Goal: Task Accomplishment & Management: Use online tool/utility

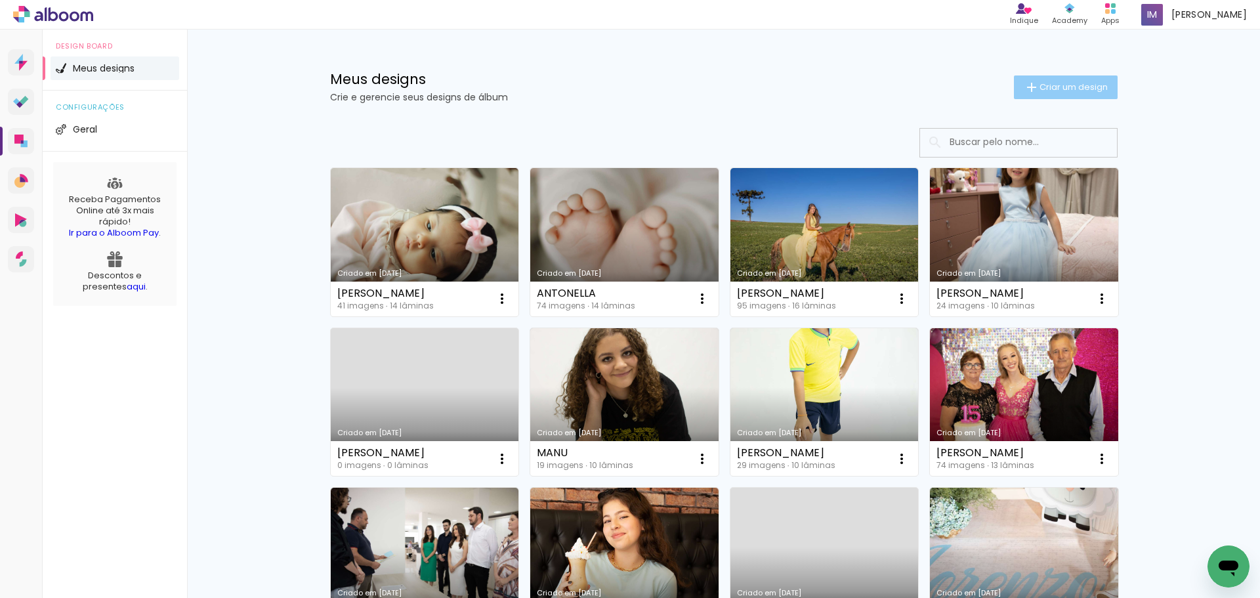
click at [1078, 83] on span "Criar um design" at bounding box center [1074, 87] width 68 height 9
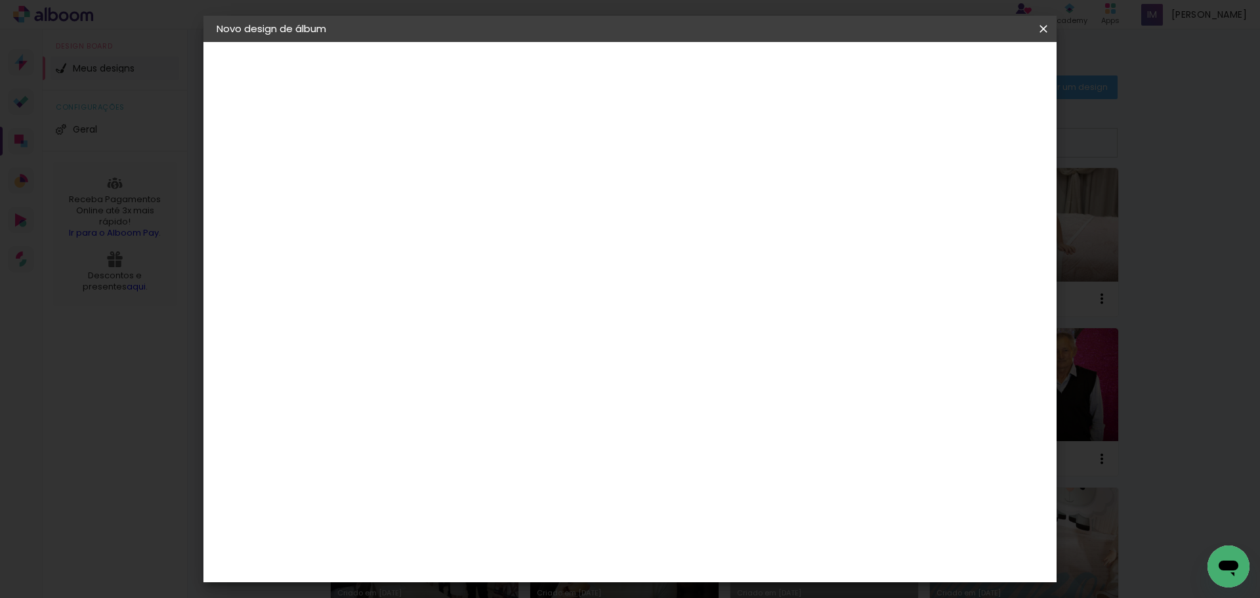
click at [431, 184] on input at bounding box center [431, 176] width 0 height 20
type input "[PERSON_NAME]"
type paper-input "[PERSON_NAME]"
click at [488, 54] on header "Informações Dê um título ao seu álbum. Avançar" at bounding box center [431, 81] width 114 height 78
click at [566, 61] on paper-button "Avançar" at bounding box center [533, 69] width 64 height 22
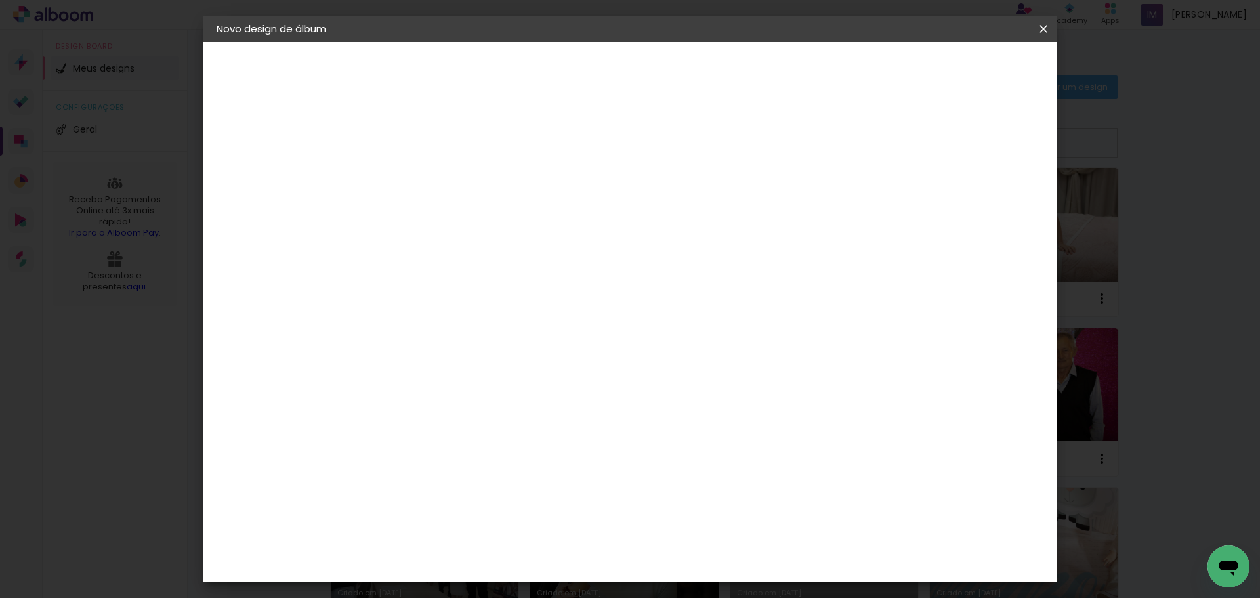
scroll to position [1181, 0]
click at [455, 566] on div "Grupo Foto Sul" at bounding box center [439, 582] width 33 height 32
click at [0, 0] on slot "Avançar" at bounding box center [0, 0] width 0 height 0
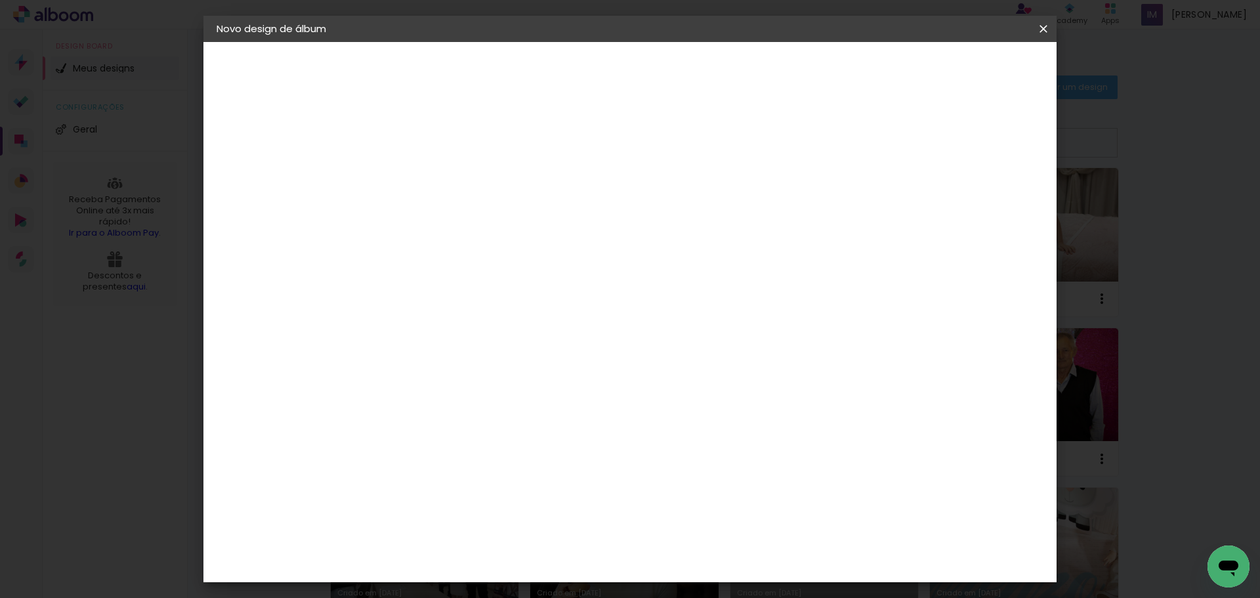
type input "3"
type paper-input "3"
click at [436, 137] on input "3" at bounding box center [420, 141] width 45 height 16
click at [975, 79] on paper-button "Iniciar design" at bounding box center [932, 69] width 86 height 22
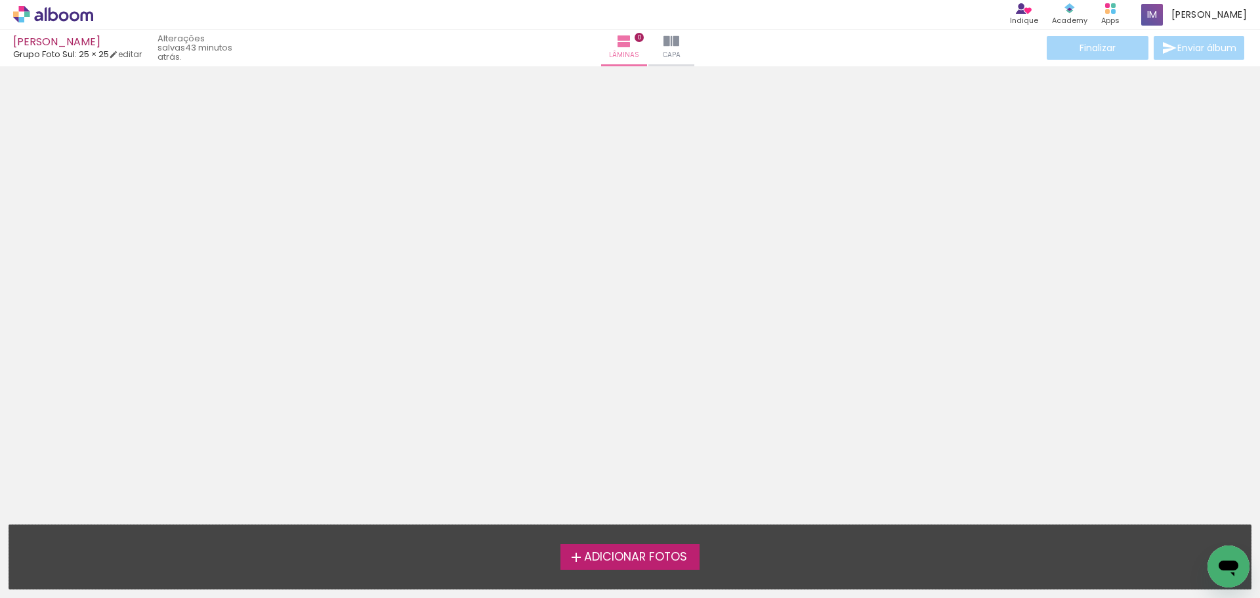
drag, startPoint x: 628, startPoint y: 551, endPoint x: 618, endPoint y: 529, distance: 24.4
click at [625, 545] on label "Adicionar Fotos" at bounding box center [630, 556] width 140 height 25
click at [0, 0] on input "file" at bounding box center [0, 0] width 0 height 0
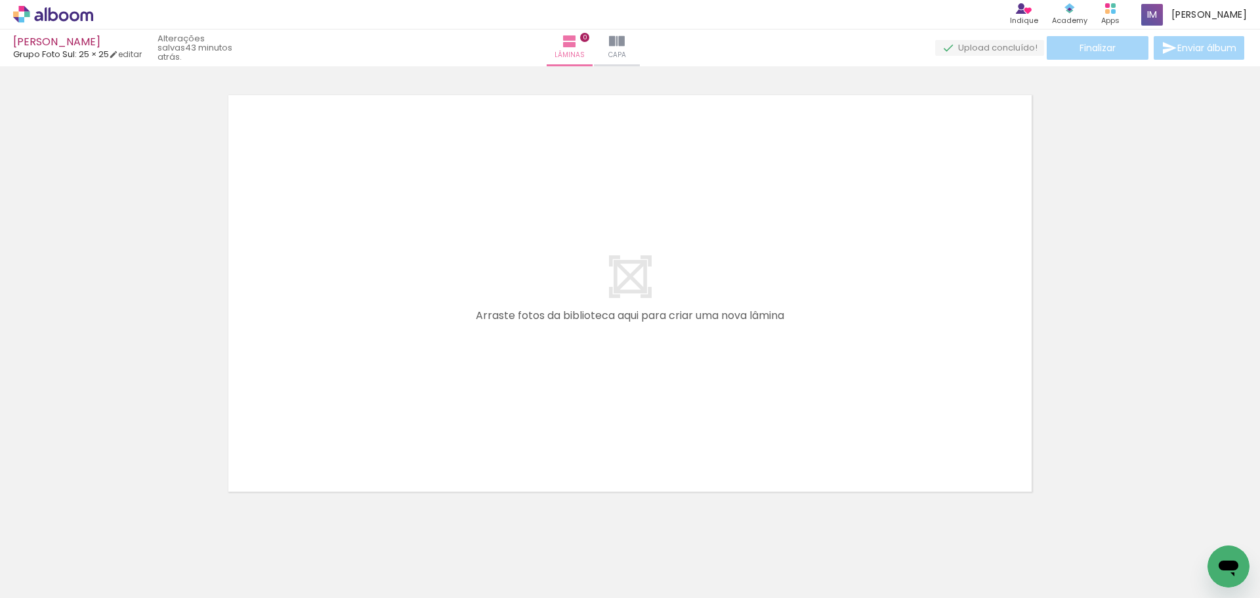
scroll to position [17, 0]
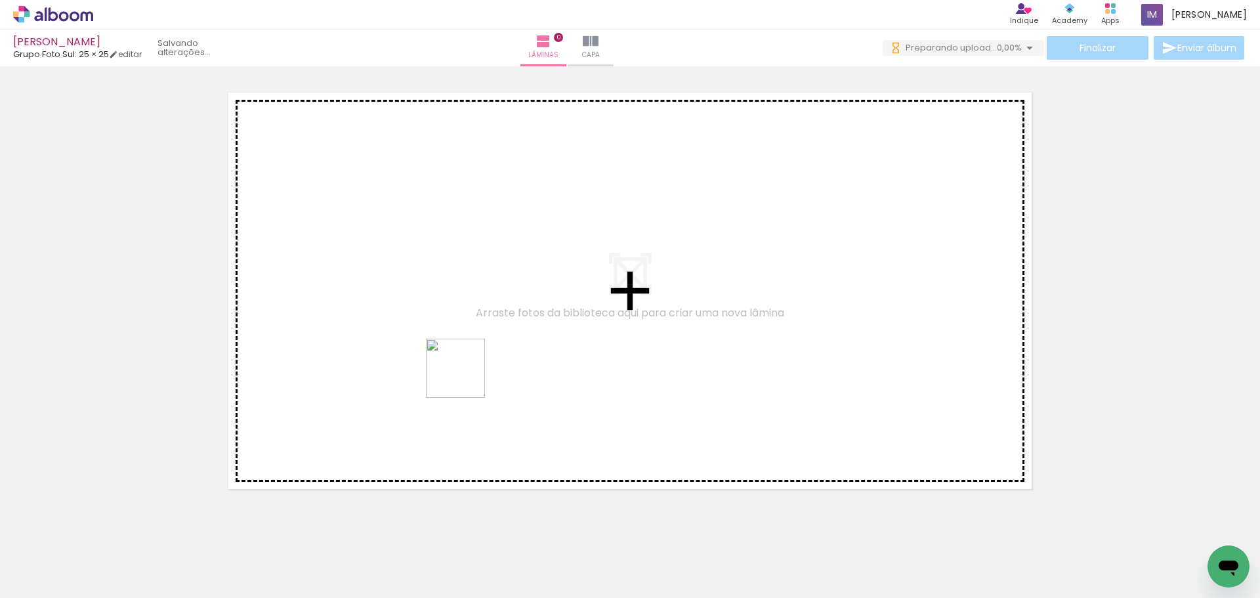
drag, startPoint x: 134, startPoint y: 566, endPoint x: 503, endPoint y: 346, distance: 429.4
click at [503, 346] on quentale-workspace at bounding box center [630, 299] width 1260 height 598
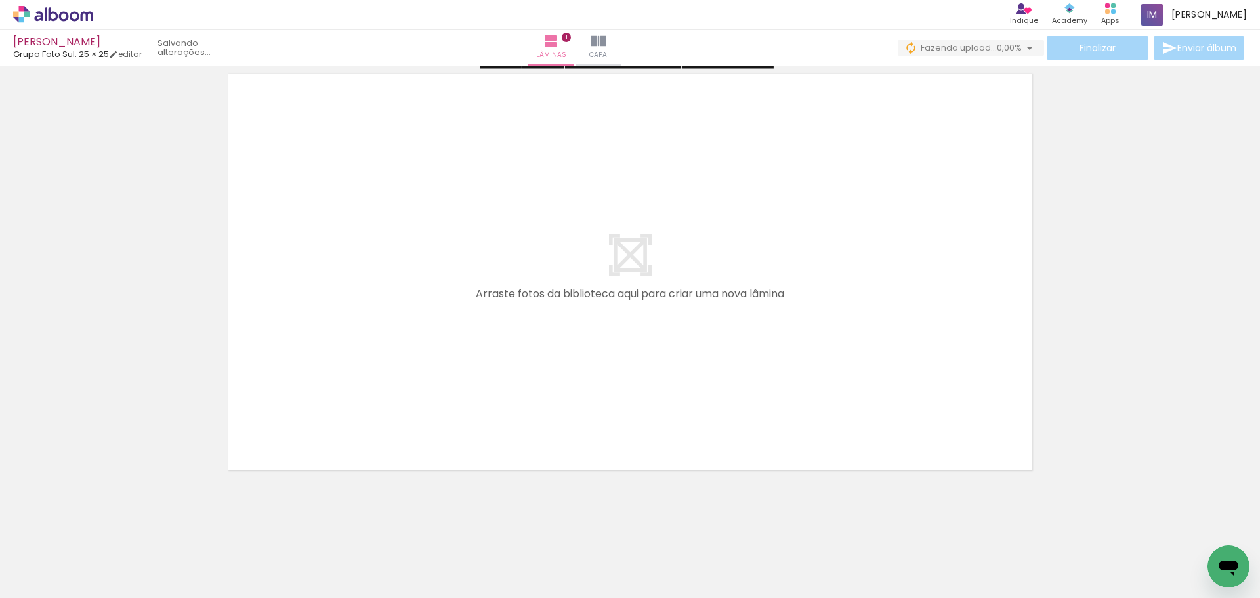
scroll to position [481, 0]
click at [52, 587] on paper-button "Adicionar Fotos" at bounding box center [41, 580] width 64 height 21
click at [0, 0] on input "file" at bounding box center [0, 0] width 0 height 0
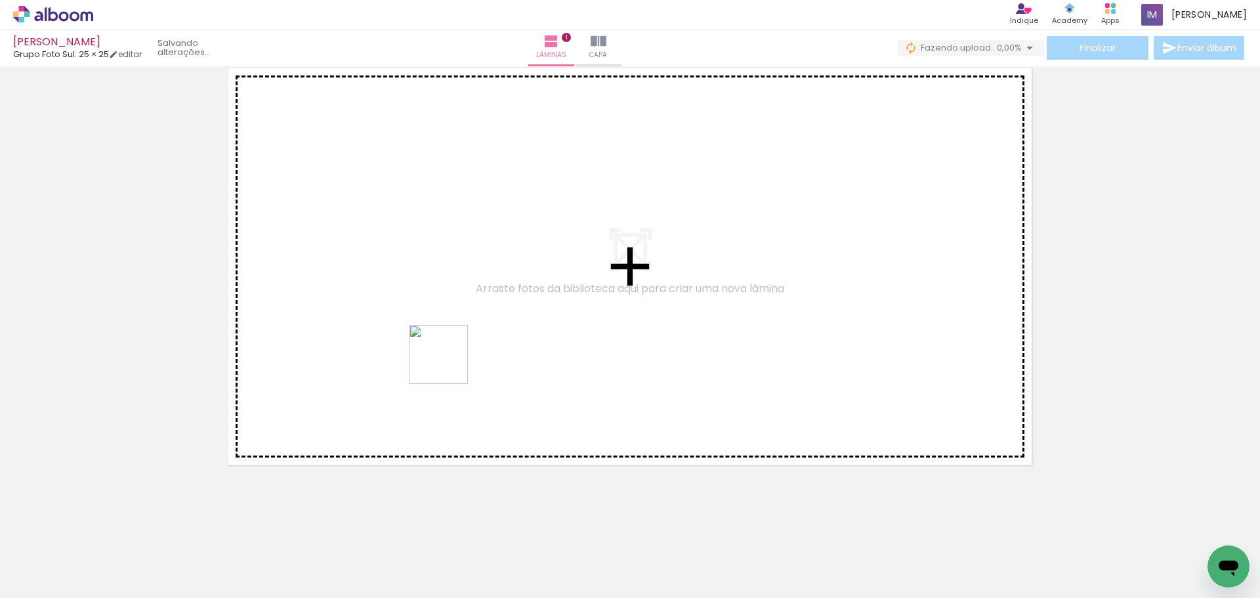
drag, startPoint x: 226, startPoint y: 566, endPoint x: 410, endPoint y: 410, distance: 240.7
click at [446, 364] on quentale-workspace at bounding box center [630, 299] width 1260 height 598
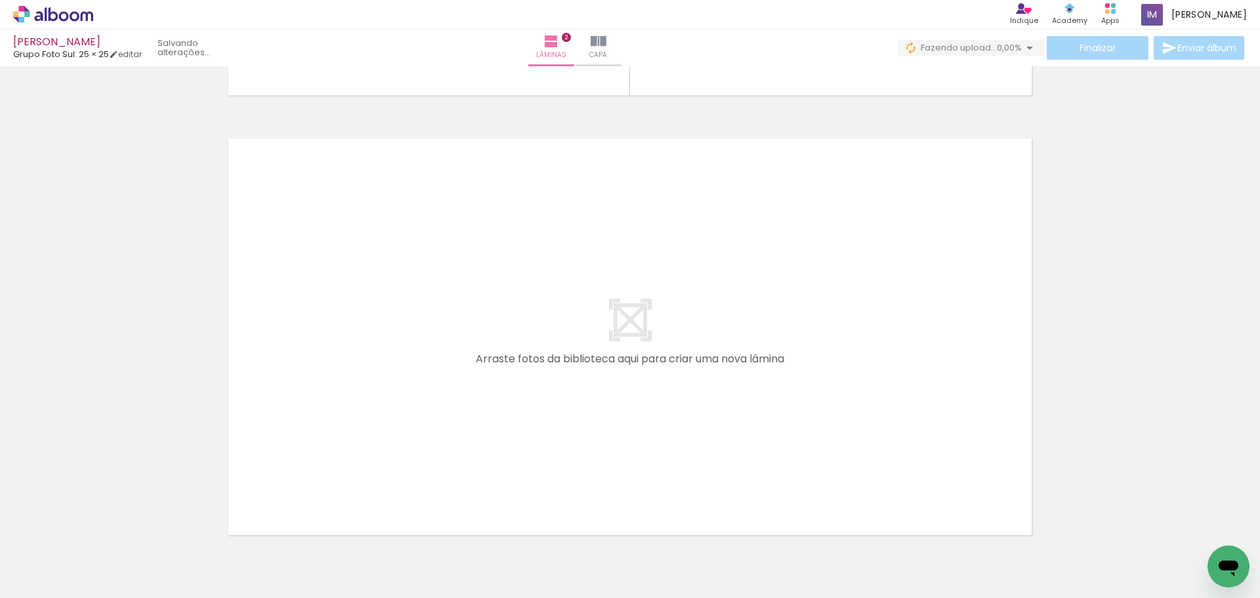
scroll to position [654, 0]
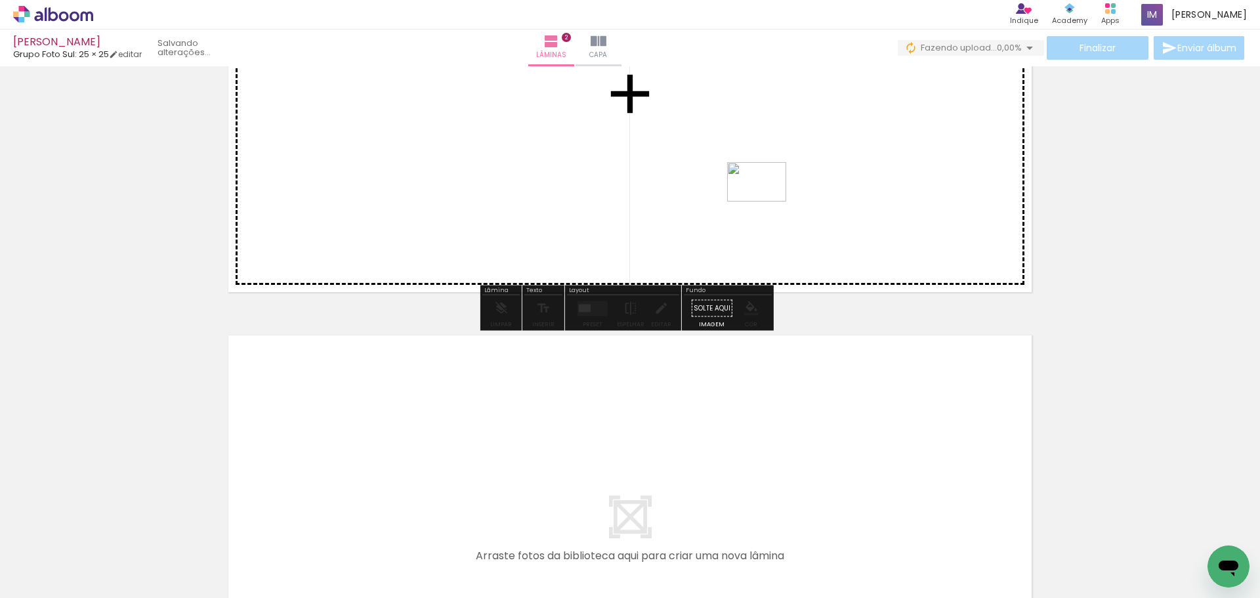
drag, startPoint x: 300, startPoint y: 555, endPoint x: 593, endPoint y: 355, distance: 354.6
click at [760, 205] on quentale-workspace at bounding box center [630, 299] width 1260 height 598
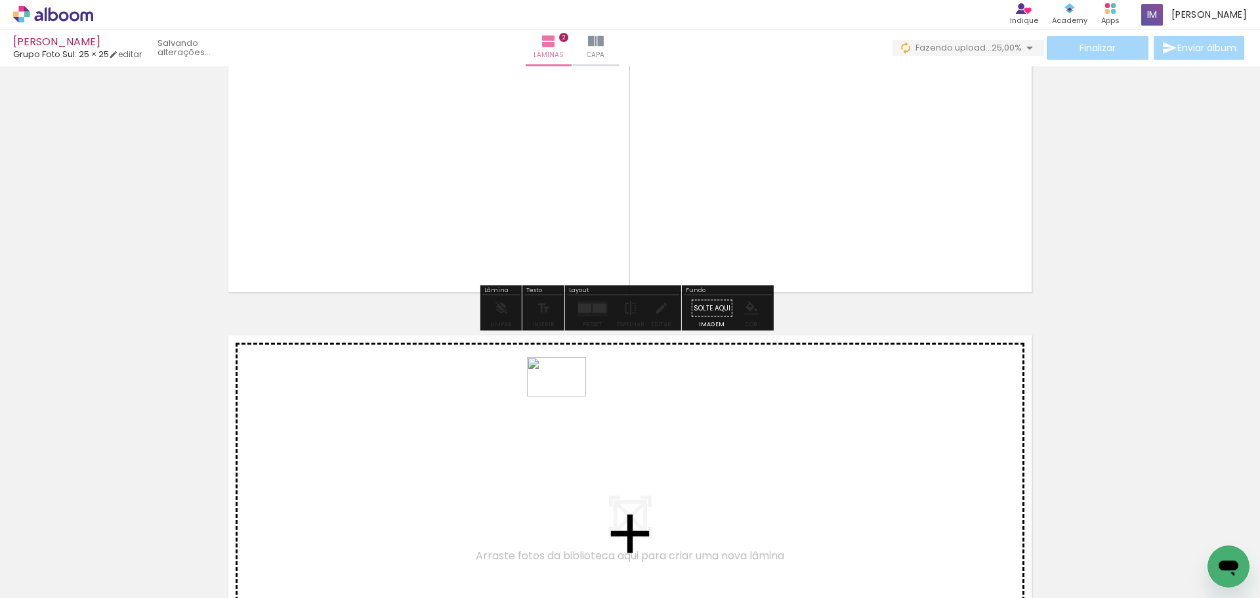
drag, startPoint x: 362, startPoint y: 551, endPoint x: 565, endPoint y: 396, distance: 255.3
click at [565, 396] on quentale-workspace at bounding box center [630, 299] width 1260 height 598
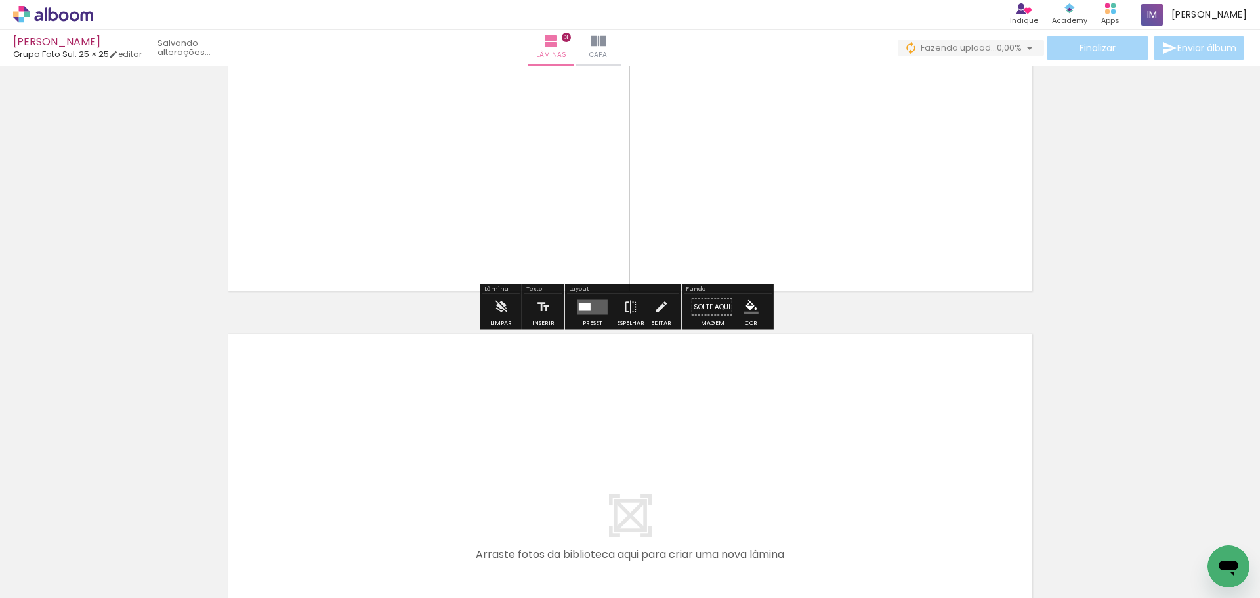
scroll to position [1158, 0]
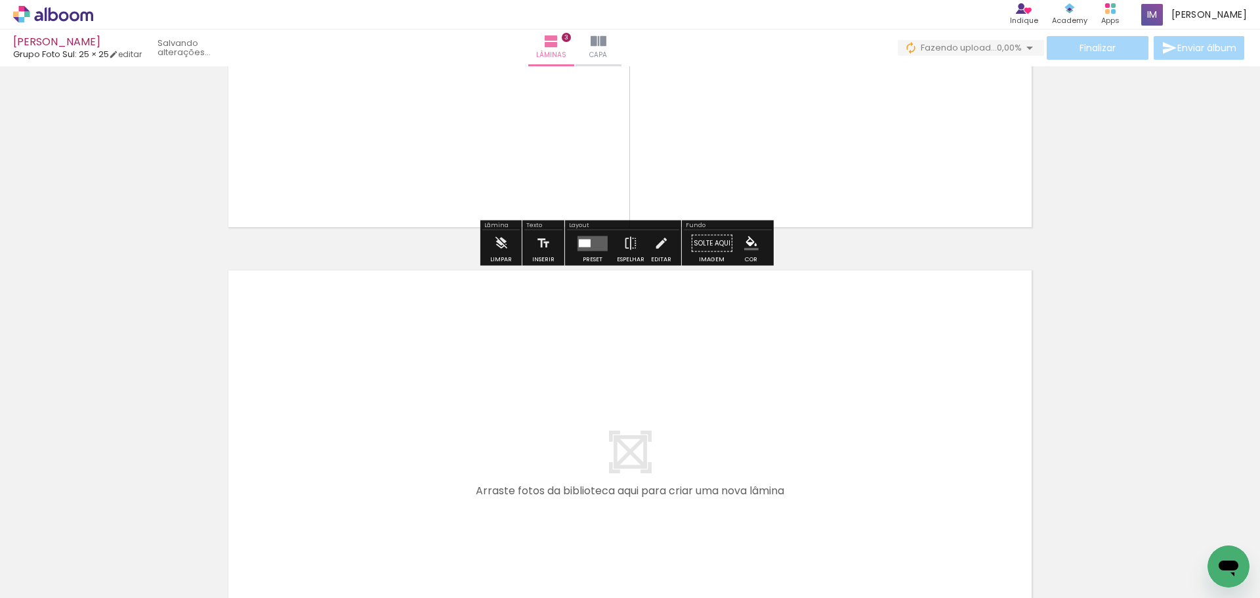
click at [41, 578] on span "Adicionar Fotos" at bounding box center [46, 580] width 39 height 14
click at [0, 0] on input "file" at bounding box center [0, 0] width 0 height 0
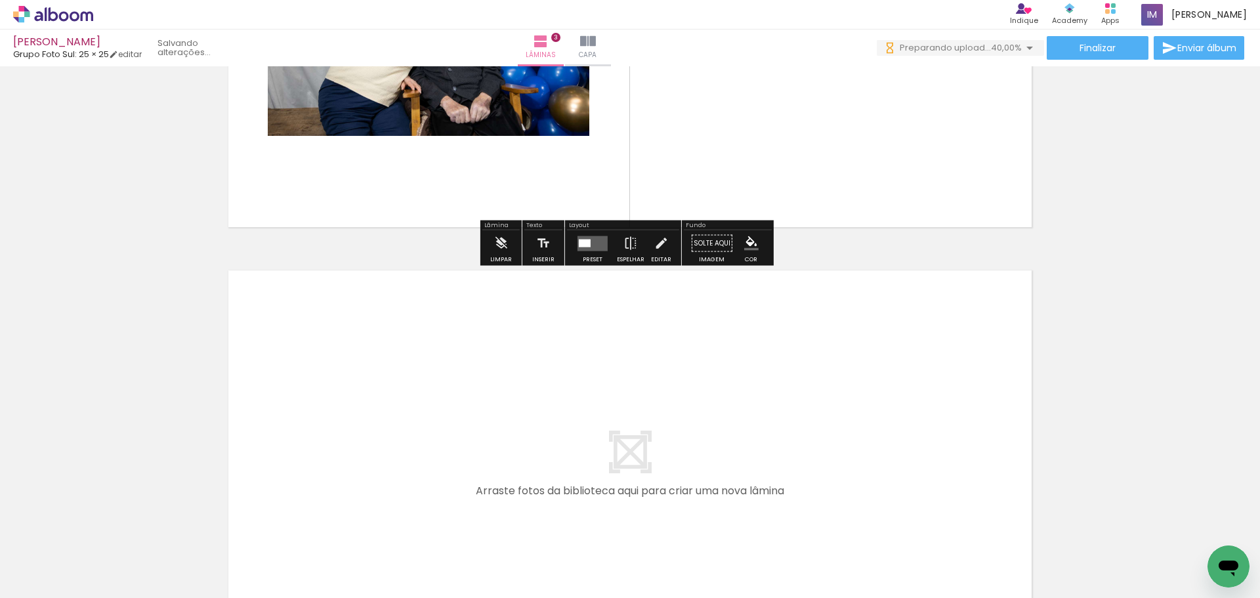
scroll to position [0, 0]
drag, startPoint x: 419, startPoint y: 568, endPoint x: 471, endPoint y: 414, distance: 162.7
click at [471, 414] on quentale-workspace at bounding box center [630, 299] width 1260 height 598
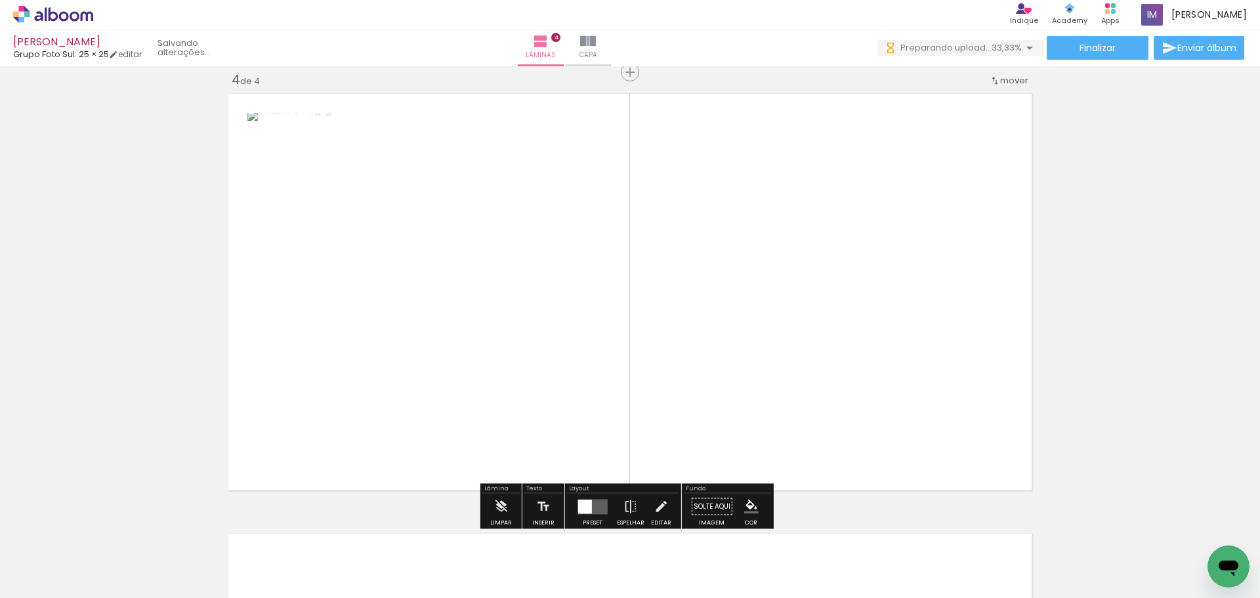
scroll to position [1336, 0]
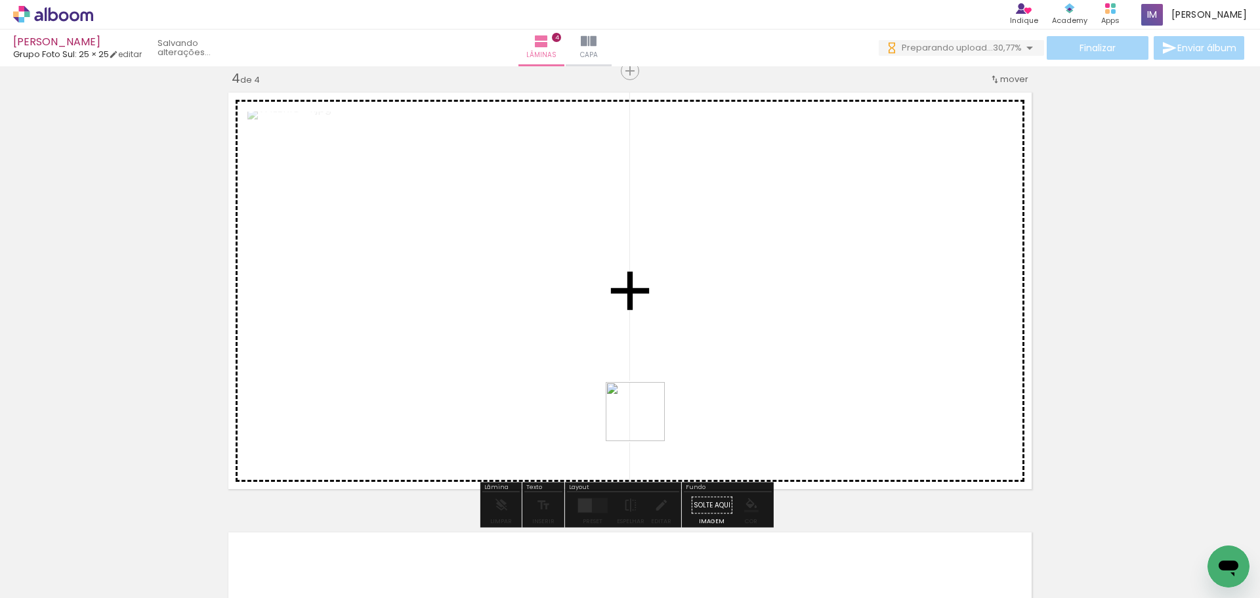
drag, startPoint x: 512, startPoint y: 558, endPoint x: 650, endPoint y: 495, distance: 152.1
click at [671, 381] on quentale-workspace at bounding box center [630, 299] width 1260 height 598
drag, startPoint x: 576, startPoint y: 568, endPoint x: 619, endPoint y: 420, distance: 154.3
click at [619, 420] on quentale-workspace at bounding box center [630, 299] width 1260 height 598
drag, startPoint x: 637, startPoint y: 564, endPoint x: 654, endPoint y: 379, distance: 185.2
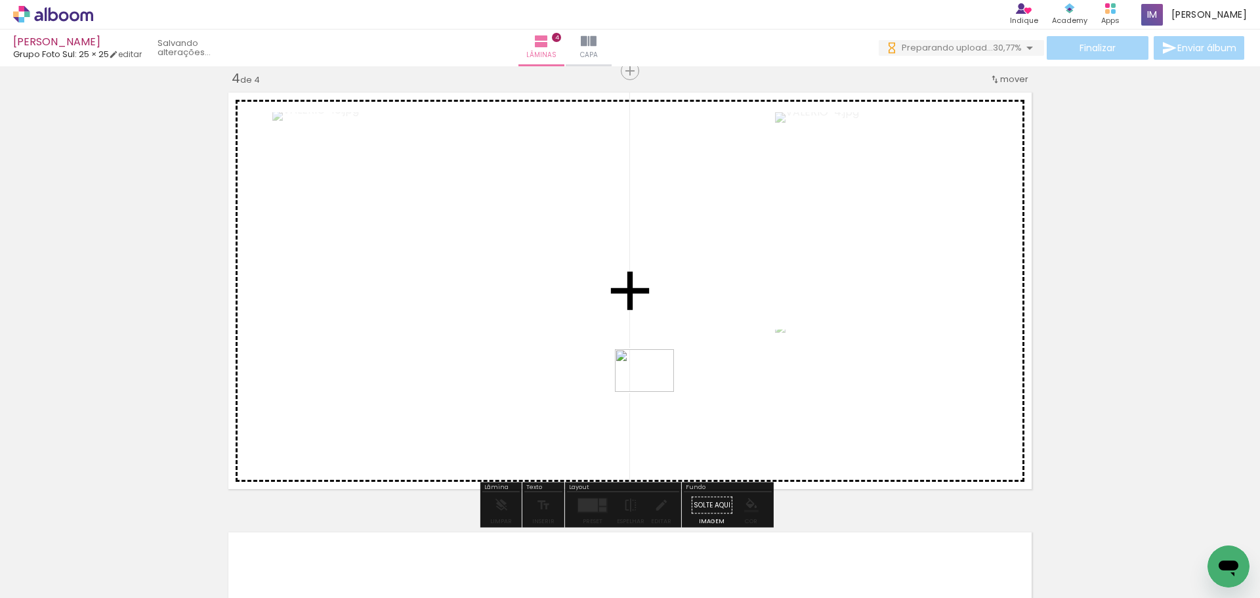
click at [654, 379] on quentale-workspace at bounding box center [630, 299] width 1260 height 598
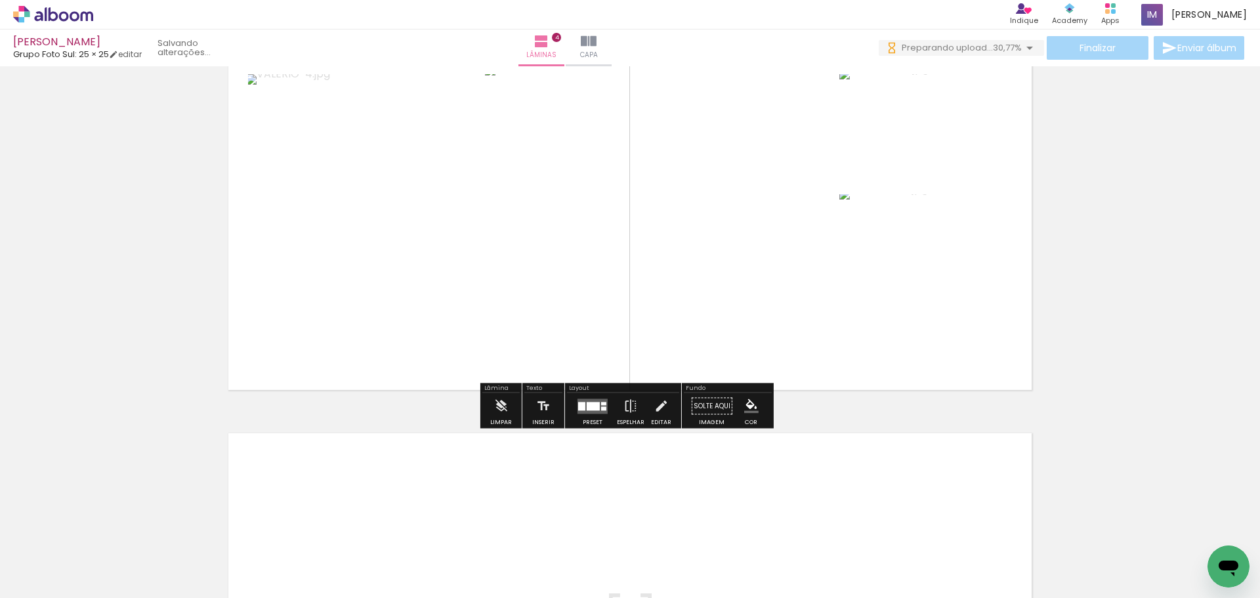
scroll to position [1599, 0]
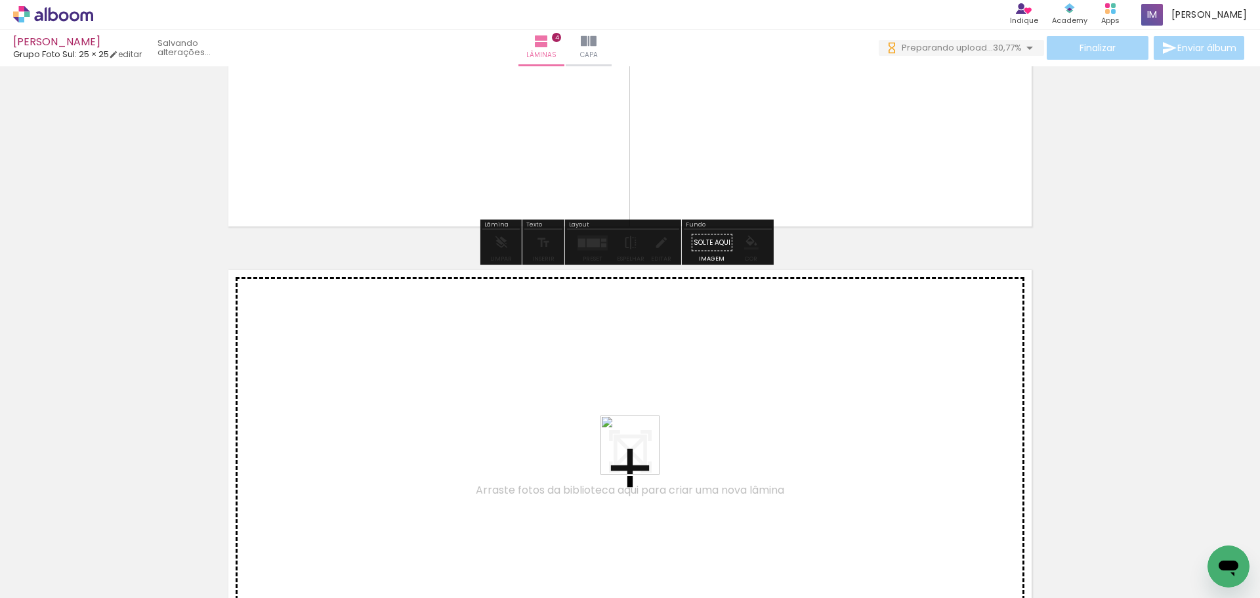
drag, startPoint x: 712, startPoint y: 574, endPoint x: 808, endPoint y: 574, distance: 95.8
click at [639, 455] on quentale-workspace at bounding box center [630, 299] width 1260 height 598
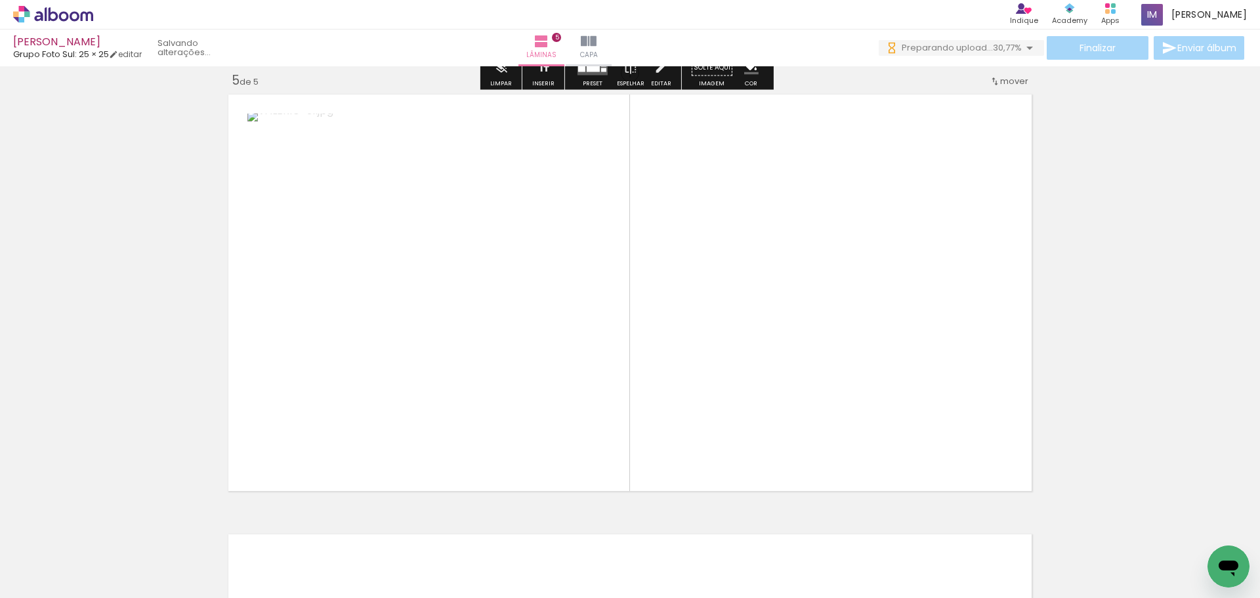
scroll to position [1776, 0]
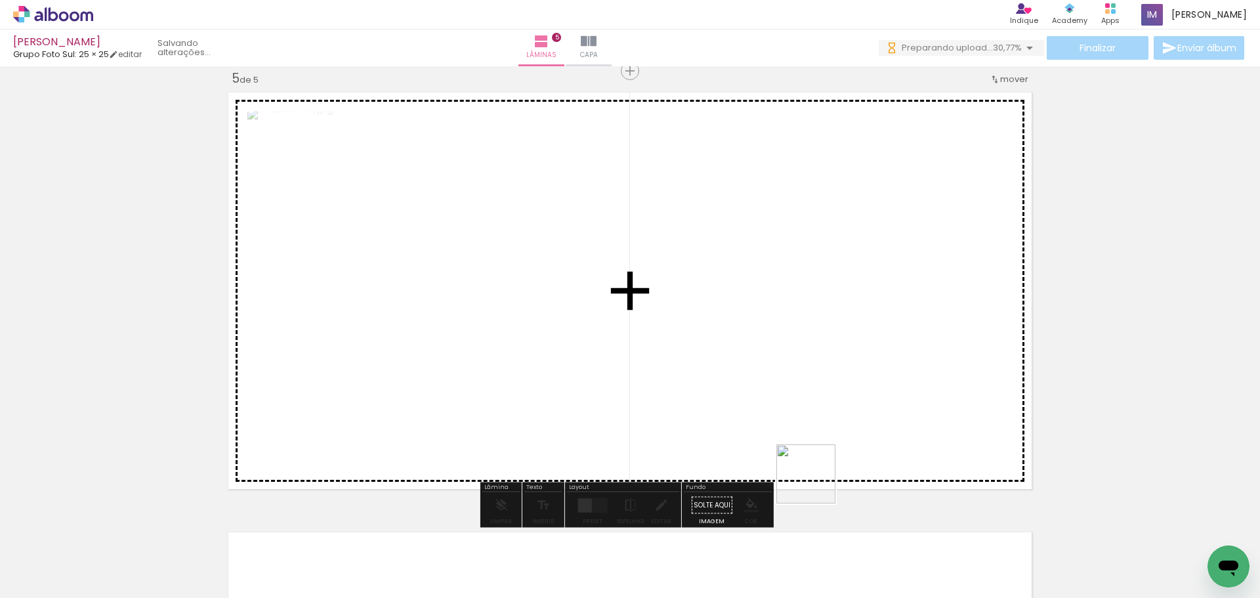
drag, startPoint x: 805, startPoint y: 555, endPoint x: 873, endPoint y: 474, distance: 104.8
click at [800, 360] on quentale-workspace at bounding box center [630, 299] width 1260 height 598
drag, startPoint x: 878, startPoint y: 563, endPoint x: 925, endPoint y: 496, distance: 81.6
click at [759, 364] on quentale-workspace at bounding box center [630, 299] width 1260 height 598
drag, startPoint x: 940, startPoint y: 568, endPoint x: 908, endPoint y: 457, distance: 115.9
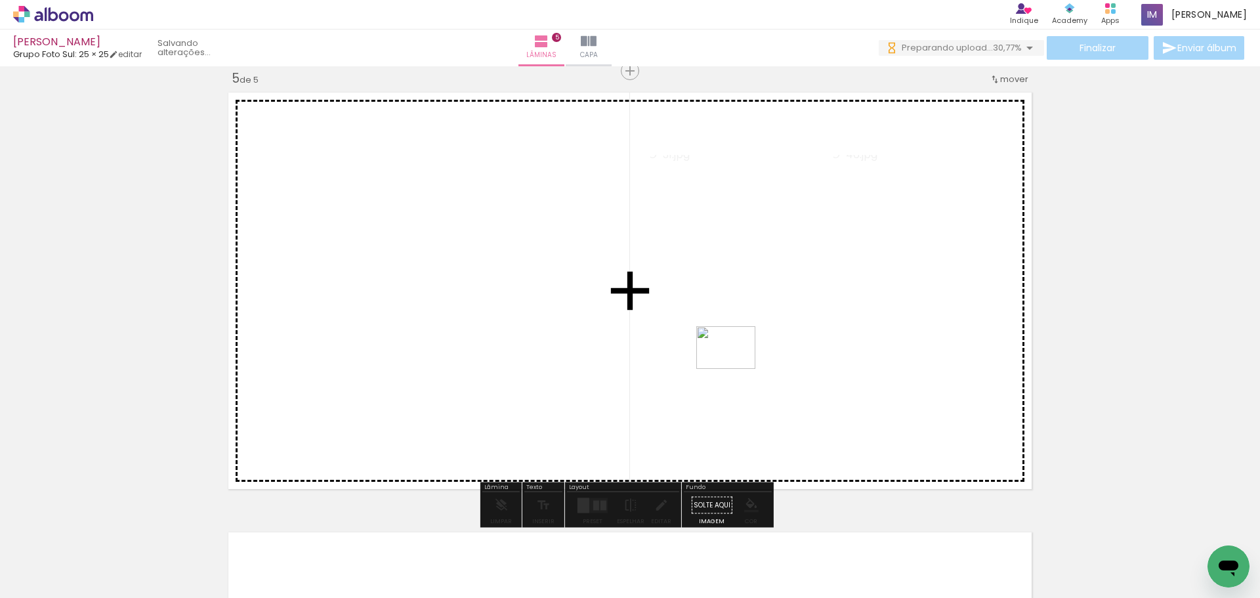
click at [734, 370] on quentale-workspace at bounding box center [630, 299] width 1260 height 598
drag, startPoint x: 1008, startPoint y: 557, endPoint x: 693, endPoint y: 390, distance: 356.4
click at [693, 390] on quentale-workspace at bounding box center [630, 299] width 1260 height 598
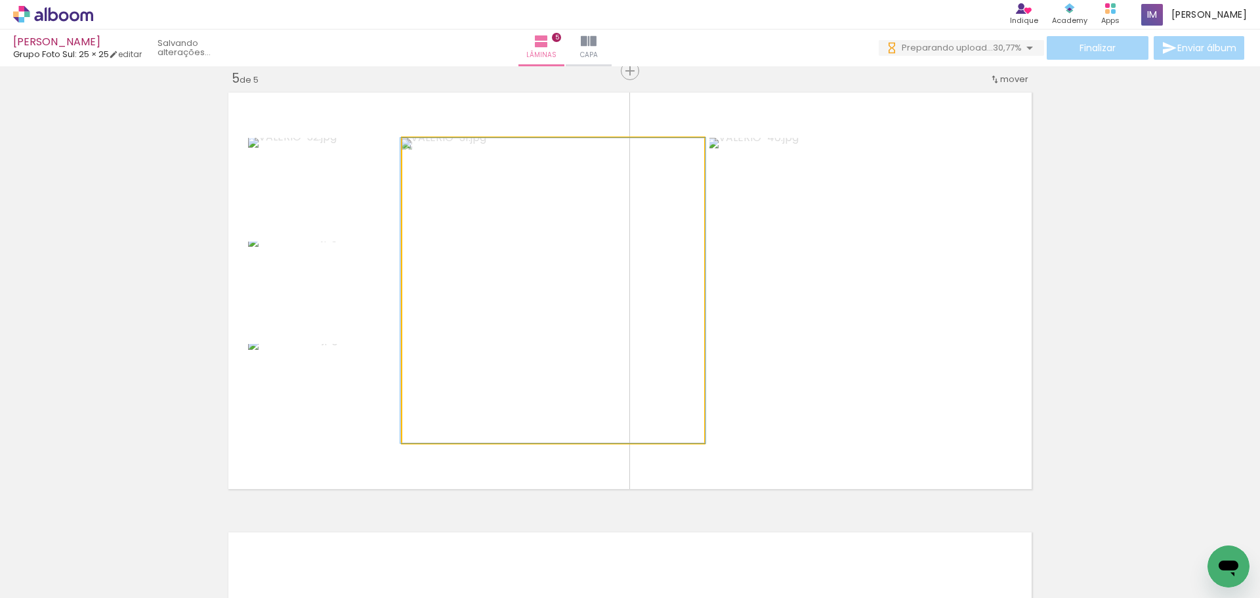
click at [557, 265] on quentale-photo at bounding box center [553, 290] width 302 height 305
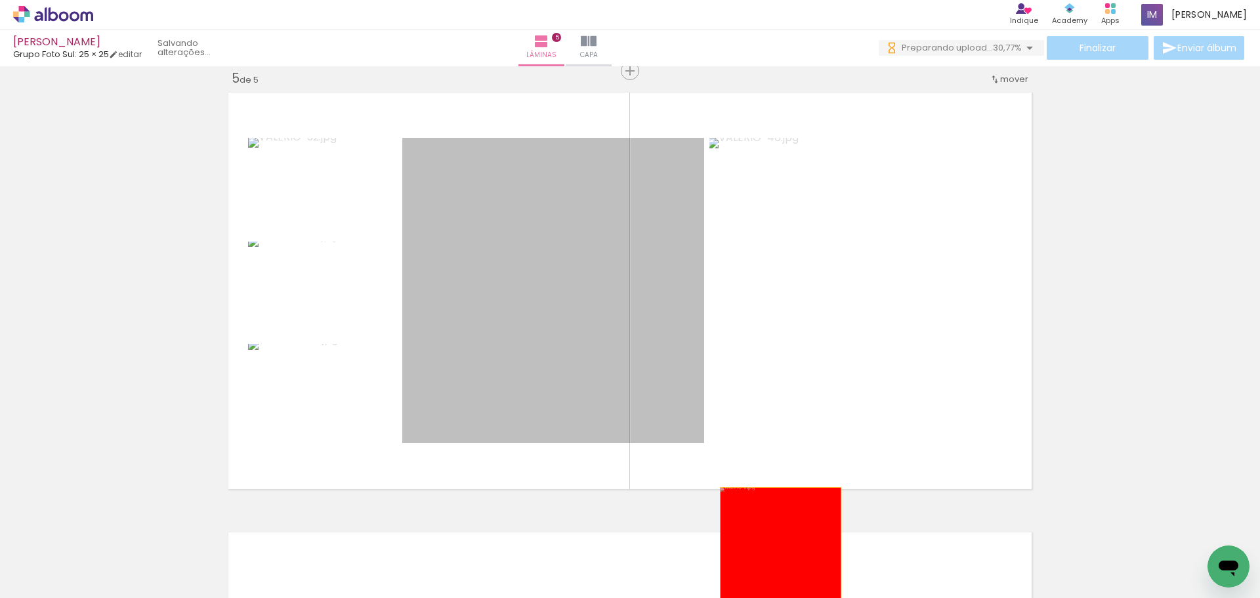
drag, startPoint x: 549, startPoint y: 324, endPoint x: 767, endPoint y: 533, distance: 302.2
click at [769, 545] on quentale-workspace at bounding box center [630, 299] width 1260 height 598
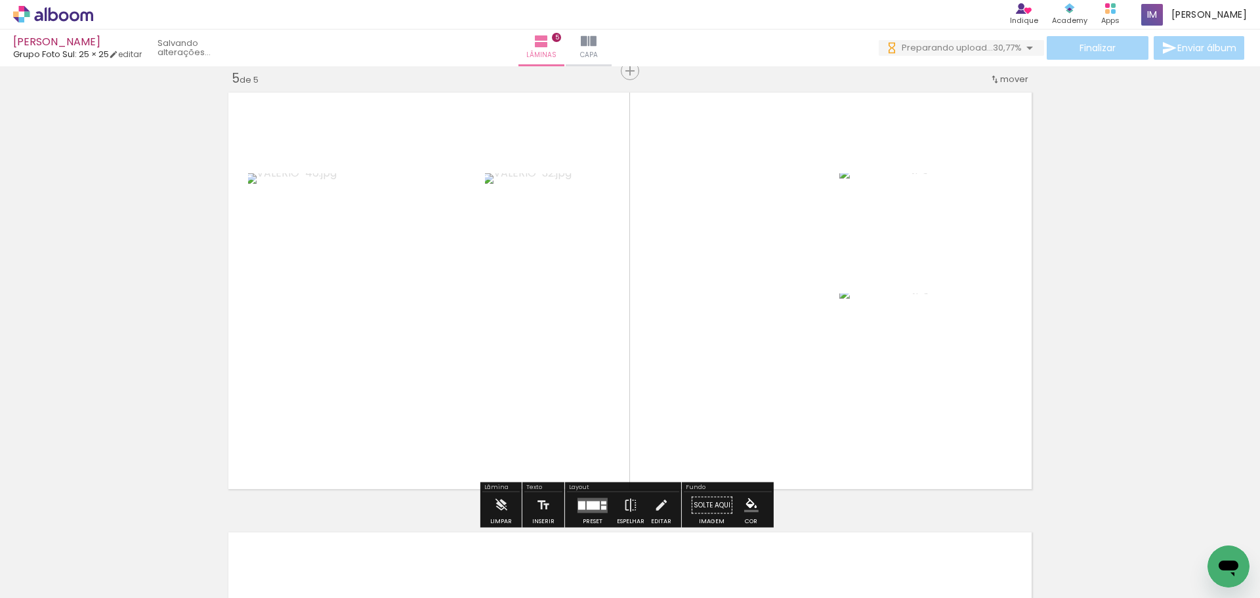
click at [698, 533] on iron-icon at bounding box center [691, 527] width 14 height 14
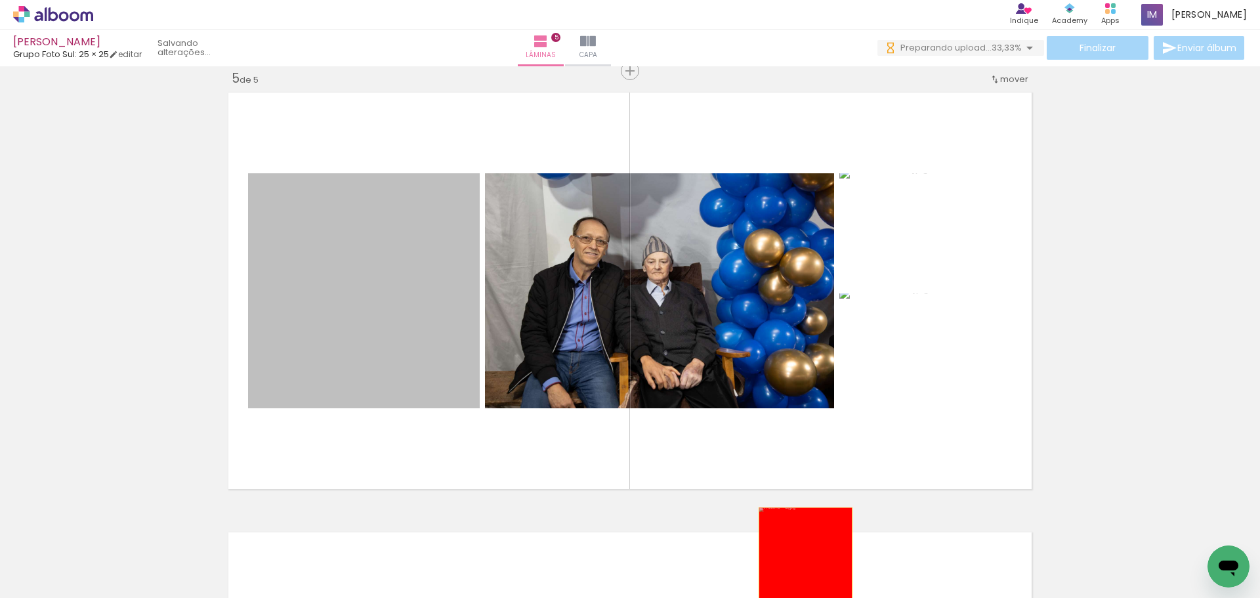
drag, startPoint x: 373, startPoint y: 341, endPoint x: 800, endPoint y: 552, distance: 476.3
click at [801, 553] on quentale-workspace at bounding box center [630, 299] width 1260 height 598
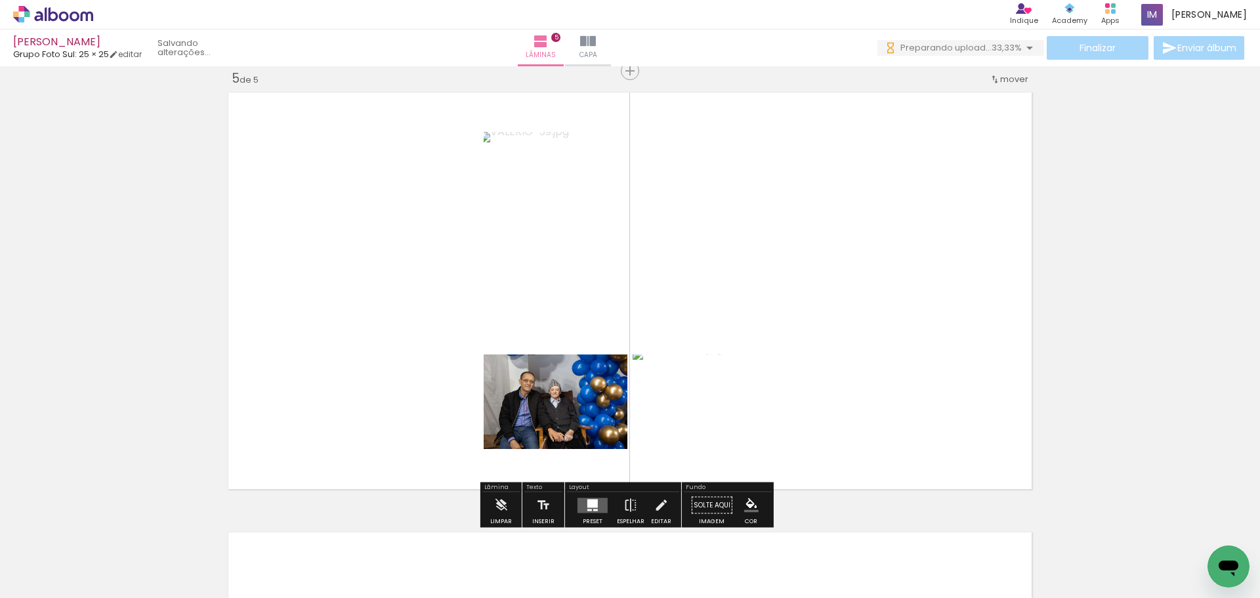
click at [771, 532] on iron-icon at bounding box center [764, 527] width 14 height 14
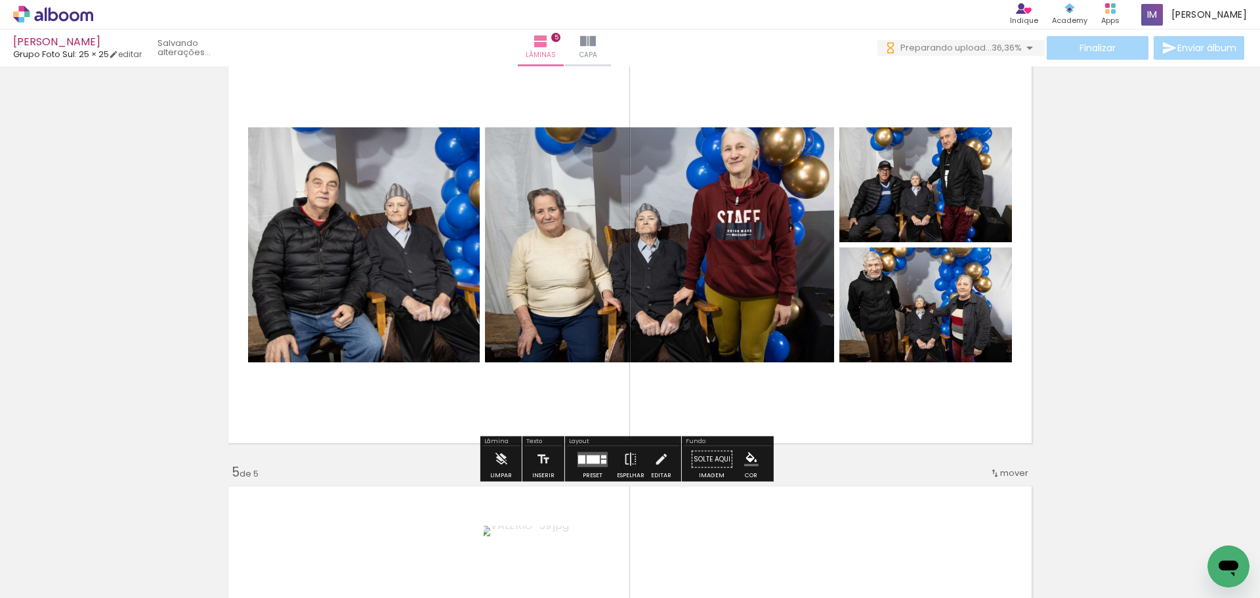
scroll to position [1251, 0]
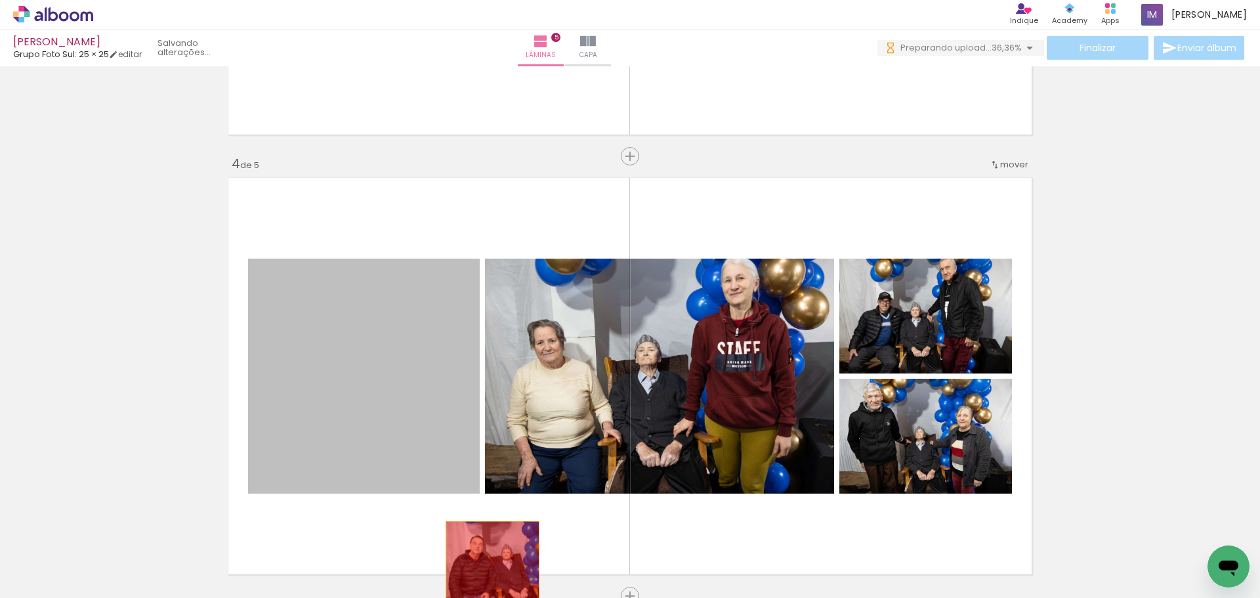
drag, startPoint x: 384, startPoint y: 400, endPoint x: 488, endPoint y: 568, distance: 198.0
click at [488, 568] on quentale-workspace at bounding box center [630, 299] width 1260 height 598
click at [487, 568] on div at bounding box center [499, 553] width 65 height 47
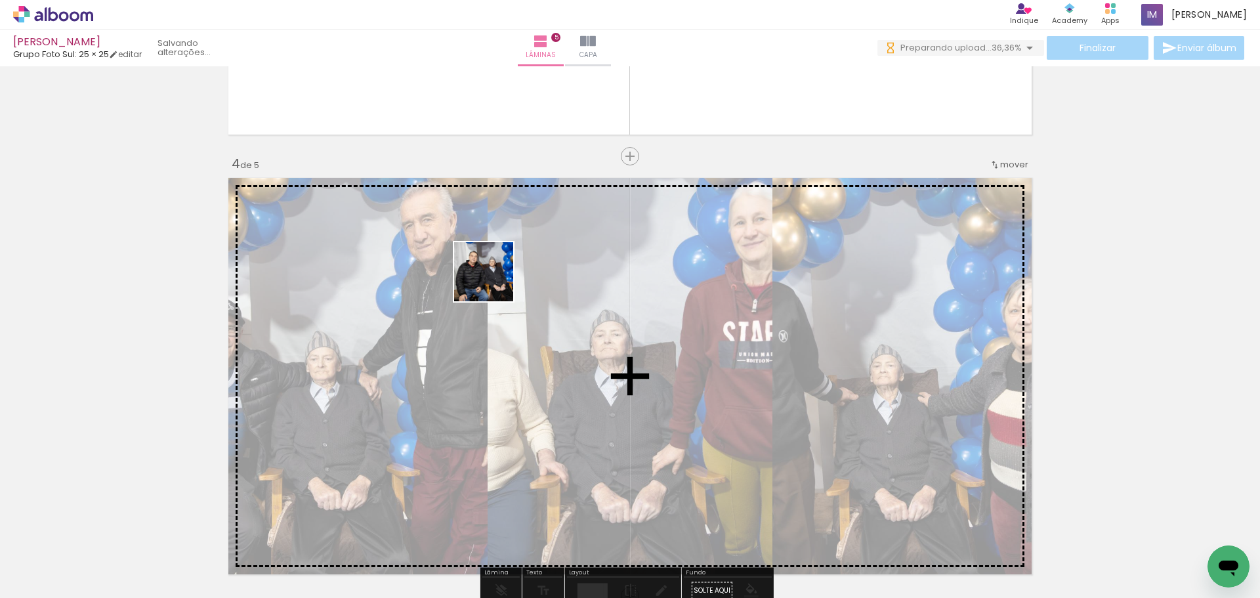
drag, startPoint x: 432, startPoint y: 564, endPoint x: 497, endPoint y: 308, distance: 264.7
click at [497, 308] on quentale-workspace at bounding box center [630, 299] width 1260 height 598
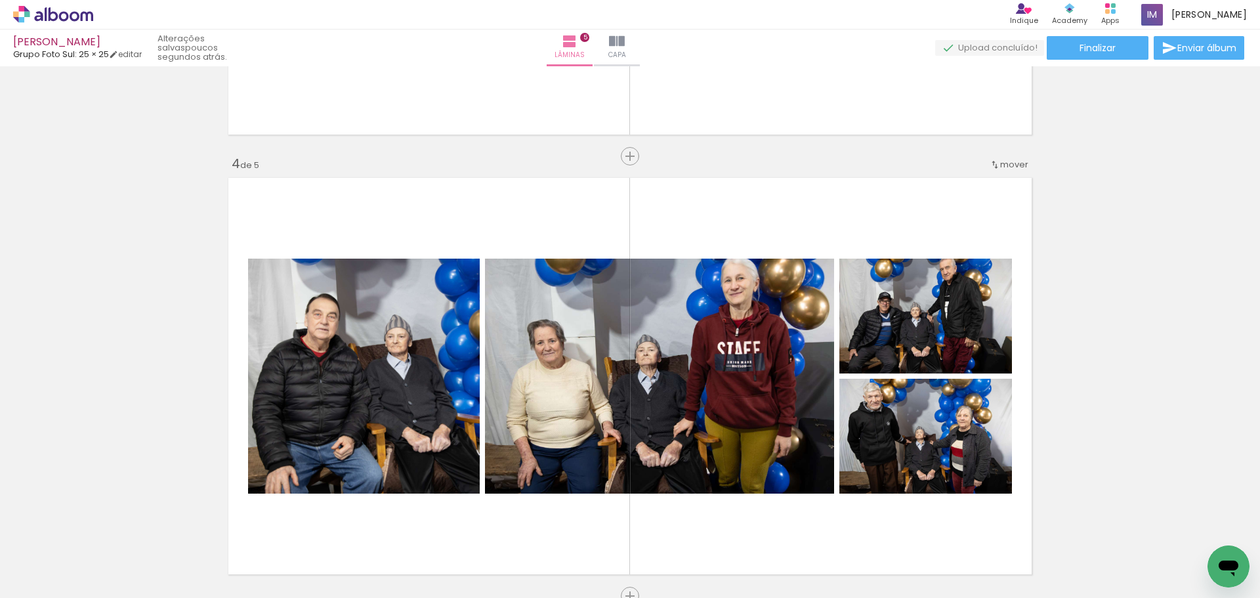
click at [0, 593] on div "Biblioteca 11 fotos Todas as fotos Não utilizadas Adicionar Fotos" at bounding box center [0, 557] width 0 height 82
click at [41, 585] on span "Adicionar Fotos" at bounding box center [46, 580] width 39 height 14
click at [0, 0] on input "file" at bounding box center [0, 0] width 0 height 0
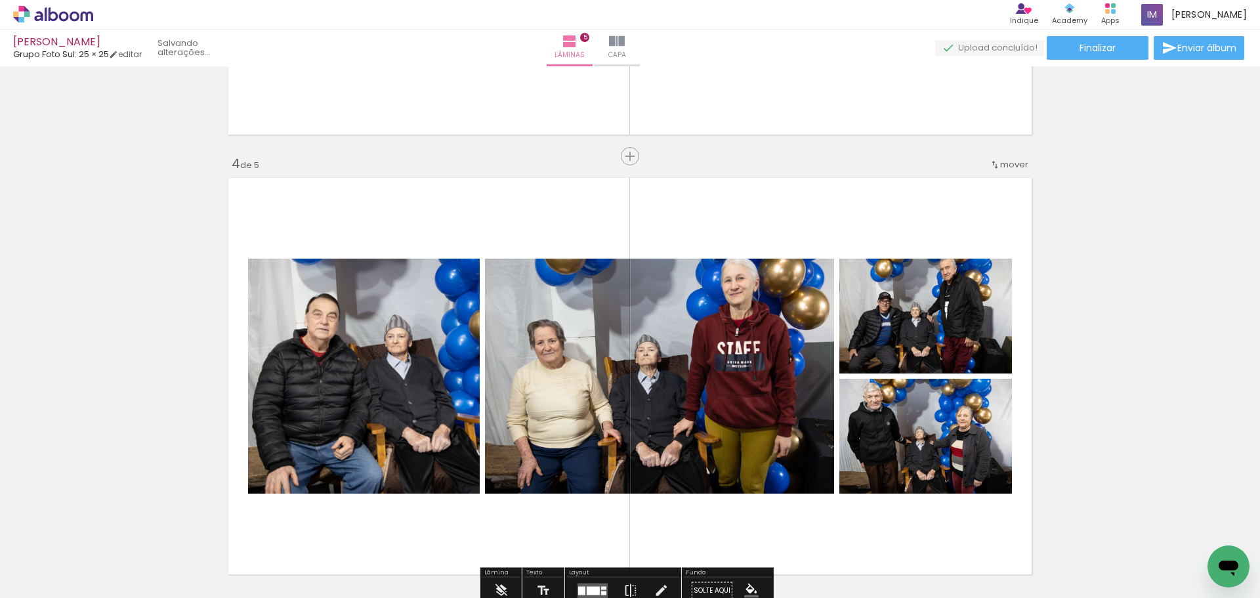
scroll to position [0, 0]
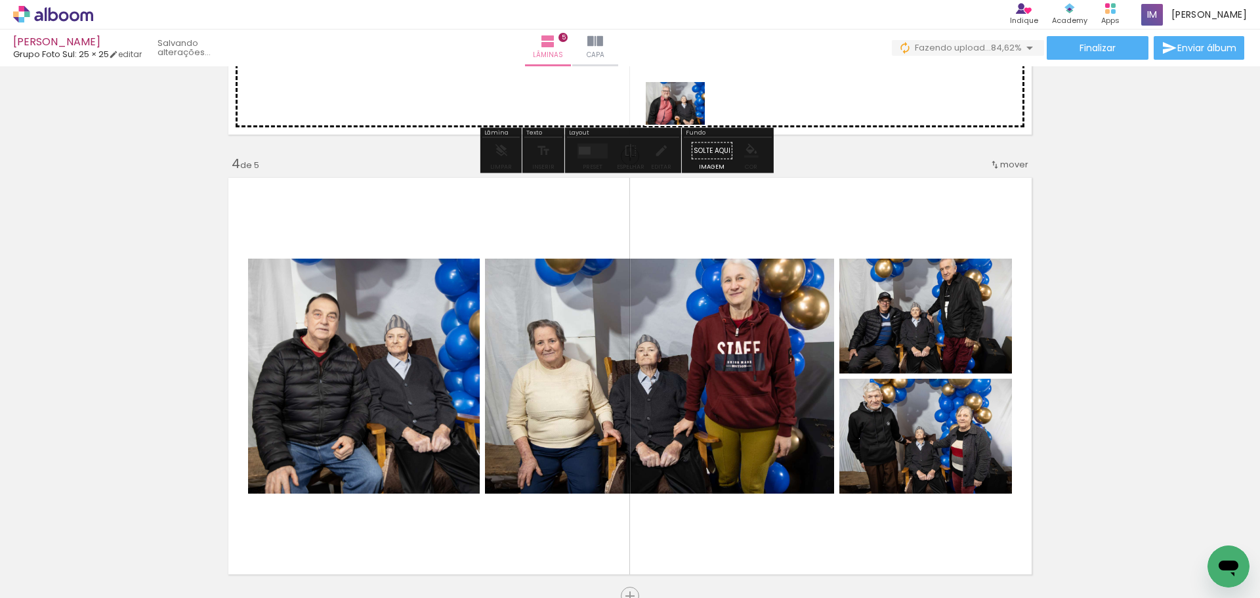
drag, startPoint x: 726, startPoint y: 549, endPoint x: 688, endPoint y: 119, distance: 432.3
click at [688, 119] on quentale-workspace at bounding box center [630, 299] width 1260 height 598
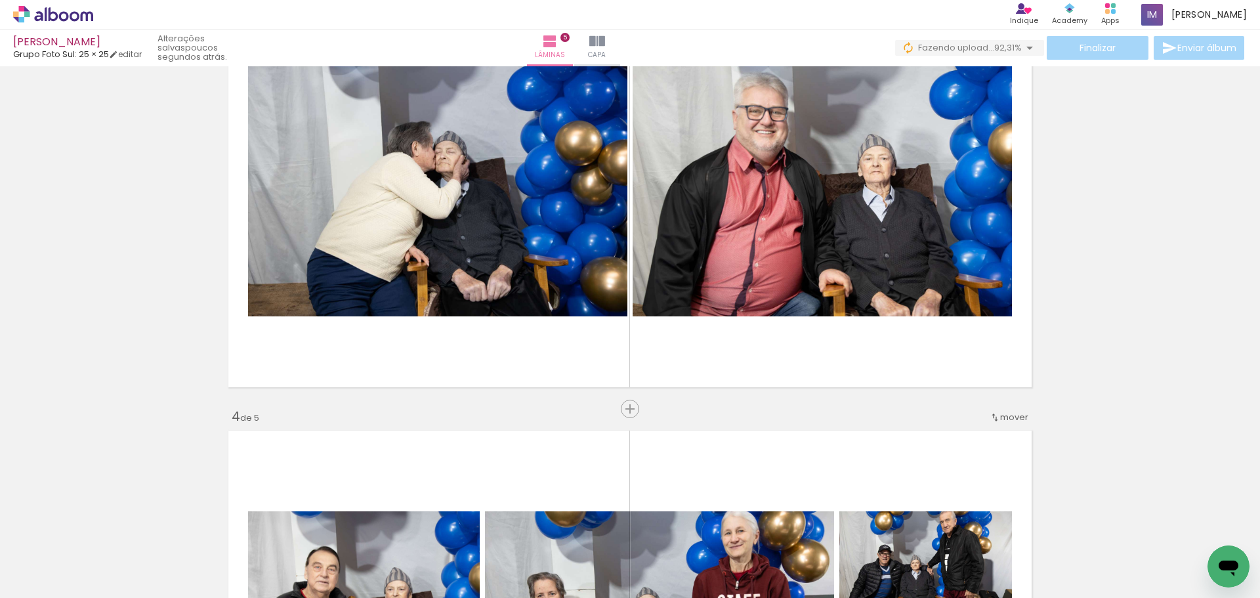
scroll to position [923, 0]
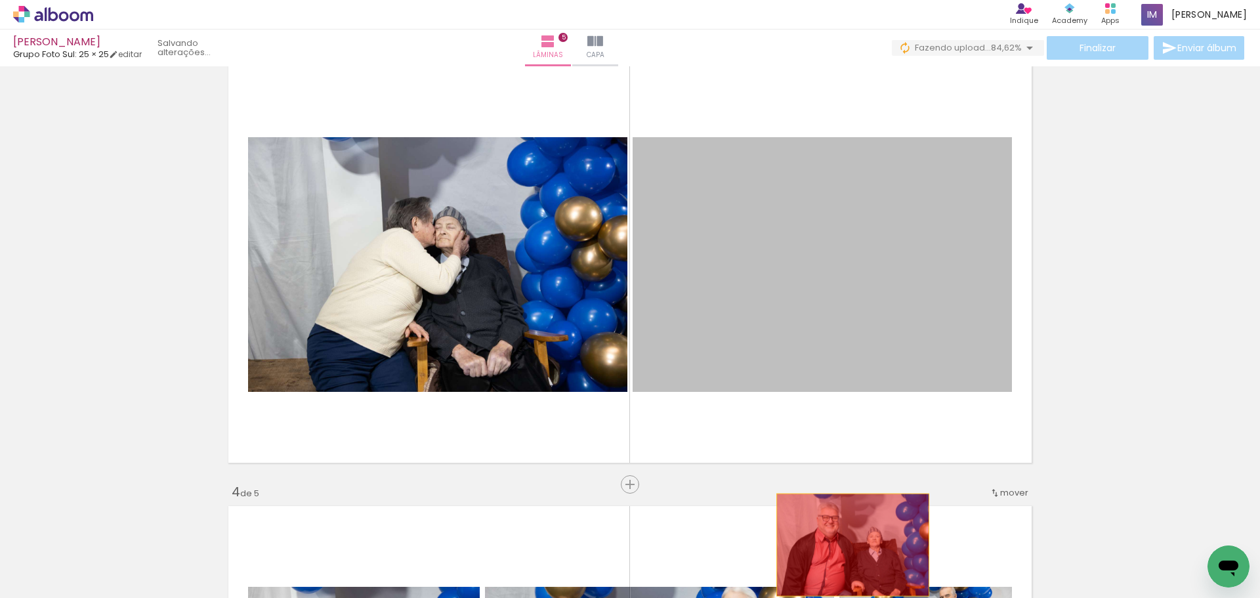
drag, startPoint x: 743, startPoint y: 282, endPoint x: 849, endPoint y: 539, distance: 278.1
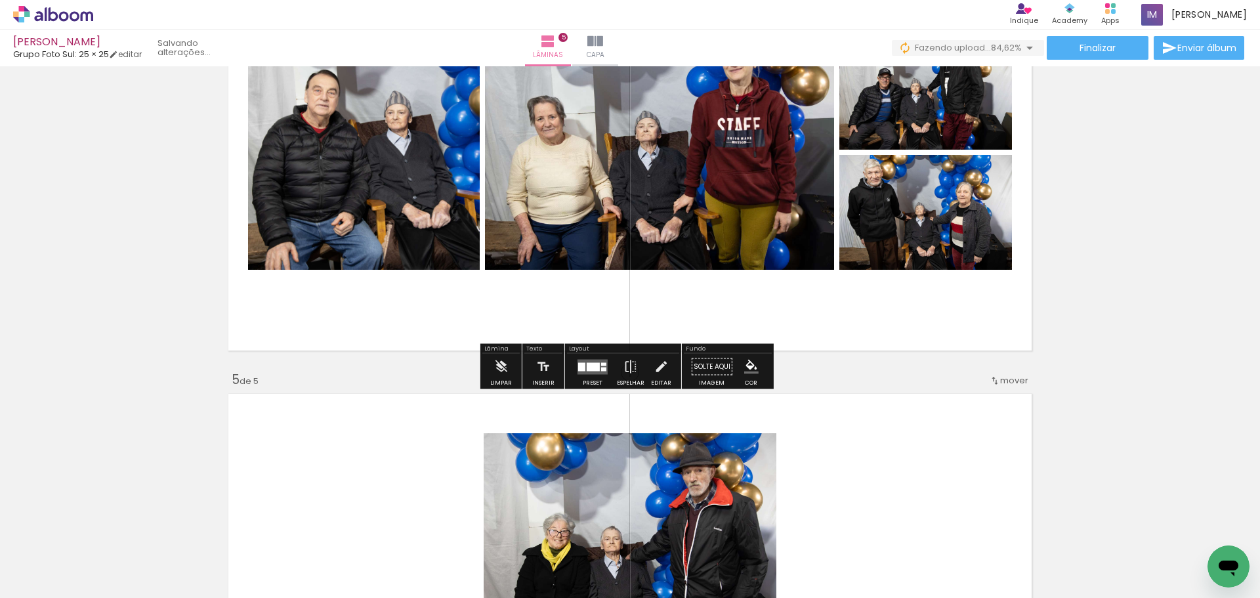
scroll to position [1579, 0]
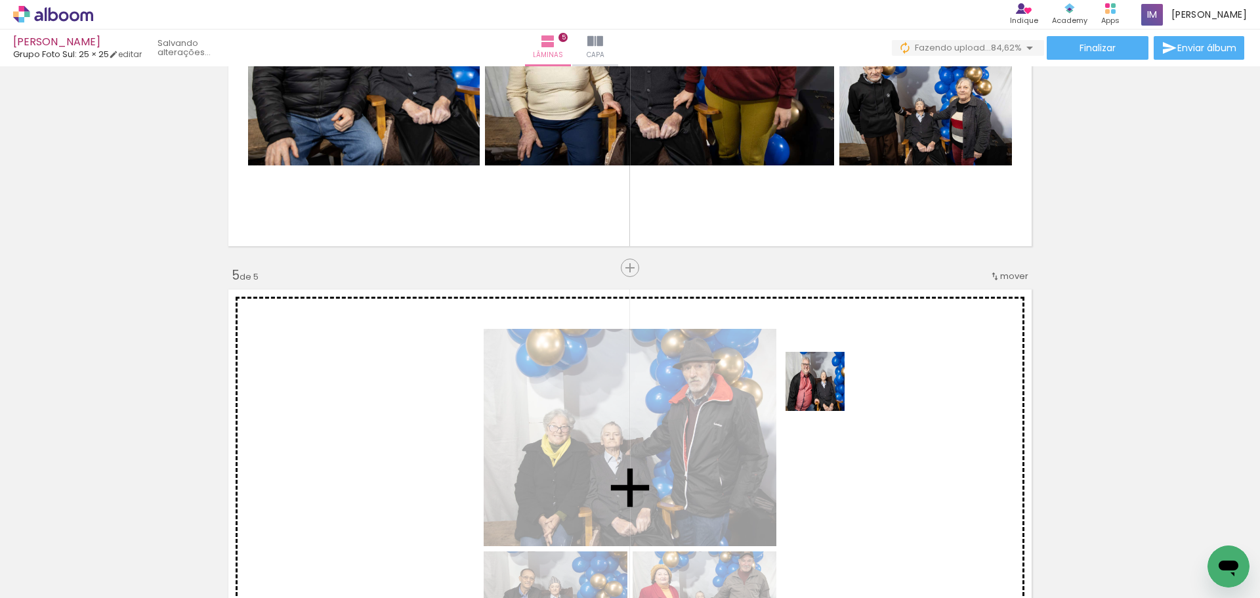
drag, startPoint x: 737, startPoint y: 566, endPoint x: 894, endPoint y: 494, distance: 173.5
click at [822, 394] on quentale-workspace at bounding box center [630, 299] width 1260 height 598
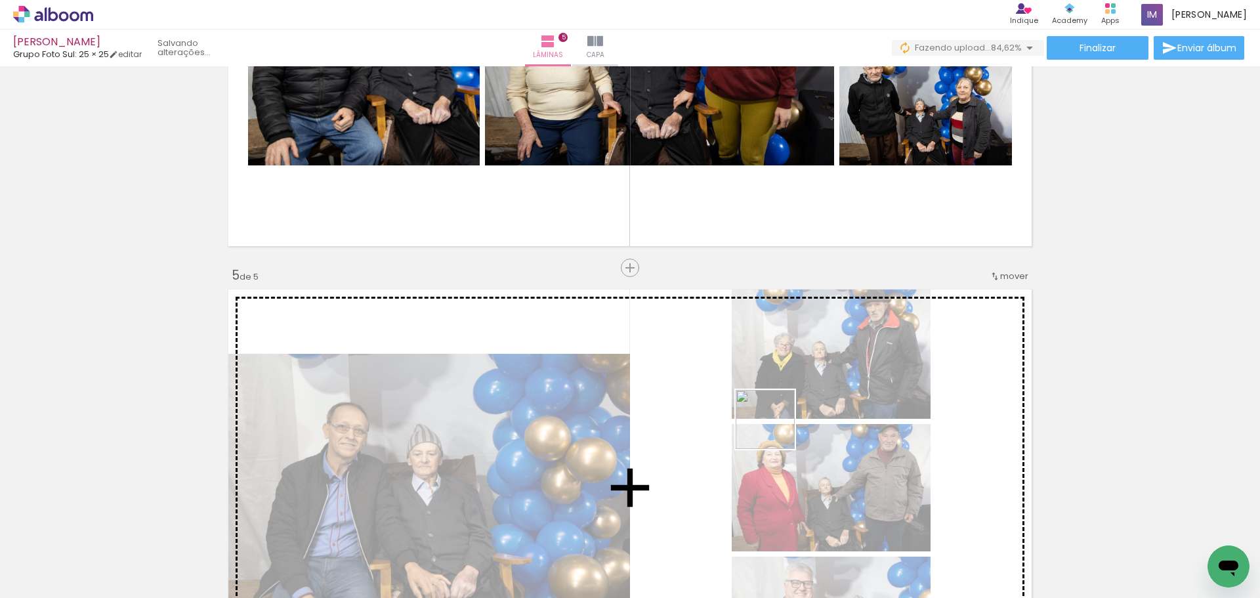
drag, startPoint x: 872, startPoint y: 560, endPoint x: 790, endPoint y: 435, distance: 149.4
click at [770, 427] on quentale-workspace at bounding box center [630, 299] width 1260 height 598
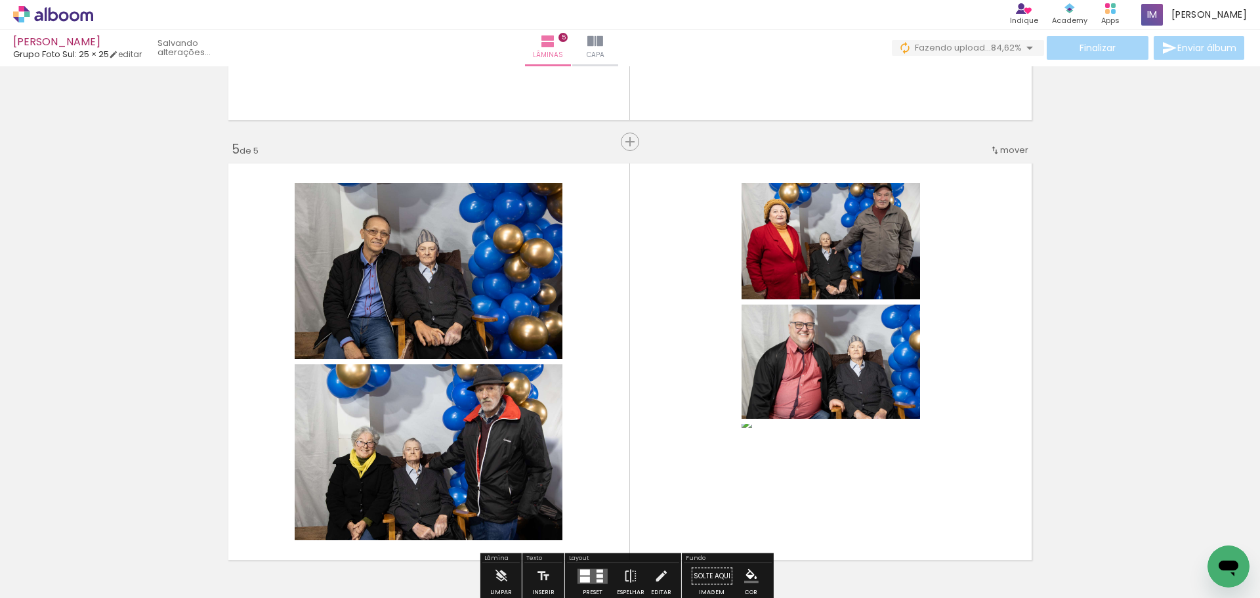
scroll to position [1710, 0]
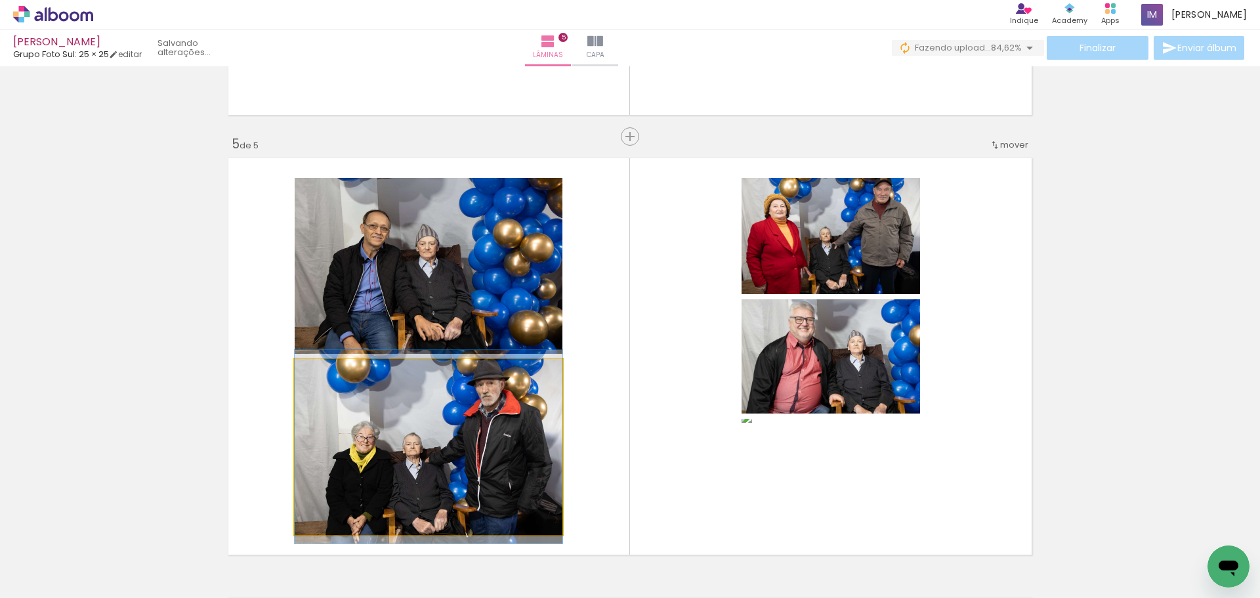
click at [467, 452] on quentale-photo at bounding box center [429, 447] width 268 height 176
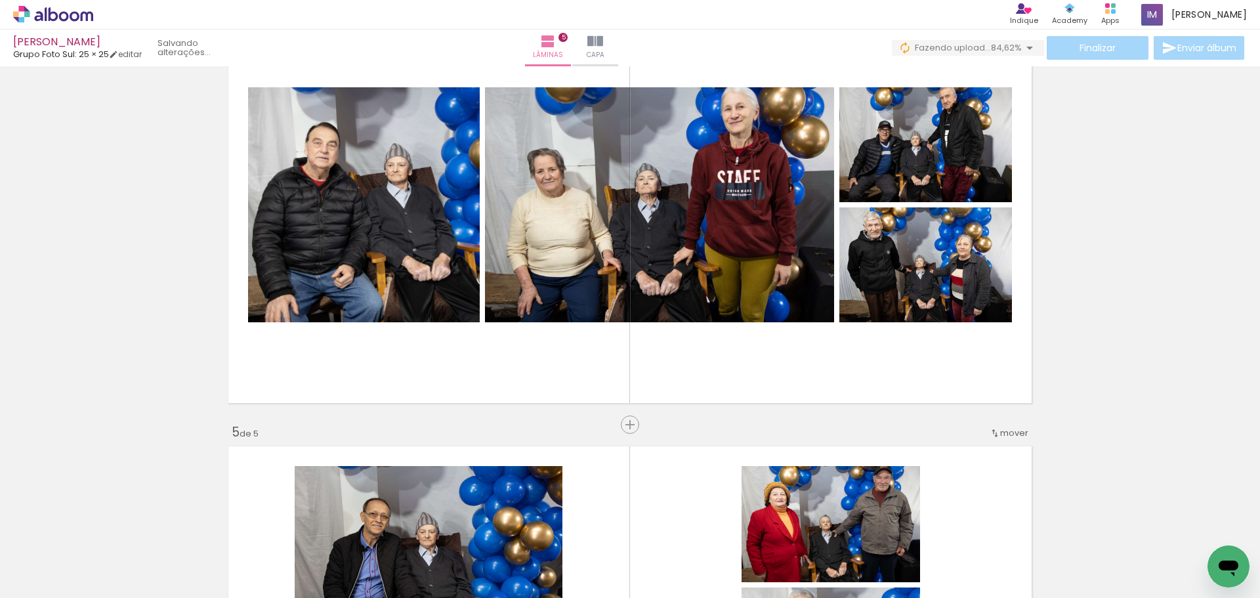
scroll to position [1382, 0]
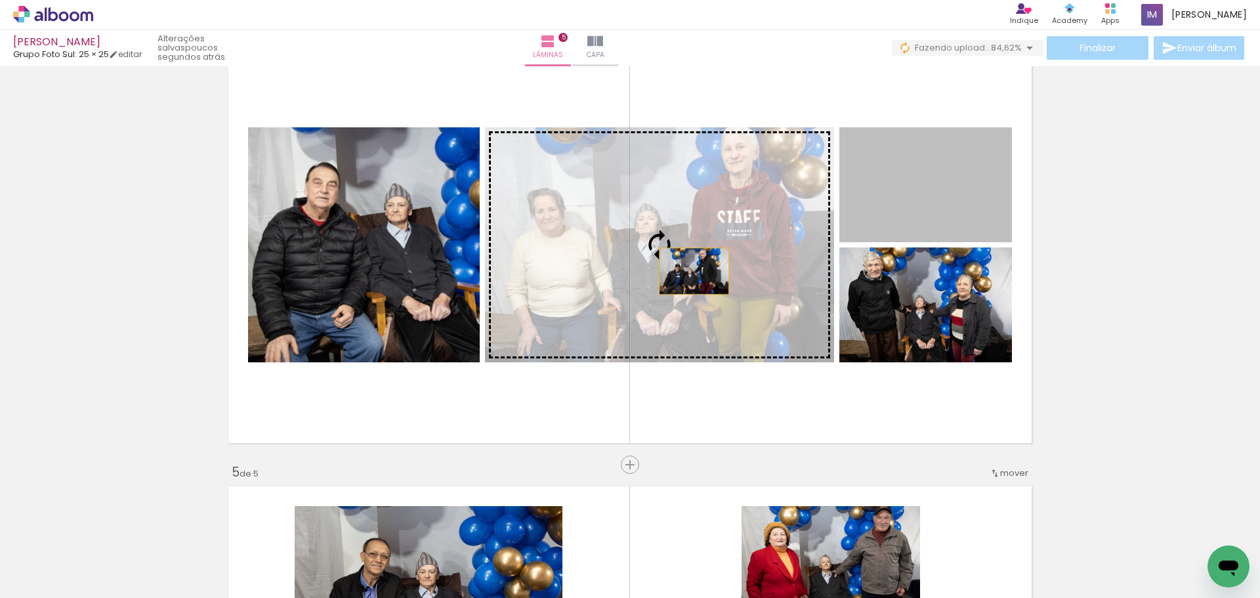
drag, startPoint x: 944, startPoint y: 206, endPoint x: 673, endPoint y: 285, distance: 281.6
click at [0, 0] on slot at bounding box center [0, 0] width 0 height 0
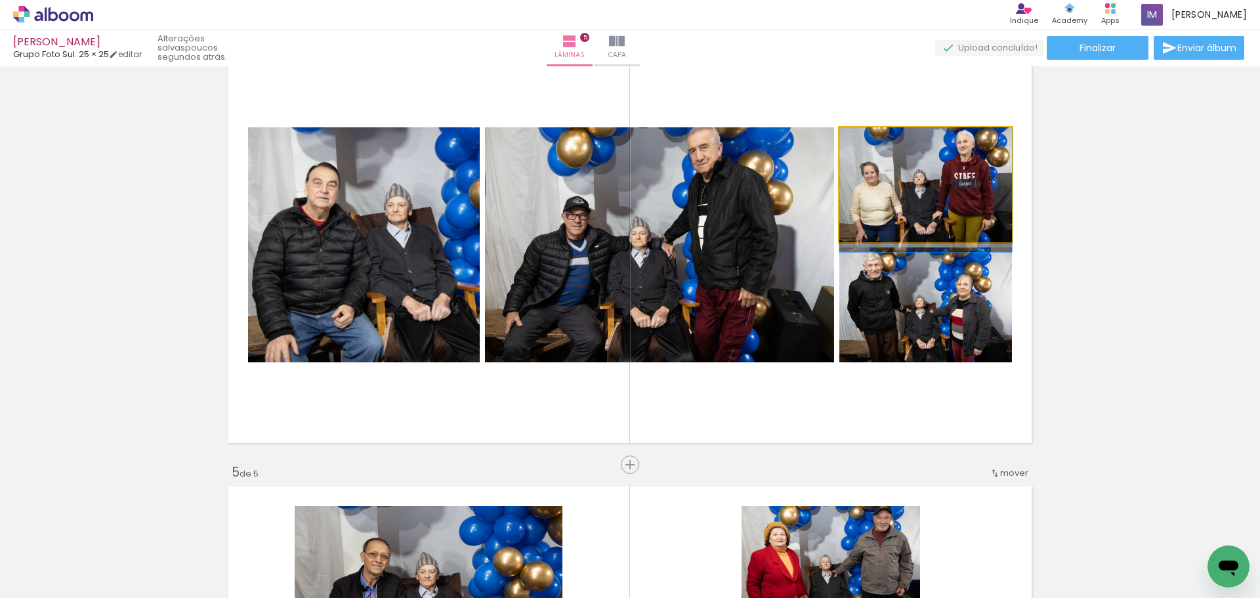
drag, startPoint x: 954, startPoint y: 179, endPoint x: 950, endPoint y: 194, distance: 15.4
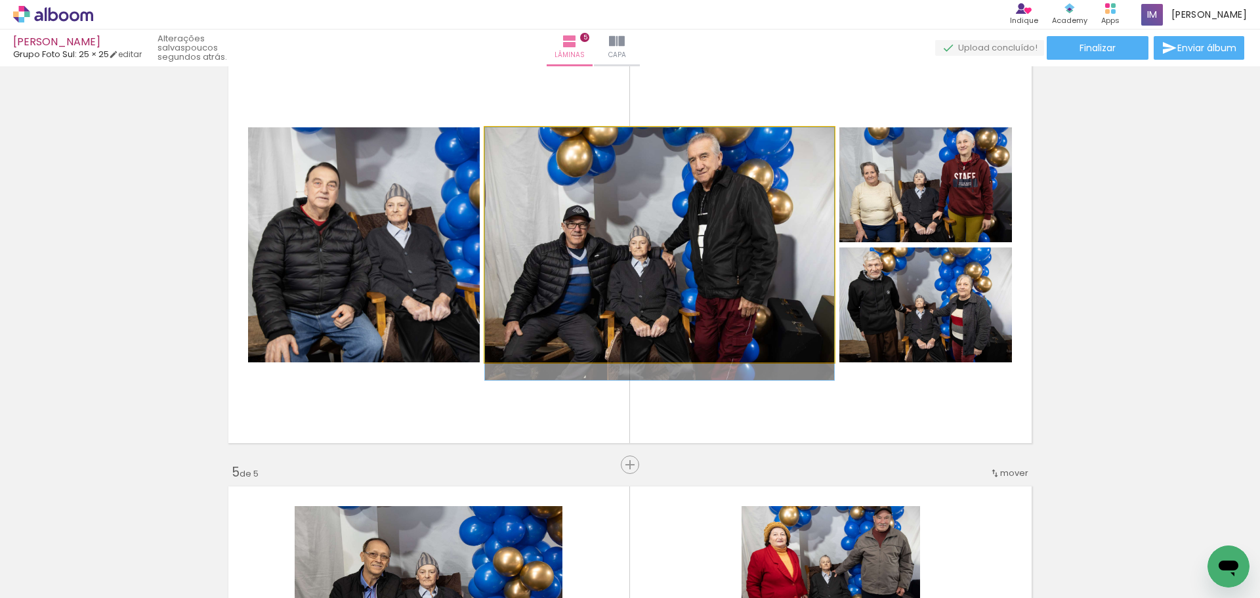
drag, startPoint x: 671, startPoint y: 295, endPoint x: 665, endPoint y: 306, distance: 12.6
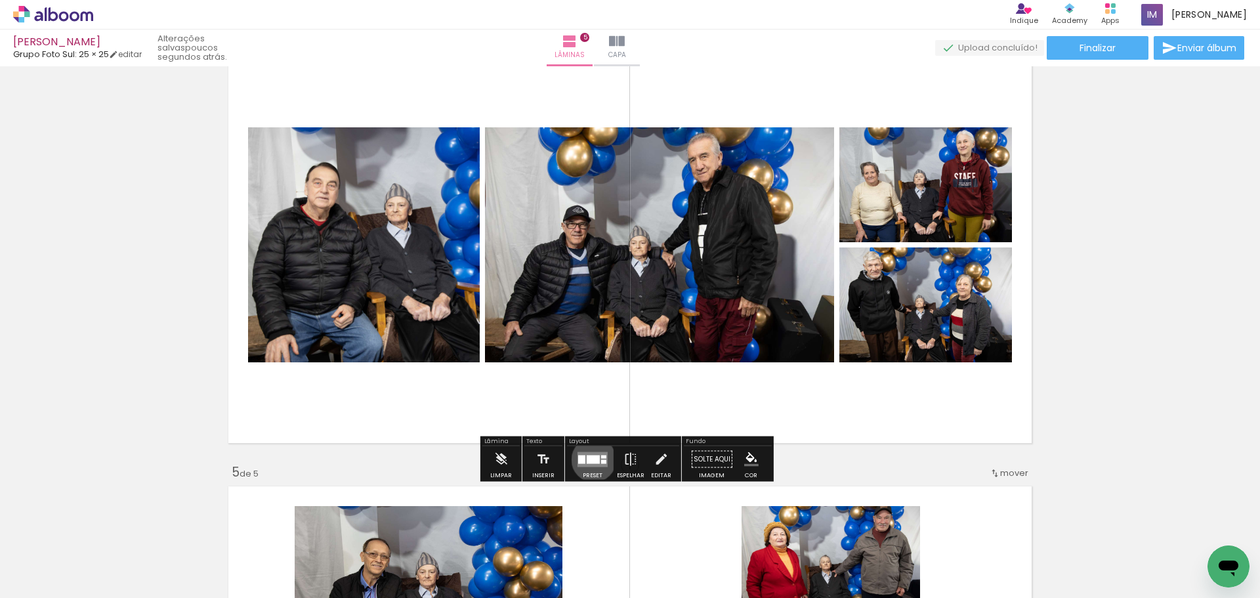
click at [591, 459] on div at bounding box center [593, 459] width 13 height 9
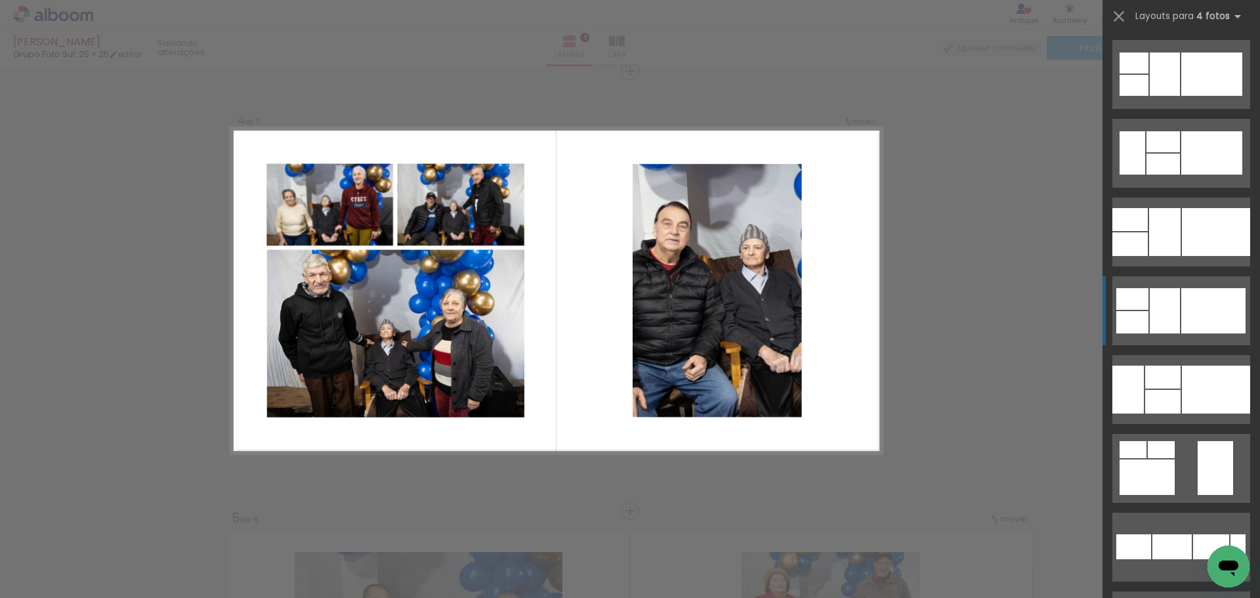
scroll to position [525, 0]
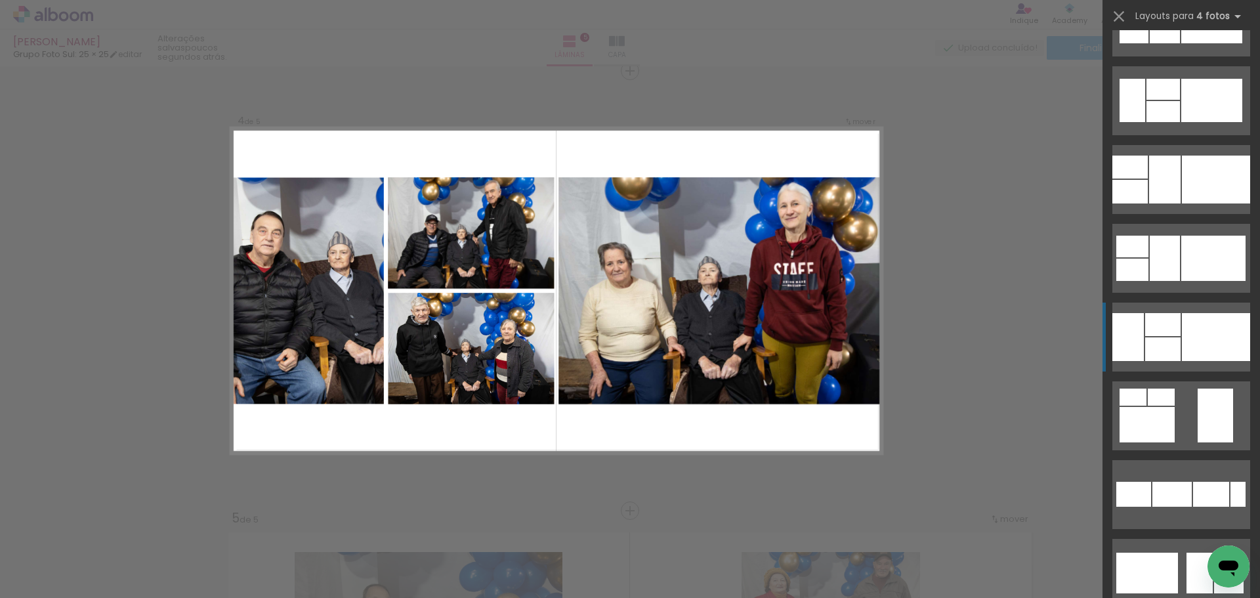
click at [1182, 350] on div at bounding box center [1216, 337] width 68 height 48
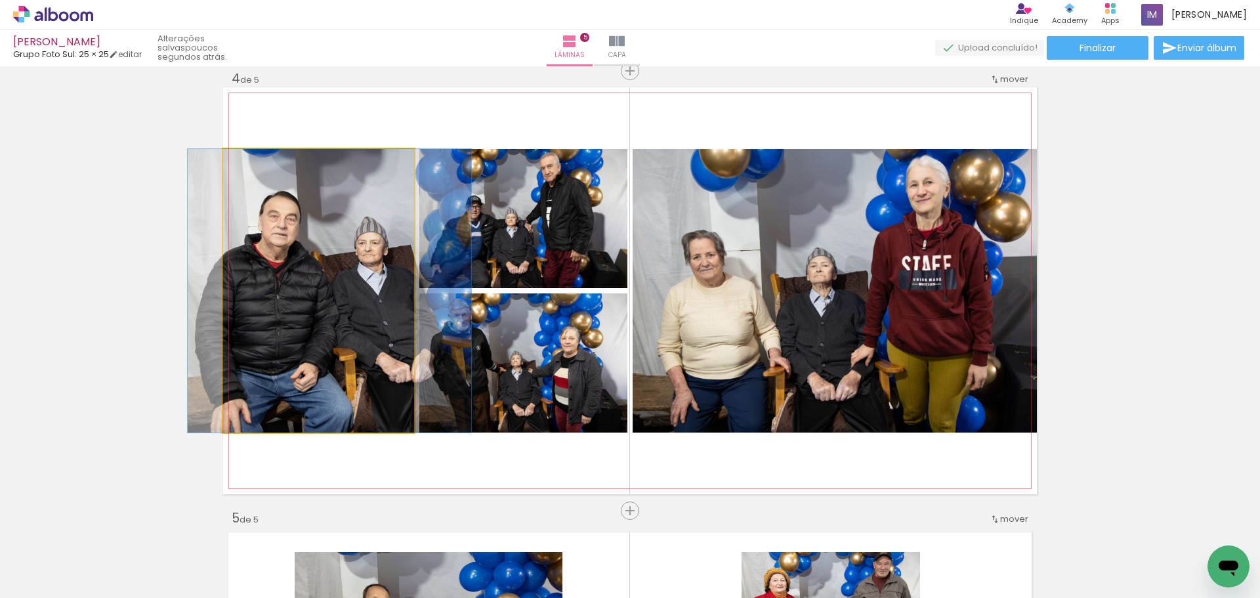
drag, startPoint x: 341, startPoint y: 324, endPoint x: 351, endPoint y: 324, distance: 10.5
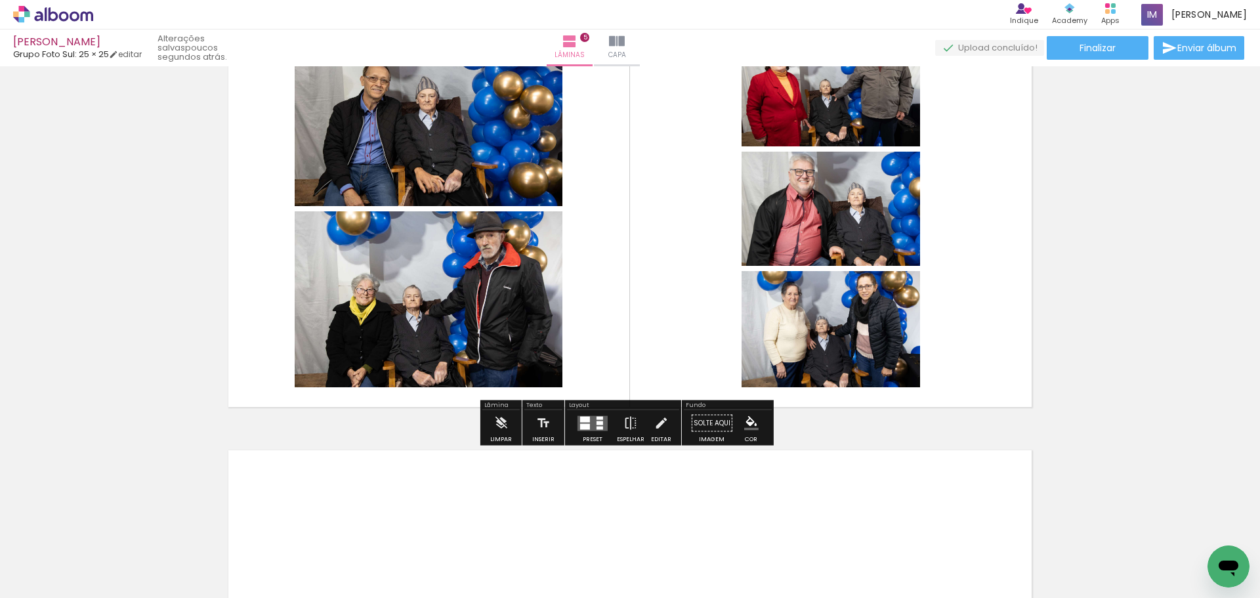
scroll to position [1861, 0]
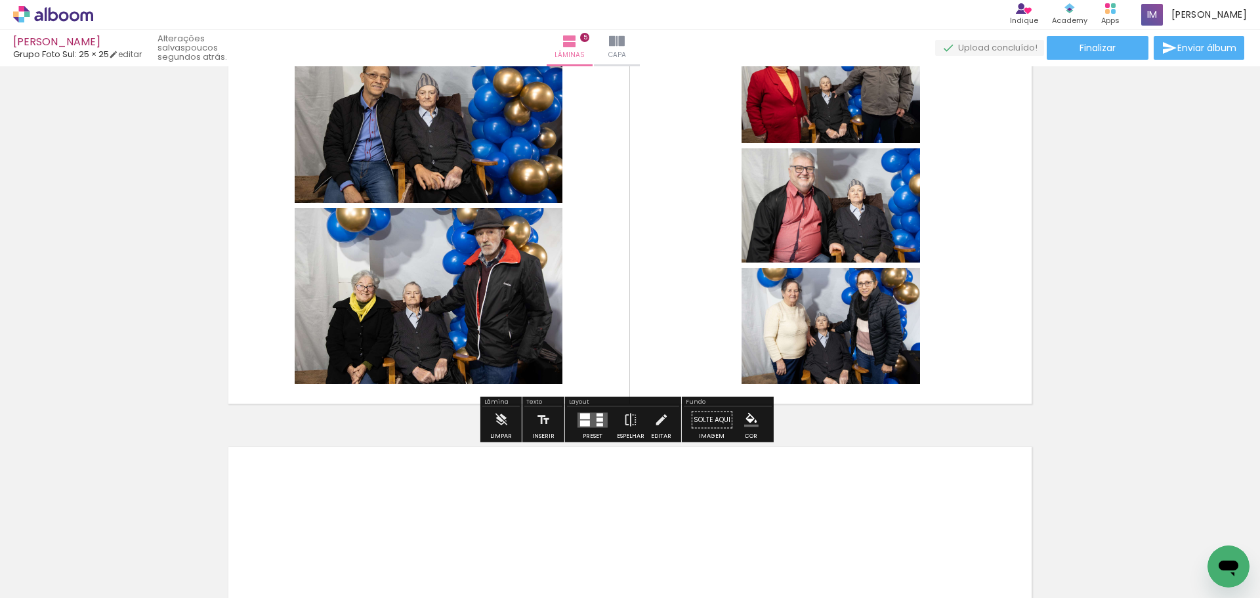
click at [597, 418] on div at bounding box center [600, 419] width 7 height 4
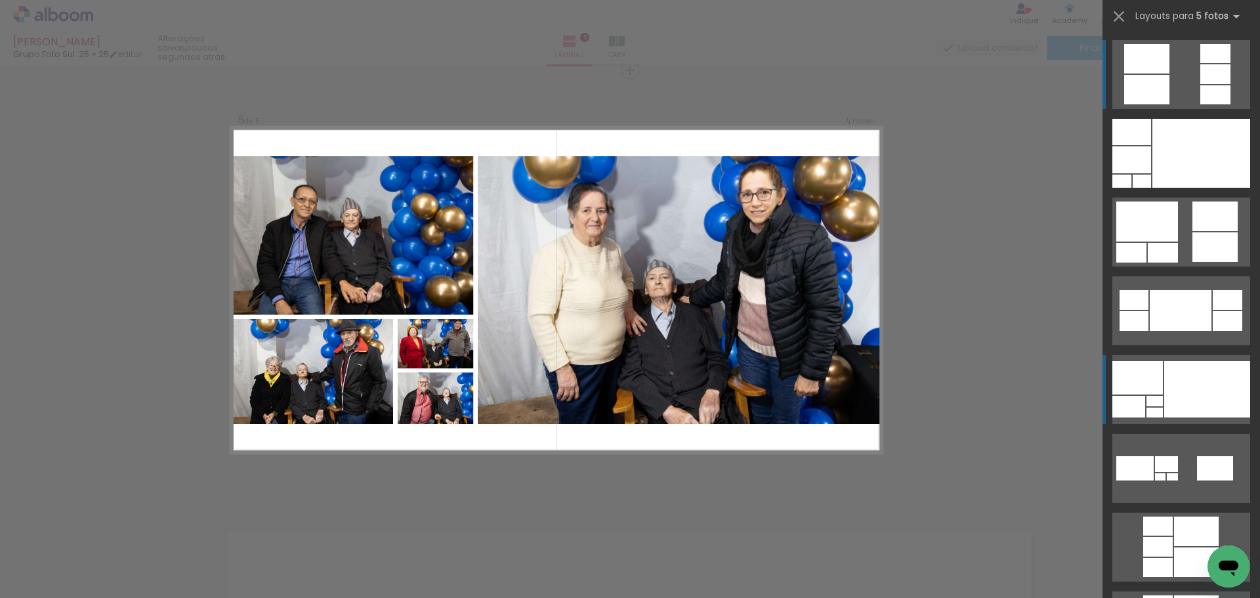
scroll to position [1776, 0]
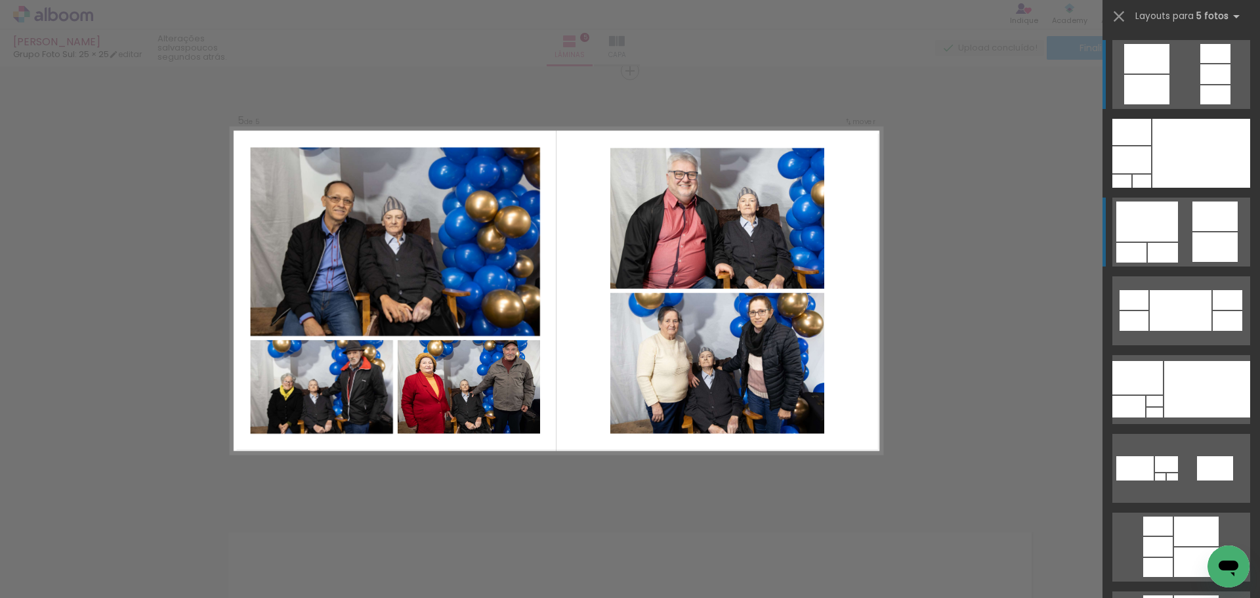
click at [1167, 237] on div at bounding box center [1147, 221] width 62 height 40
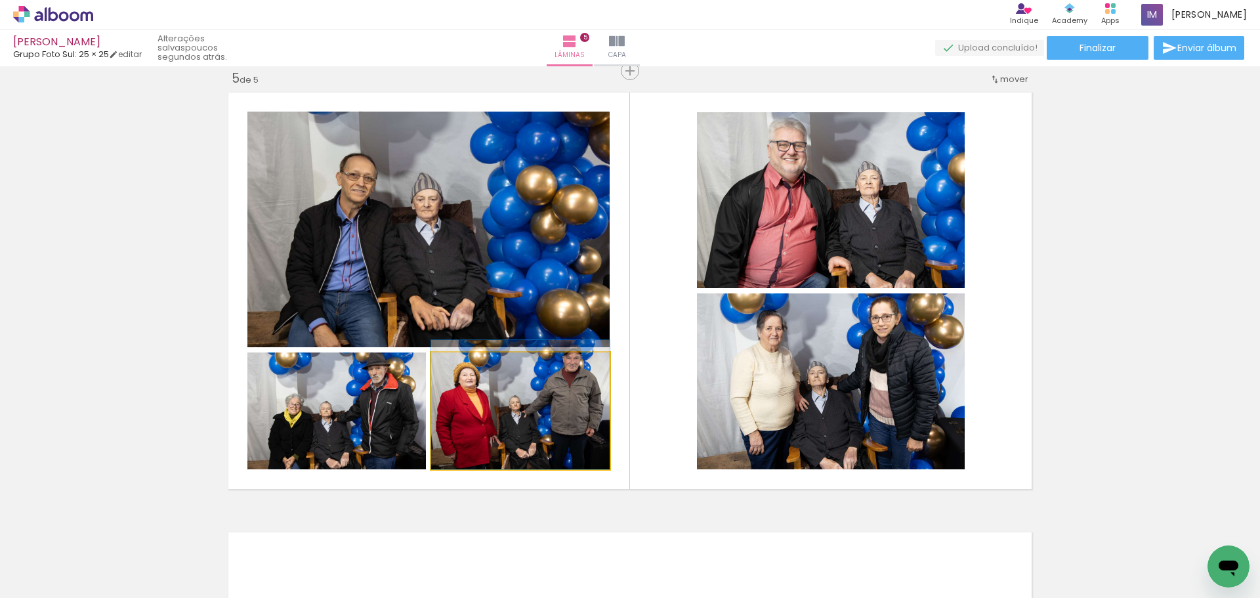
drag, startPoint x: 513, startPoint y: 440, endPoint x: 452, endPoint y: 264, distance: 185.3
click at [0, 0] on slot at bounding box center [0, 0] width 0 height 0
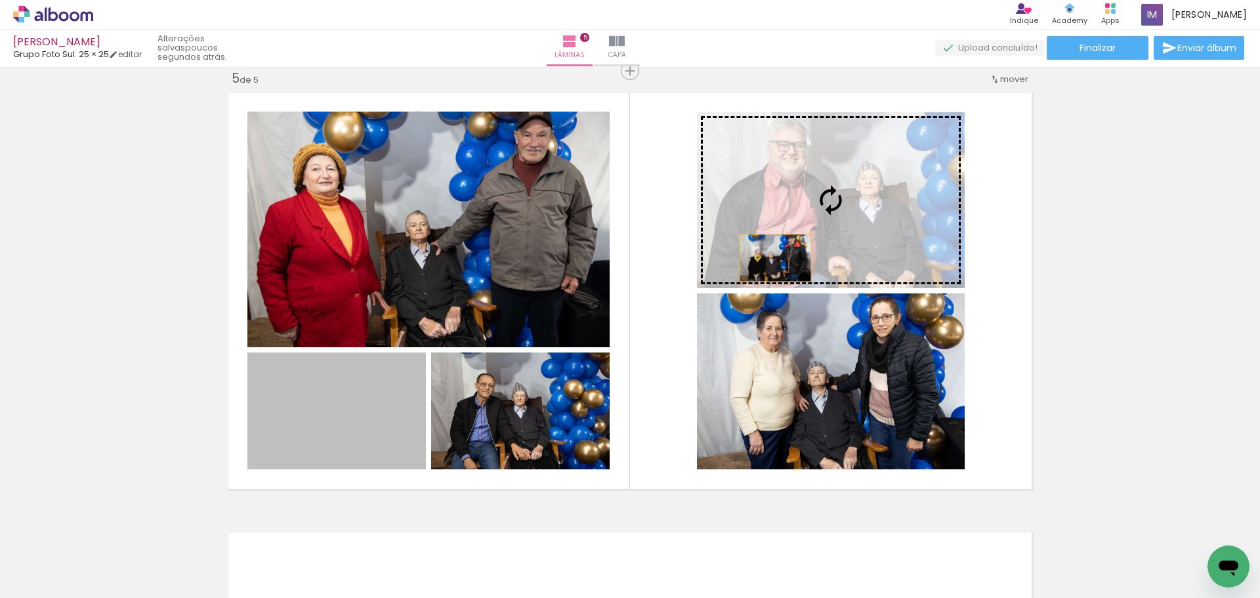
drag, startPoint x: 326, startPoint y: 440, endPoint x: 767, endPoint y: 260, distance: 476.3
click at [0, 0] on slot at bounding box center [0, 0] width 0 height 0
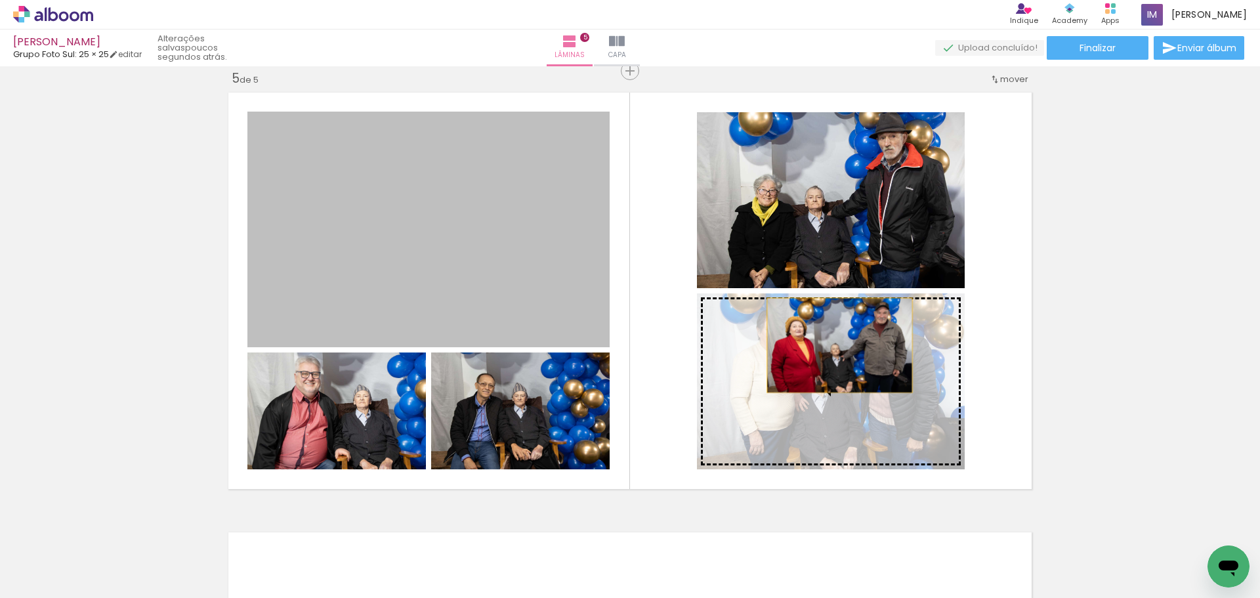
drag, startPoint x: 494, startPoint y: 265, endPoint x: 835, endPoint y: 345, distance: 350.5
click at [0, 0] on slot at bounding box center [0, 0] width 0 height 0
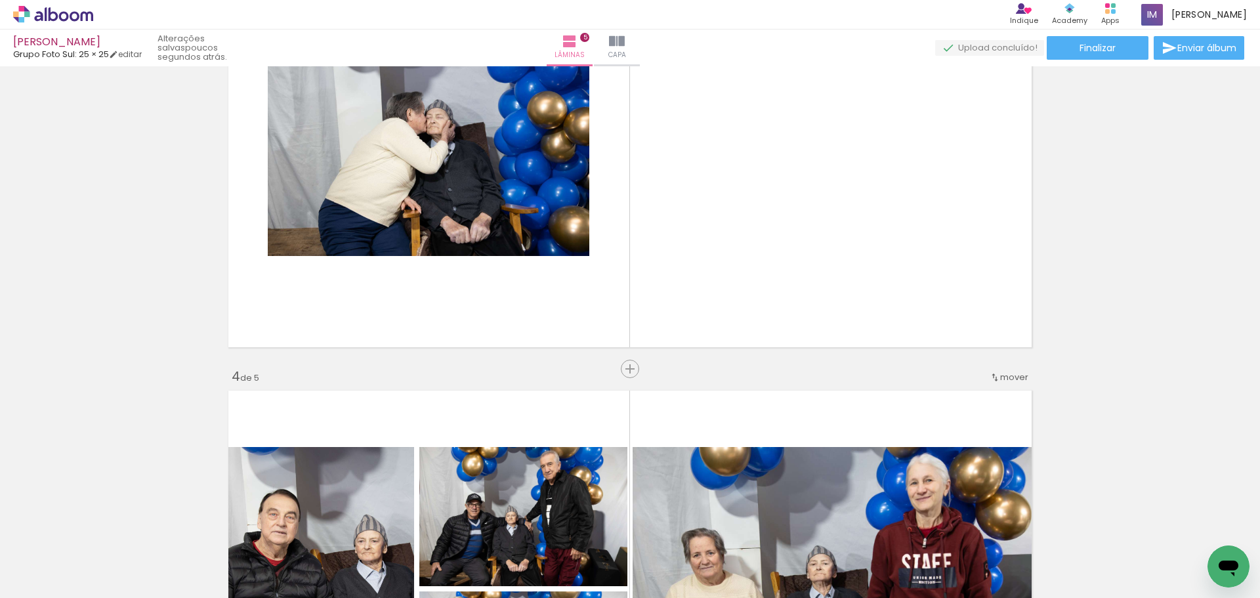
scroll to position [1054, 0]
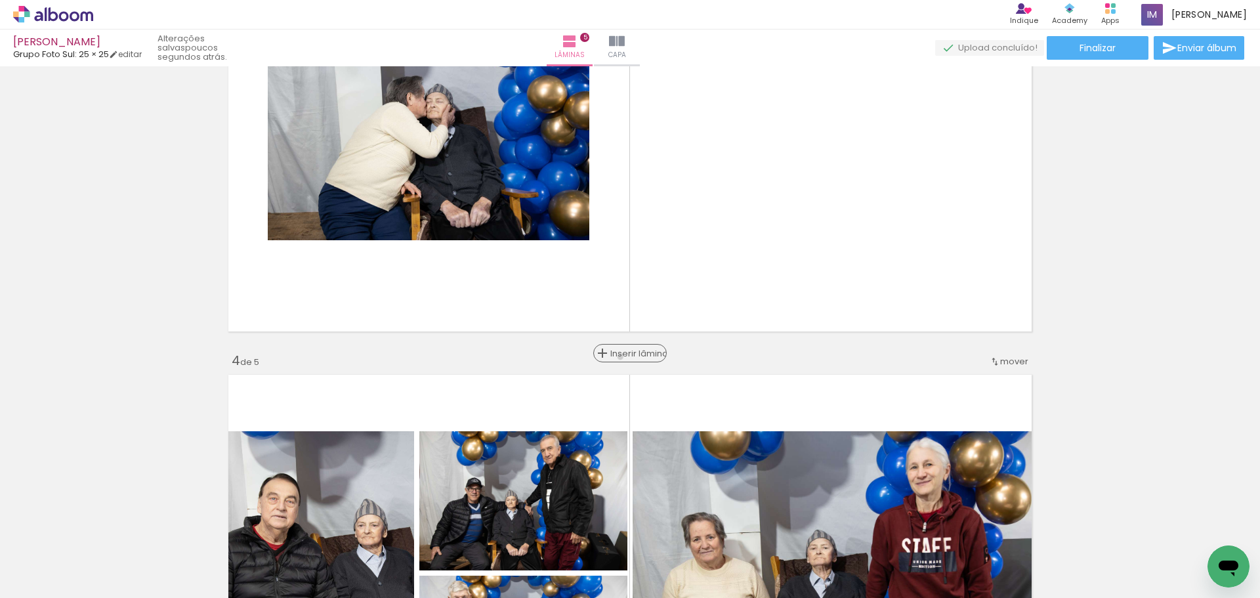
click at [620, 357] on span "Inserir lâmina" at bounding box center [635, 353] width 51 height 9
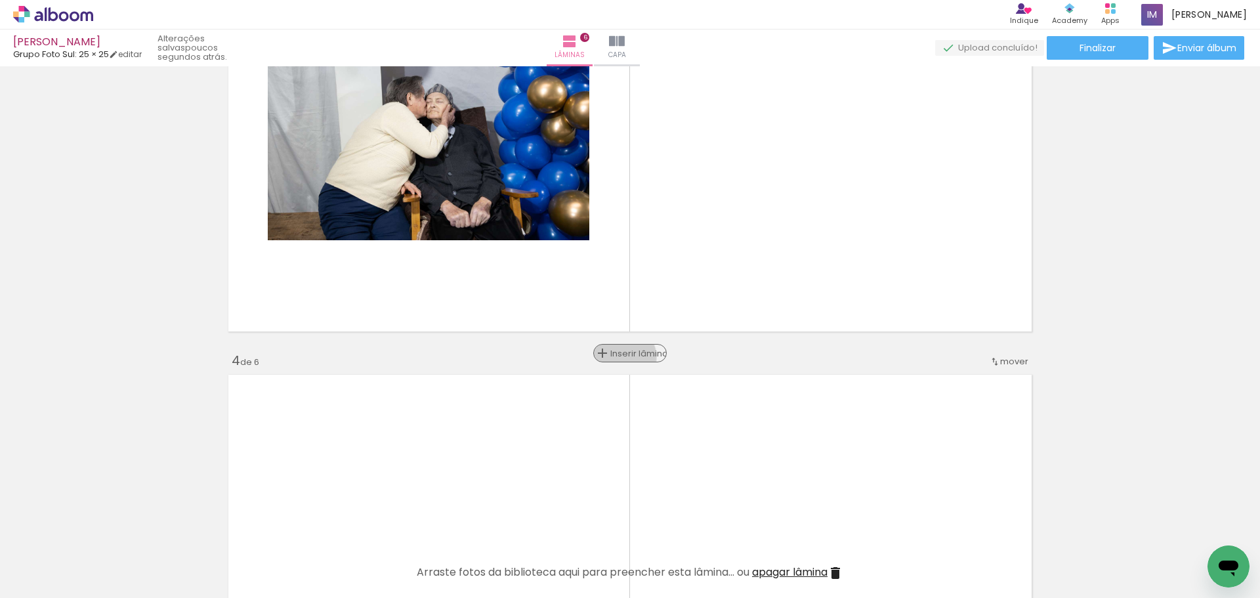
click at [620, 357] on span "Inserir lâmina" at bounding box center [635, 353] width 51 height 9
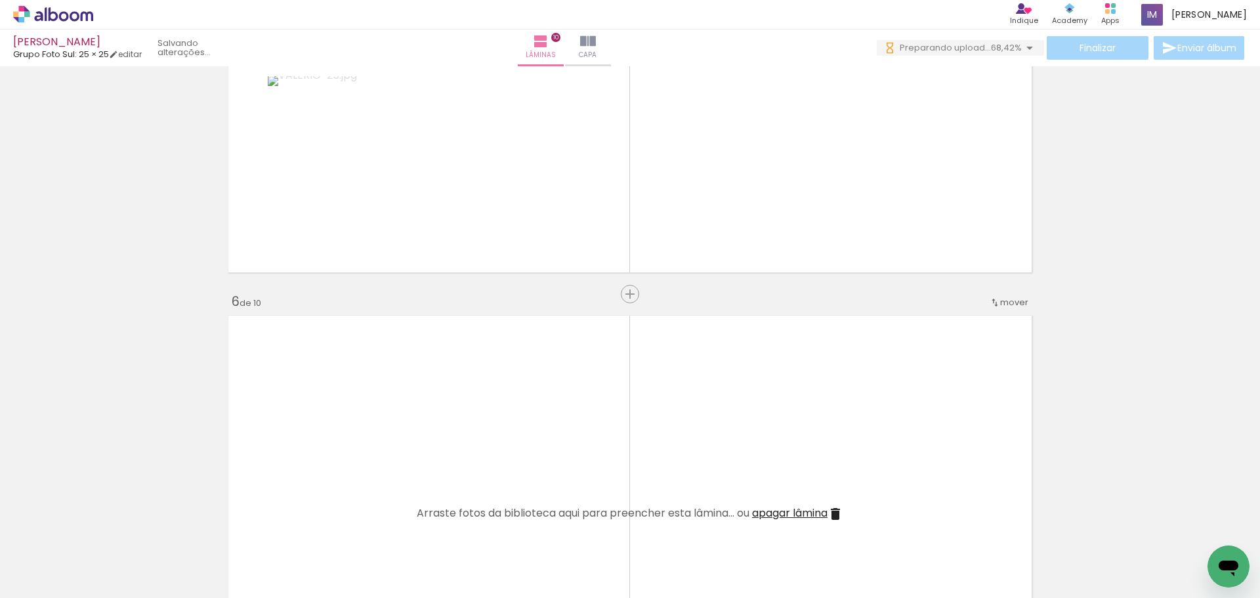
scroll to position [0, 248]
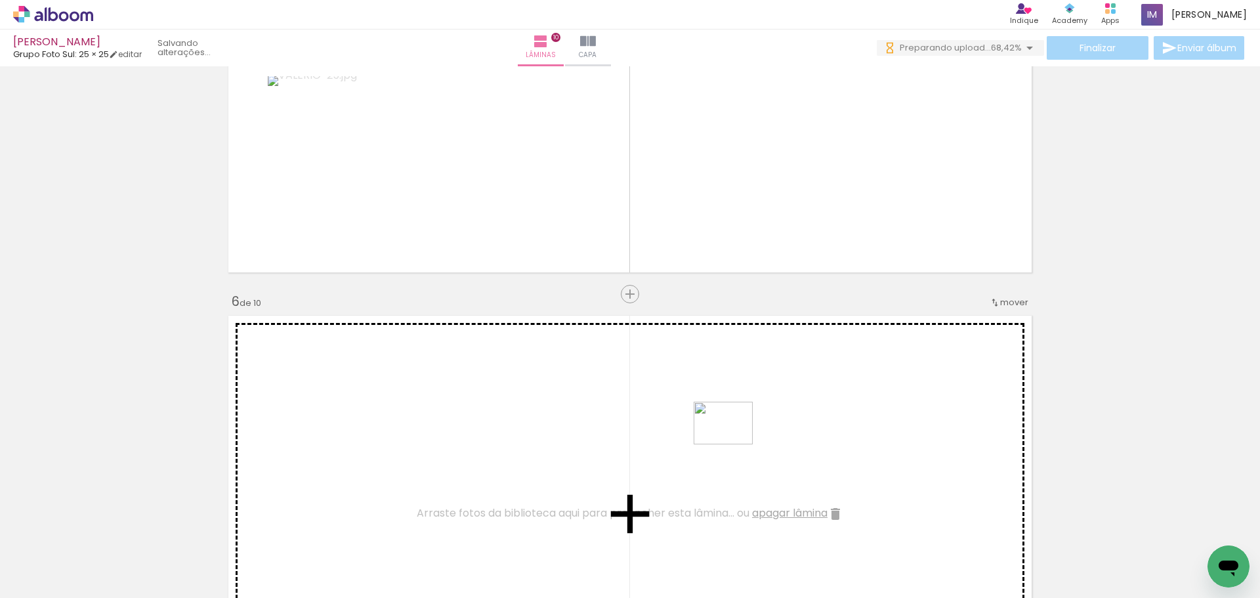
drag, startPoint x: 1122, startPoint y: 569, endPoint x: 733, endPoint y: 441, distance: 409.0
click at [733, 441] on quentale-workspace at bounding box center [630, 299] width 1260 height 598
drag, startPoint x: 1189, startPoint y: 565, endPoint x: 803, endPoint y: 442, distance: 404.3
click at [803, 442] on quentale-workspace at bounding box center [630, 299] width 1260 height 598
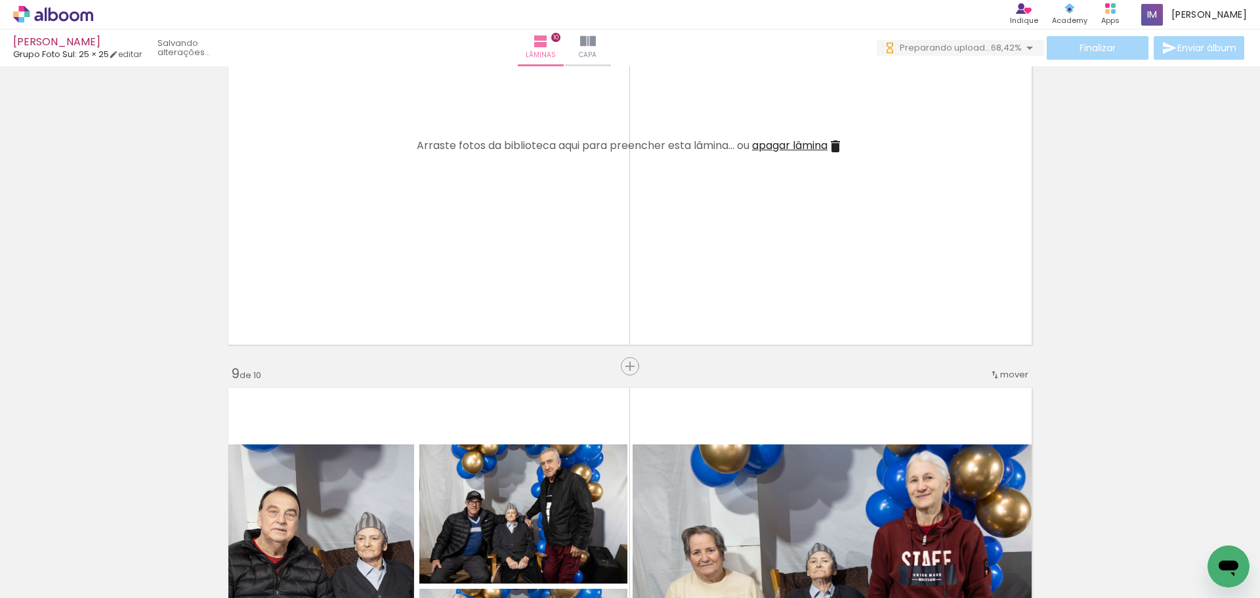
scroll to position [3108, 0]
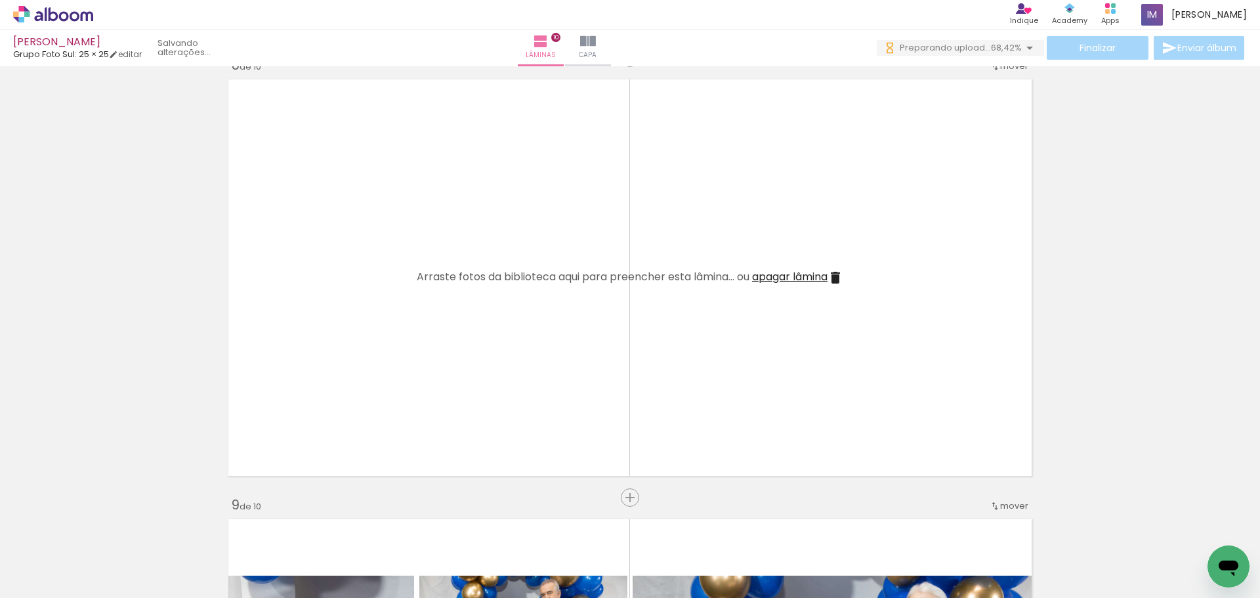
click at [42, 574] on span "Adicionar Fotos" at bounding box center [46, 580] width 39 height 14
click at [0, 0] on input "file" at bounding box center [0, 0] width 0 height 0
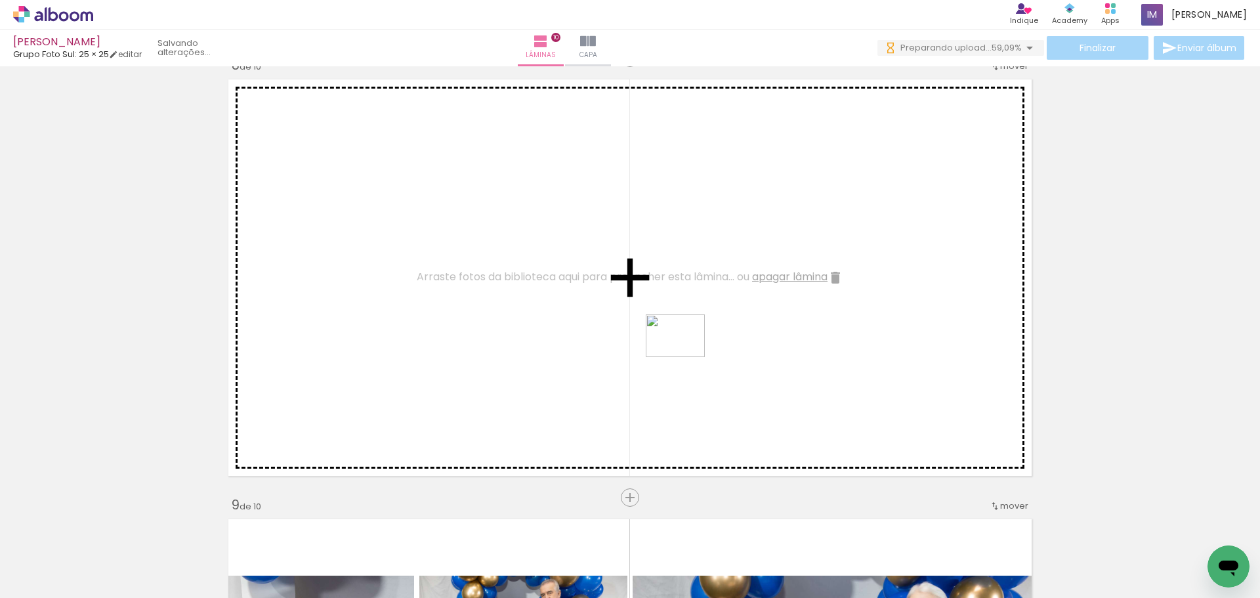
drag, startPoint x: 1052, startPoint y: 578, endPoint x: 1011, endPoint y: 486, distance: 100.2
click at [686, 357] on quentale-workspace at bounding box center [630, 299] width 1260 height 598
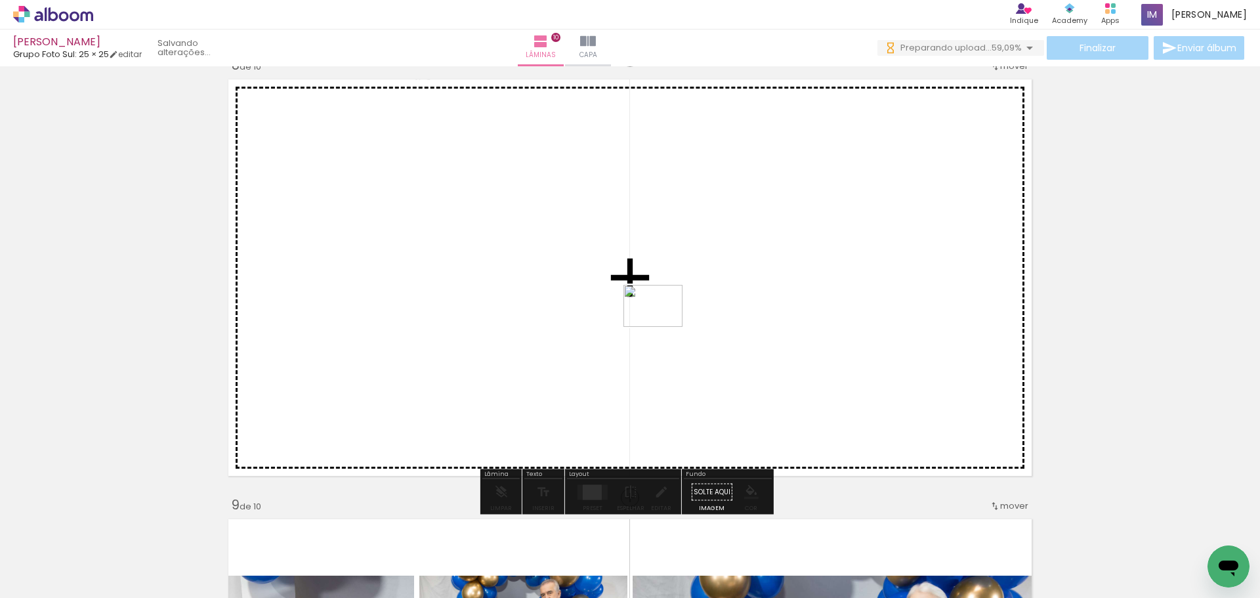
drag, startPoint x: 1121, startPoint y: 558, endPoint x: 958, endPoint y: 452, distance: 194.8
click at [663, 326] on quentale-workspace at bounding box center [630, 299] width 1260 height 598
drag, startPoint x: 1193, startPoint y: 558, endPoint x: 612, endPoint y: 285, distance: 641.8
click at [612, 285] on quentale-workspace at bounding box center [630, 299] width 1260 height 598
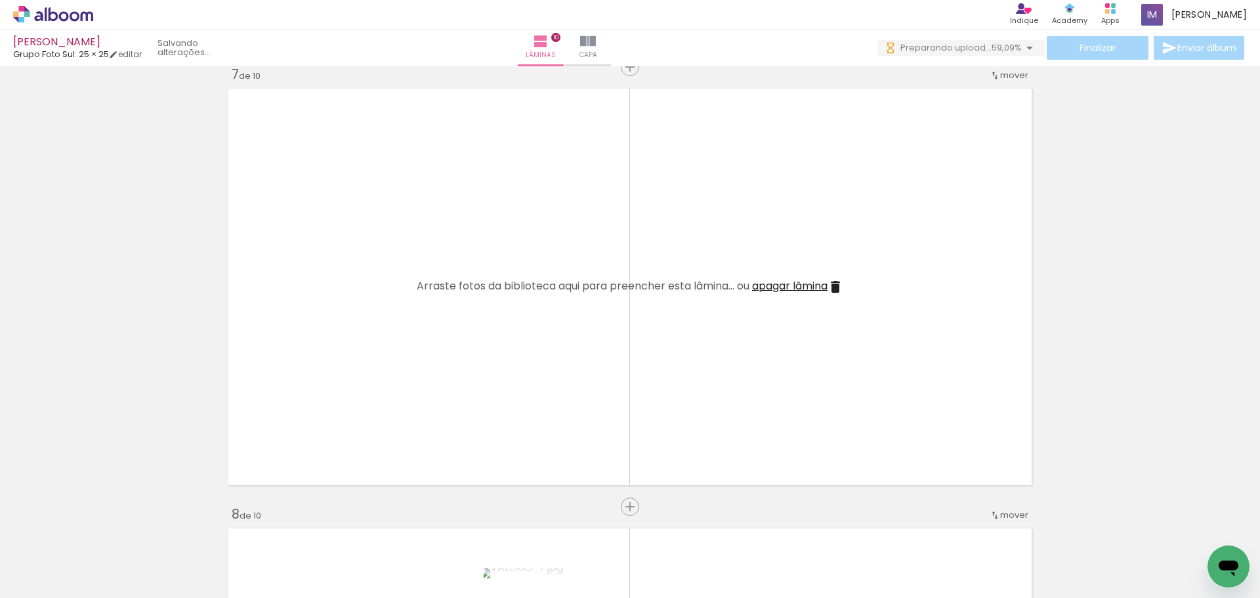
scroll to position [2452, 0]
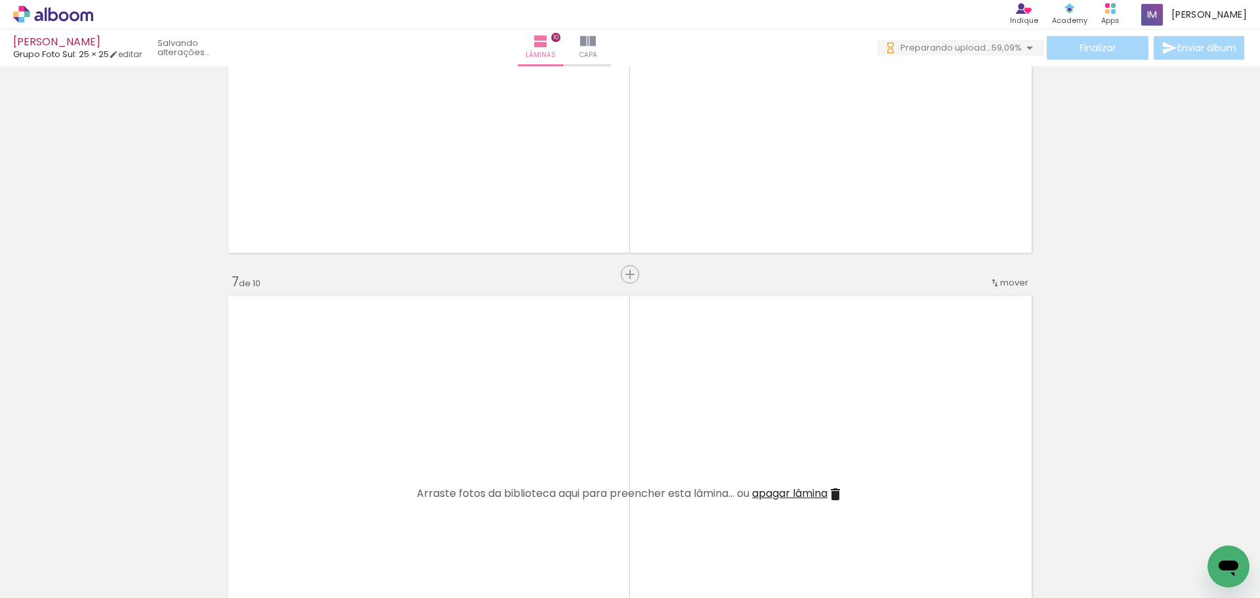
click at [41, 584] on span "Adicionar Fotos" at bounding box center [46, 580] width 39 height 14
click at [0, 0] on input "file" at bounding box center [0, 0] width 0 height 0
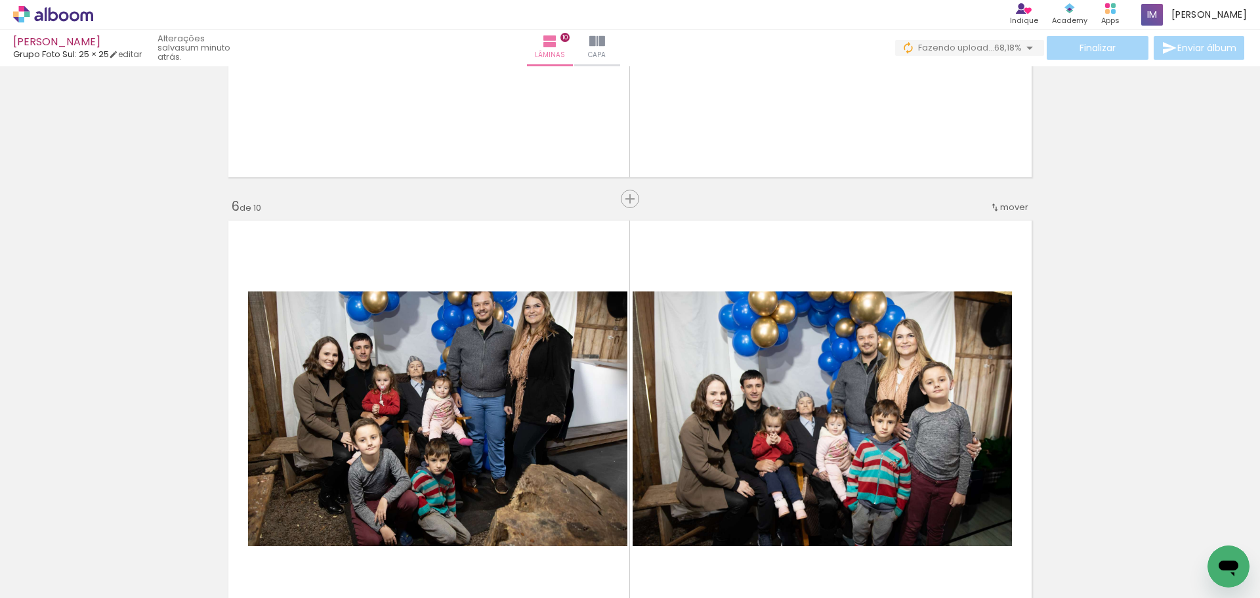
scroll to position [2189, 0]
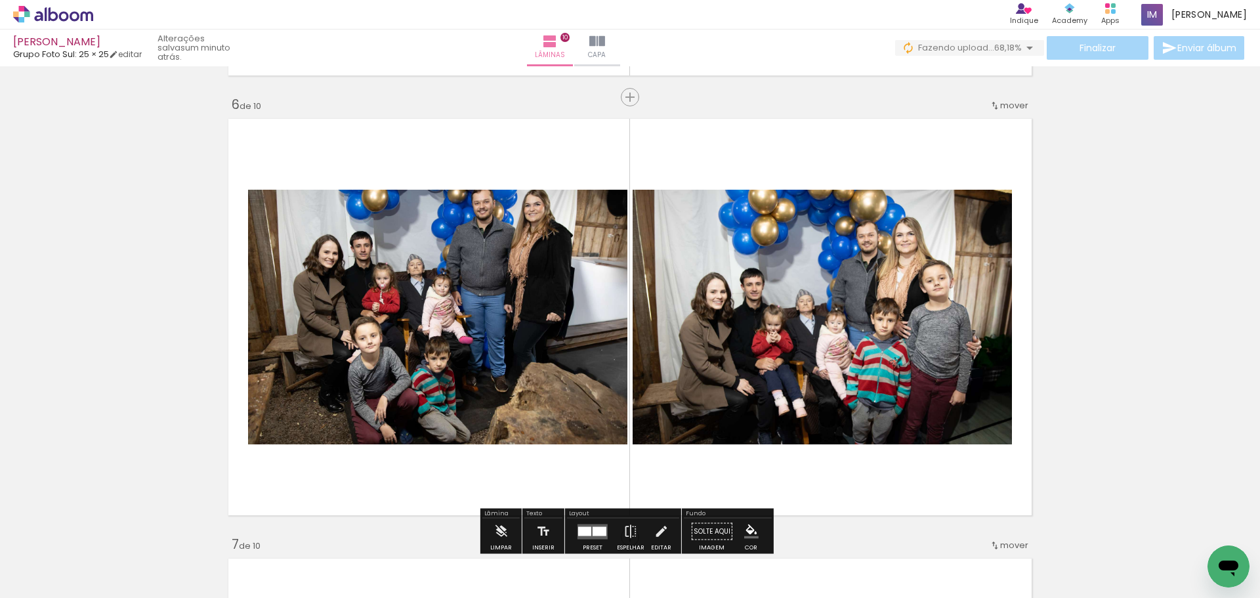
drag, startPoint x: 52, startPoint y: 569, endPoint x: 60, endPoint y: 566, distance: 9.1
click at [54, 568] on div "Biblioteca 22 fotos Todas as fotos Não utilizadas Adicionar Fotos" at bounding box center [40, 556] width 81 height 65
click at [0, 0] on slot "Adicionar Fotos" at bounding box center [0, 0] width 0 height 0
click at [0, 0] on input "file" at bounding box center [0, 0] width 0 height 0
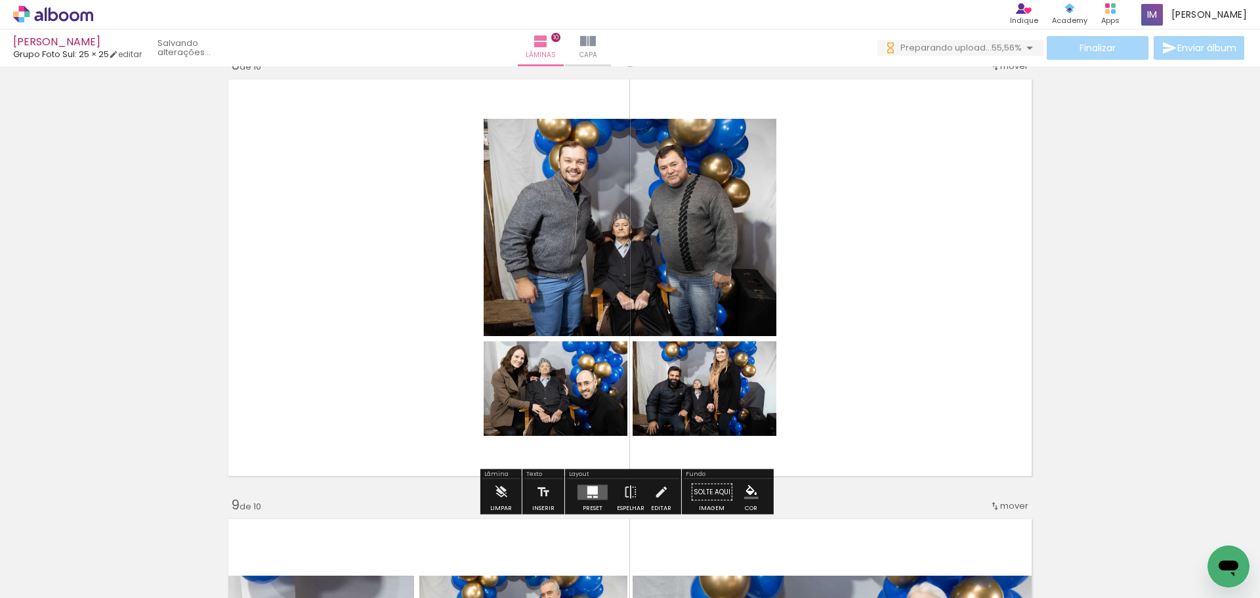
scroll to position [0, 836]
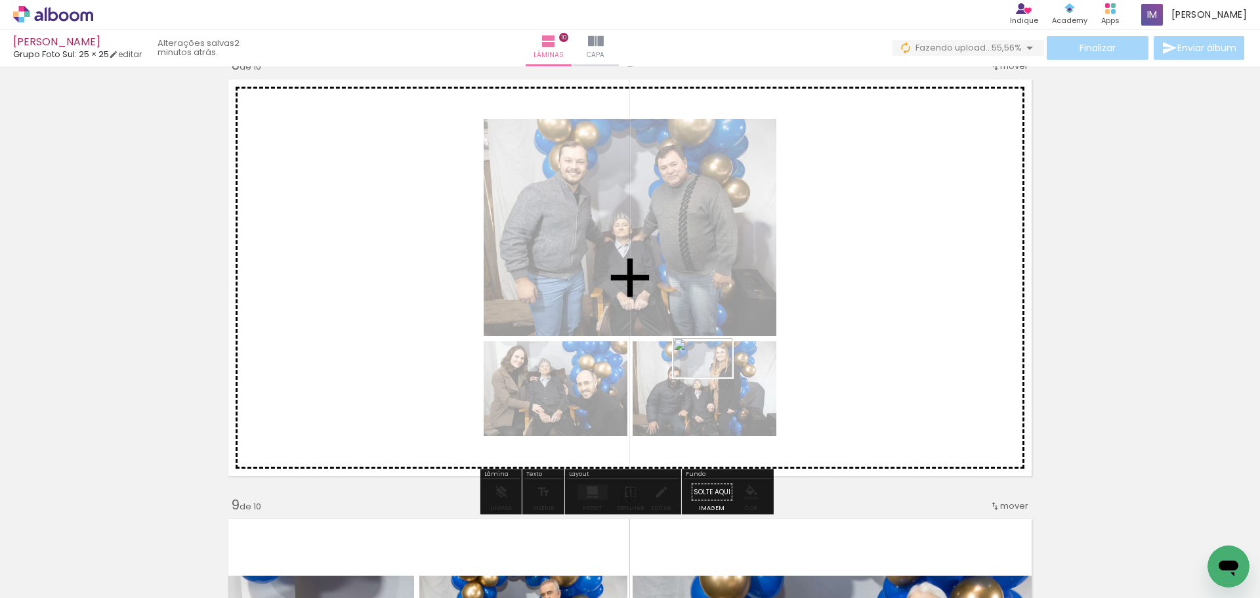
drag, startPoint x: 1068, startPoint y: 567, endPoint x: 713, endPoint y: 377, distance: 403.1
click at [713, 377] on quentale-workspace at bounding box center [630, 299] width 1260 height 598
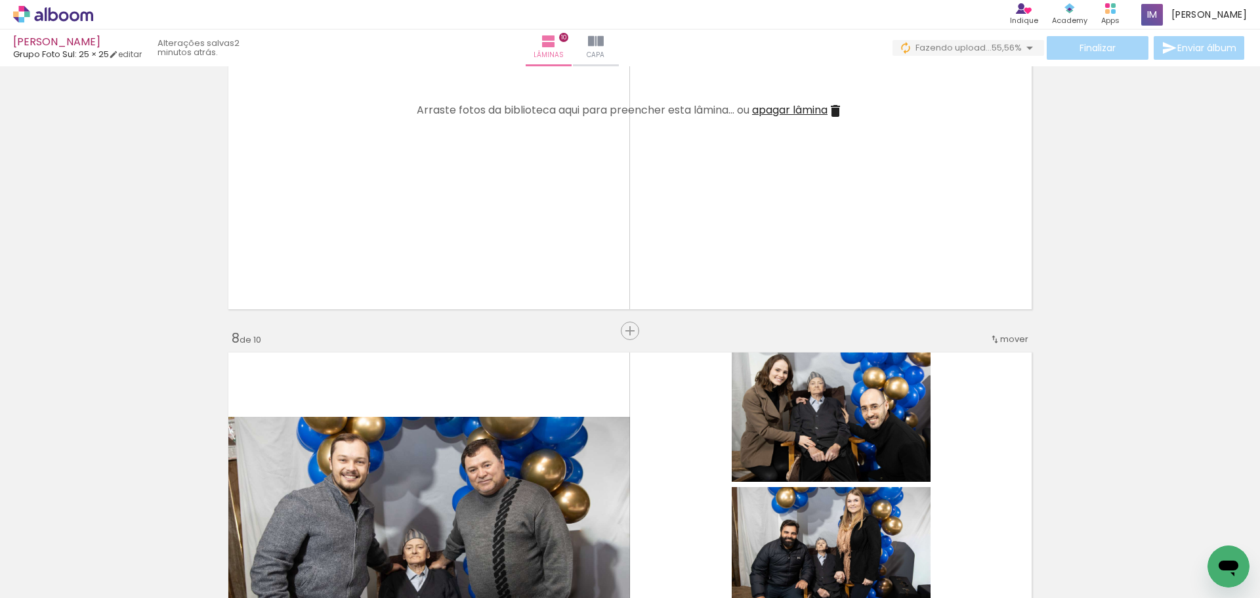
scroll to position [2649, 0]
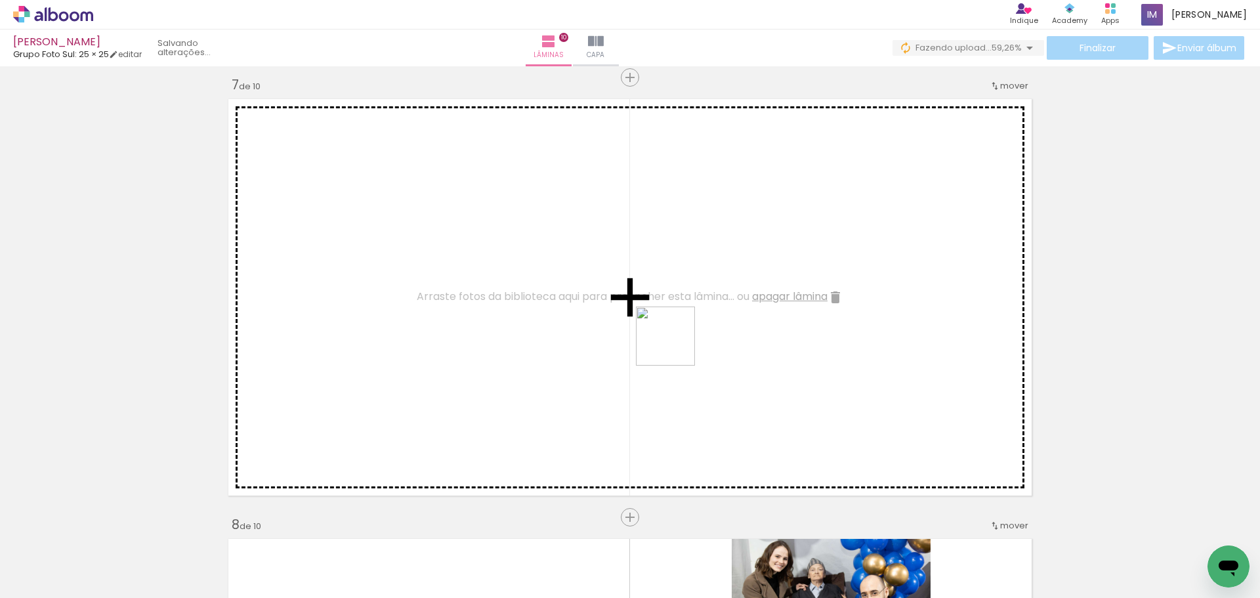
drag, startPoint x: 920, startPoint y: 561, endPoint x: 967, endPoint y: 588, distance: 53.8
click at [671, 350] on quentale-workspace at bounding box center [630, 299] width 1260 height 598
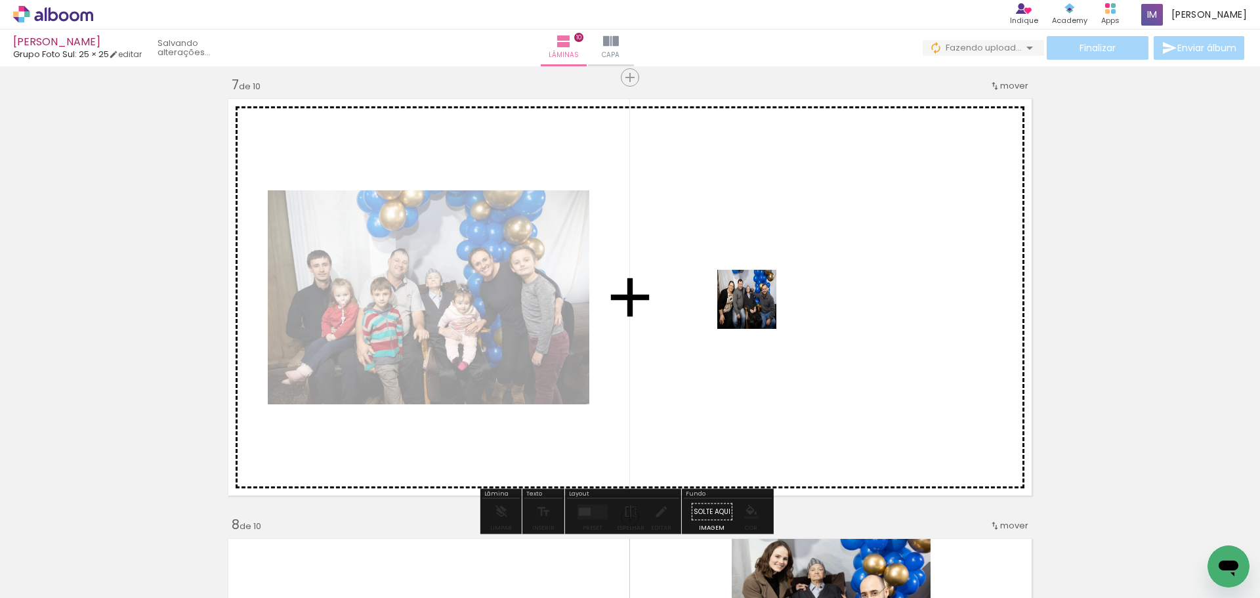
drag, startPoint x: 986, startPoint y: 559, endPoint x: 1055, endPoint y: 547, distance: 70.7
click at [757, 310] on quentale-workspace at bounding box center [630, 299] width 1260 height 598
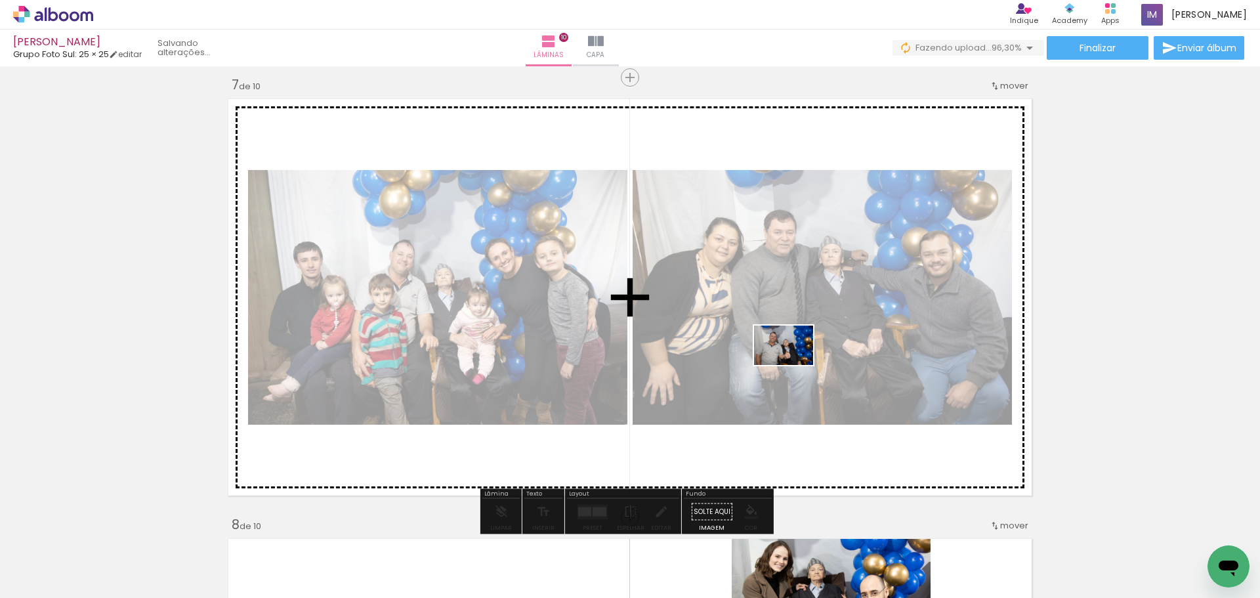
drag, startPoint x: 1129, startPoint y: 568, endPoint x: 1096, endPoint y: 557, distance: 35.5
click at [794, 367] on quentale-workspace at bounding box center [630, 299] width 1260 height 598
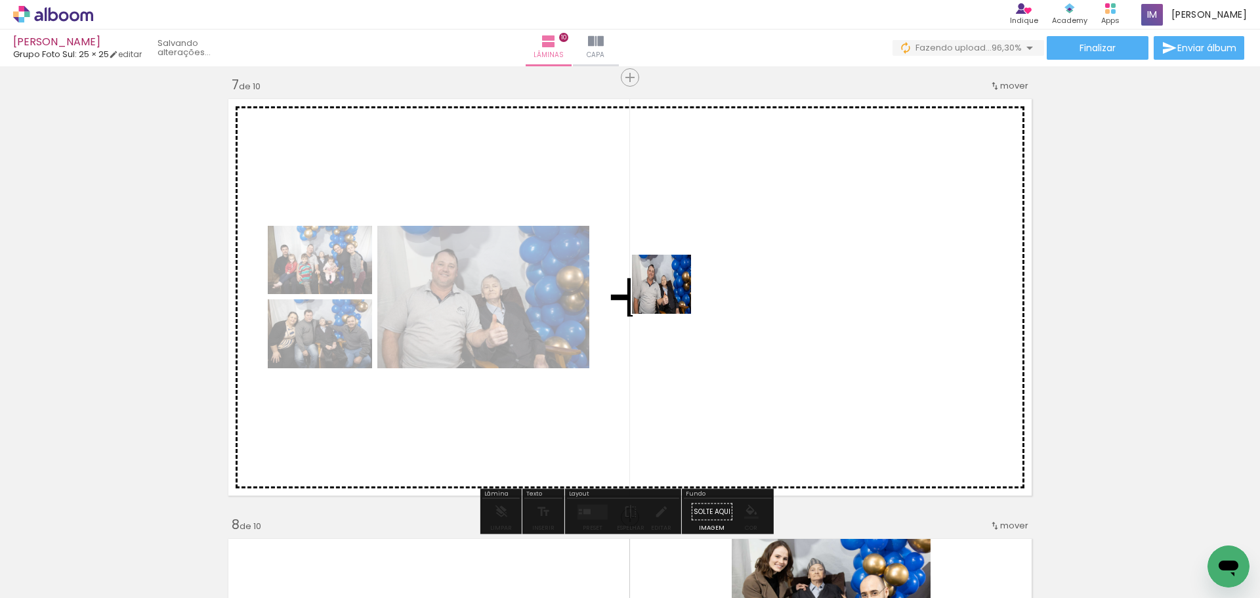
drag, startPoint x: 1187, startPoint y: 570, endPoint x: 671, endPoint y: 294, distance: 584.9
click at [671, 294] on quentale-workspace at bounding box center [630, 299] width 1260 height 598
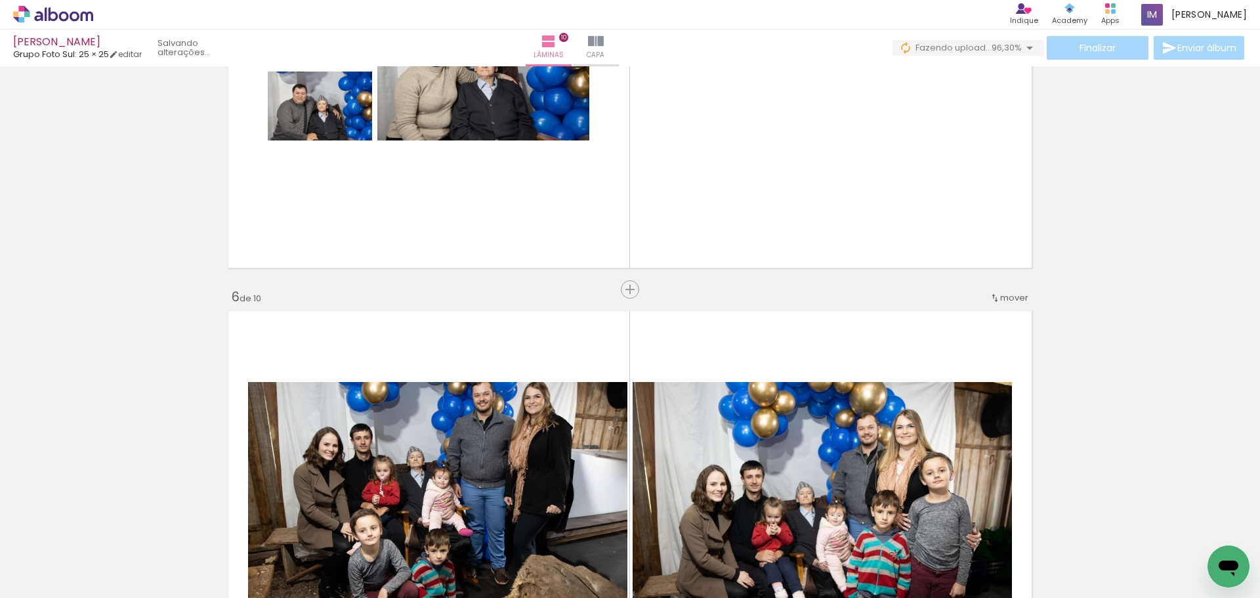
scroll to position [1796, 0]
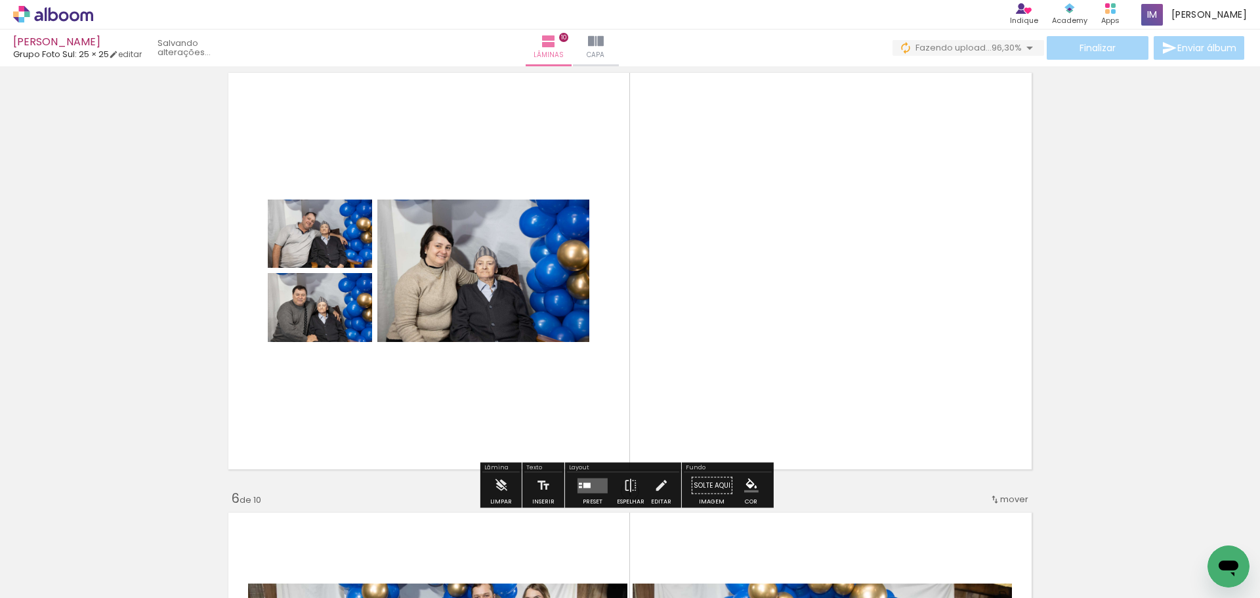
click at [583, 485] on div at bounding box center [586, 484] width 7 height 5
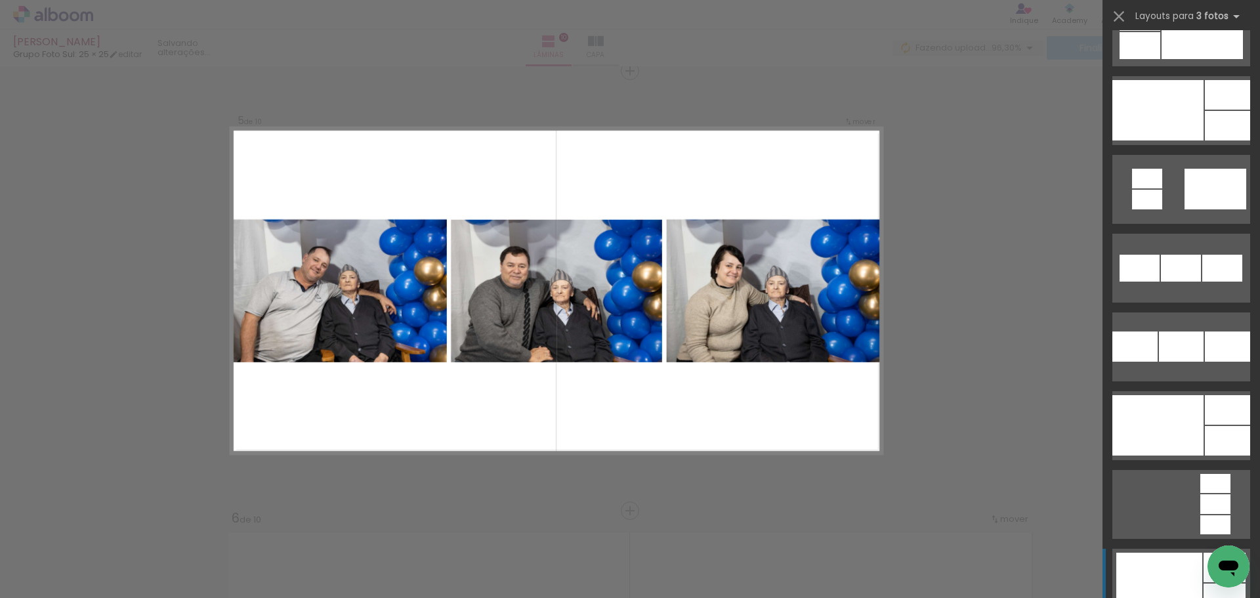
scroll to position [1509, 0]
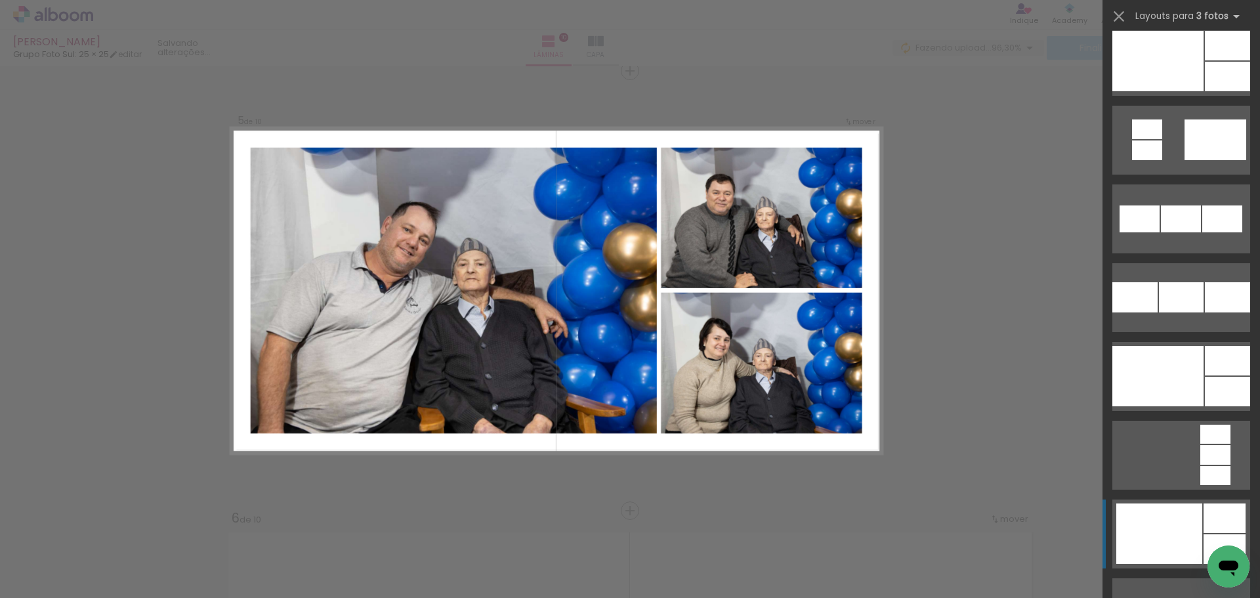
click at [1169, 532] on div at bounding box center [1159, 533] width 86 height 60
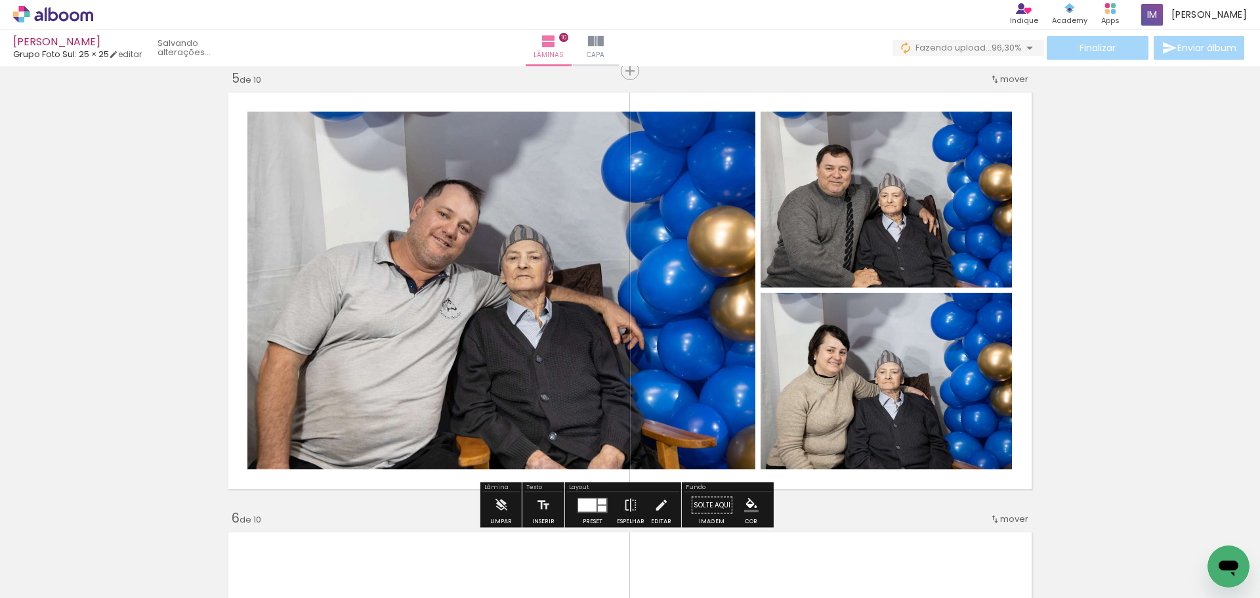
click at [549, 343] on quentale-photo at bounding box center [501, 291] width 508 height 358
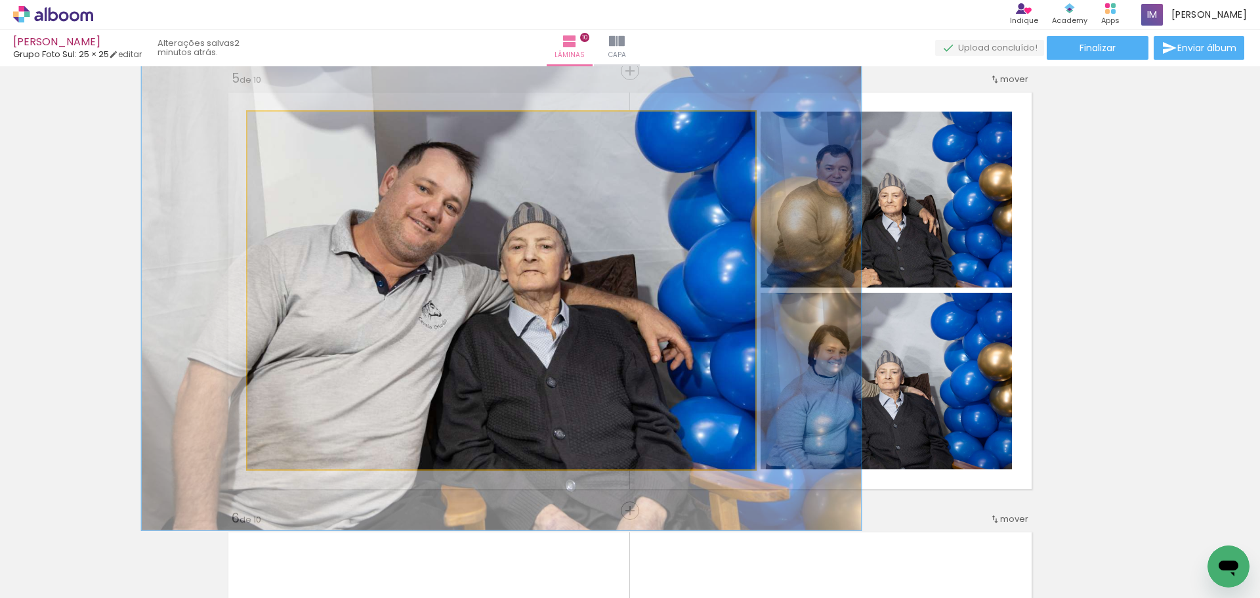
drag, startPoint x: 285, startPoint y: 127, endPoint x: 294, endPoint y: 127, distance: 9.2
click at [294, 127] on div at bounding box center [303, 125] width 51 height 21
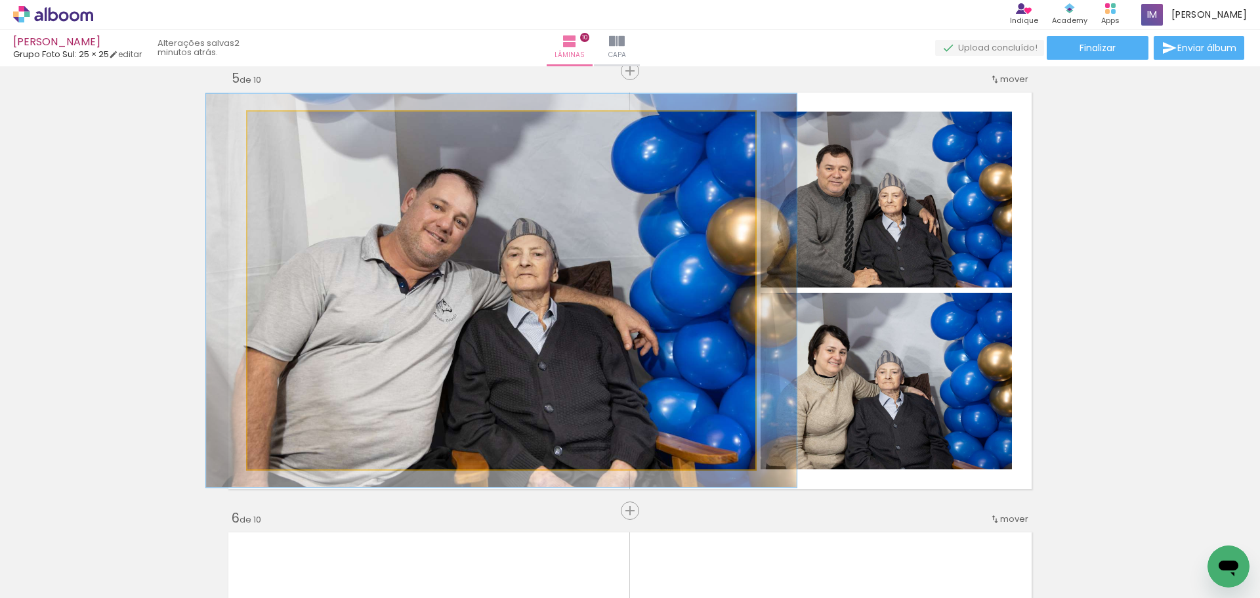
drag, startPoint x: 294, startPoint y: 127, endPoint x: 283, endPoint y: 127, distance: 11.2
type paper-slider "111"
click at [282, 127] on div at bounding box center [284, 125] width 12 height 12
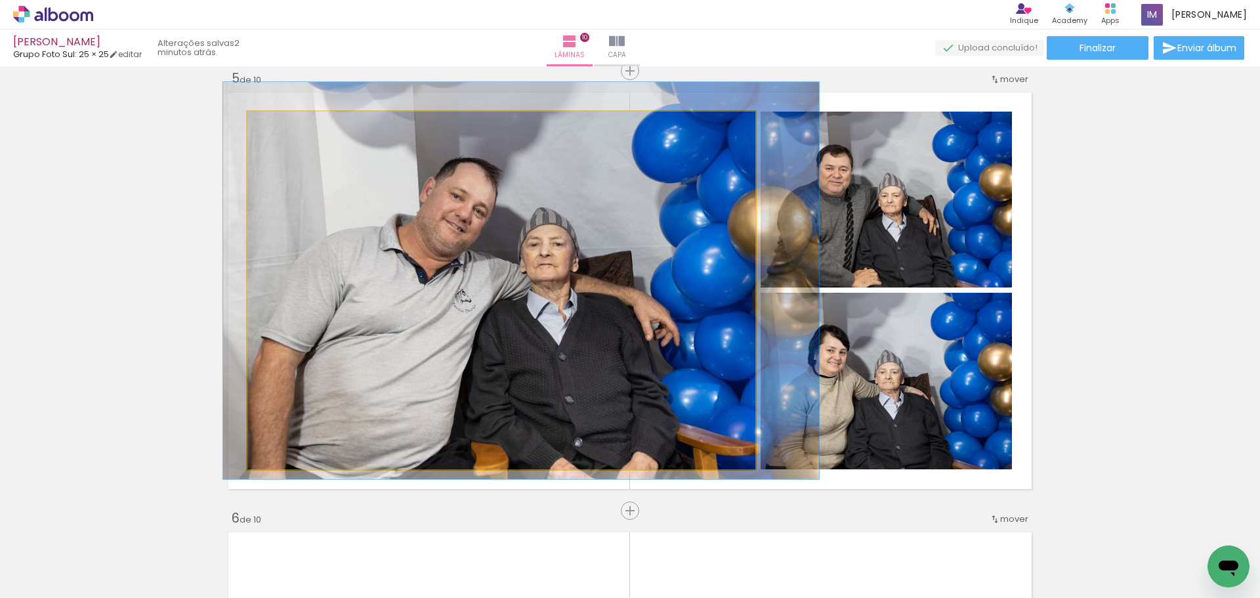
drag, startPoint x: 498, startPoint y: 318, endPoint x: 513, endPoint y: 308, distance: 18.0
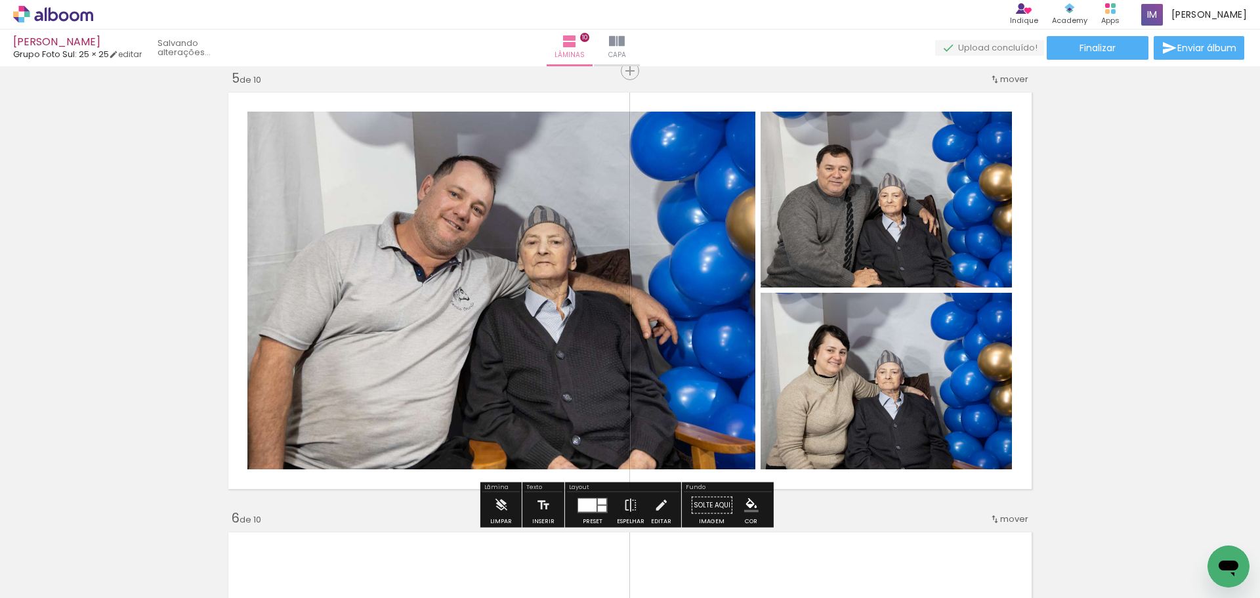
drag, startPoint x: 1139, startPoint y: 339, endPoint x: 1082, endPoint y: 313, distance: 62.2
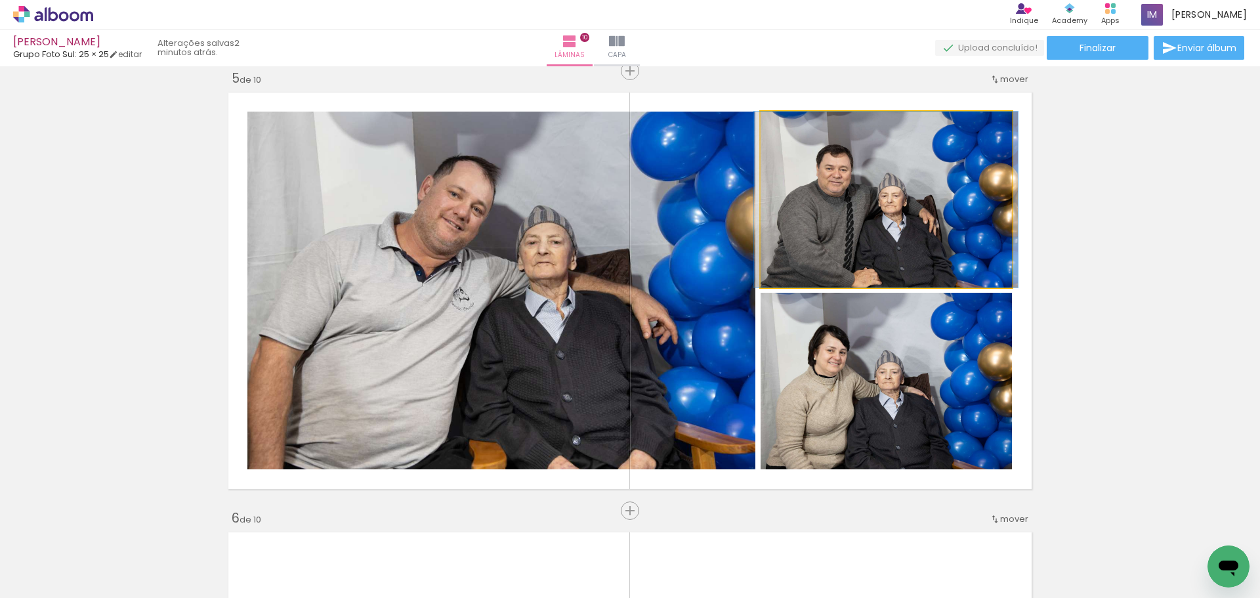
click at [912, 228] on quentale-photo at bounding box center [886, 200] width 251 height 176
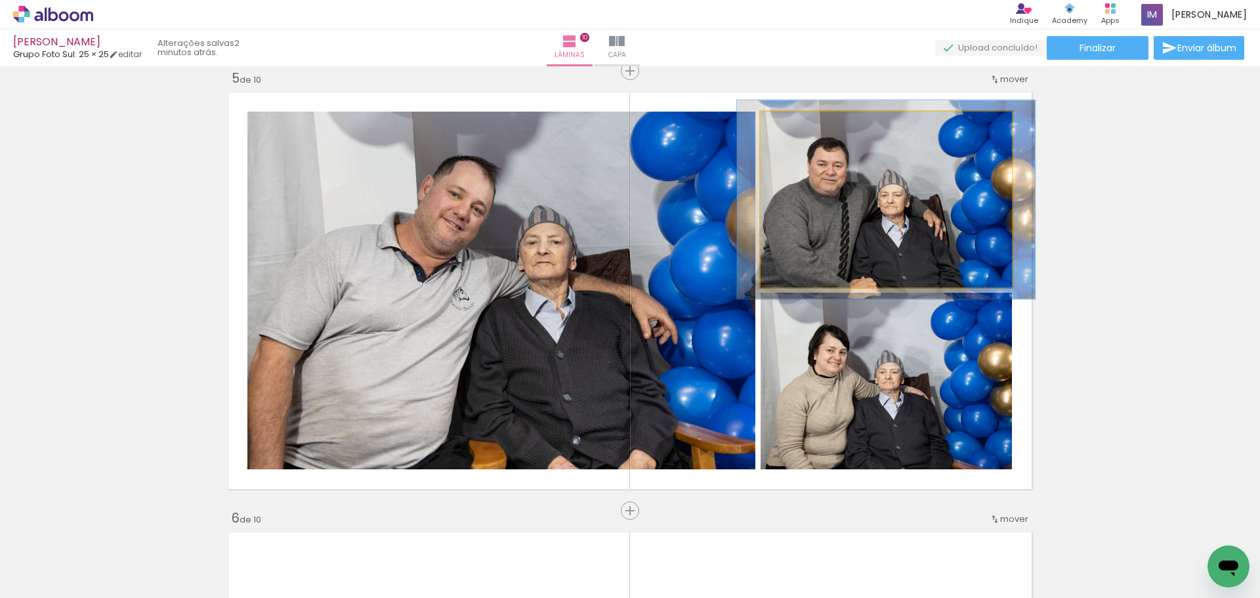
type paper-slider "114"
click at [796, 126] on div at bounding box center [797, 125] width 12 height 12
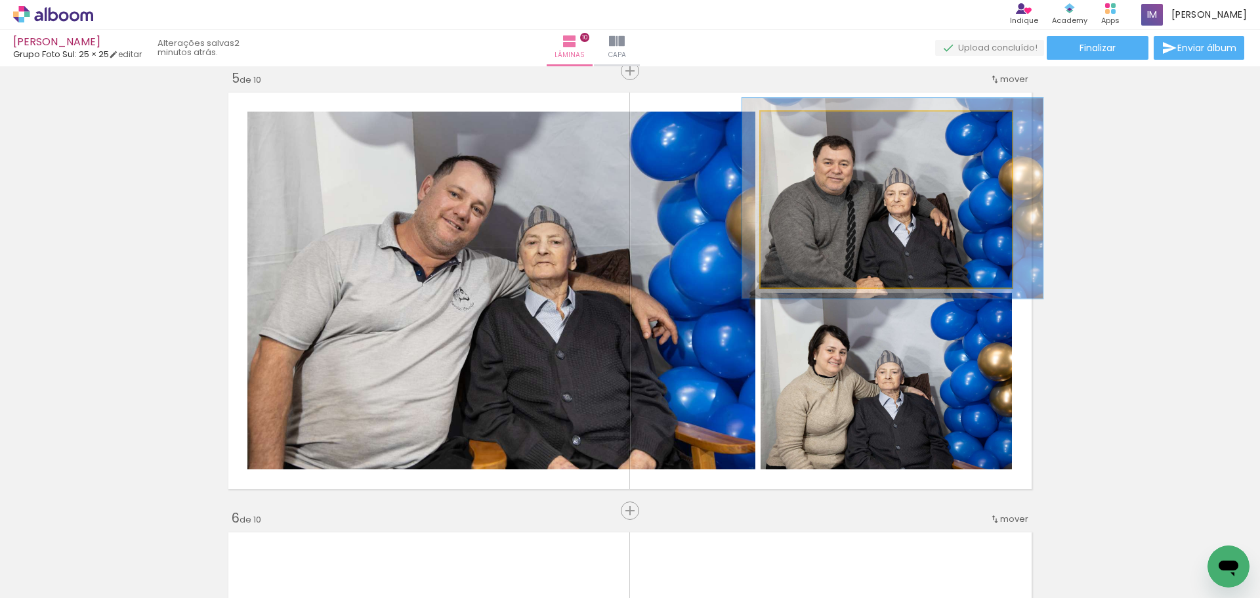
drag, startPoint x: 859, startPoint y: 217, endPoint x: 887, endPoint y: 251, distance: 44.3
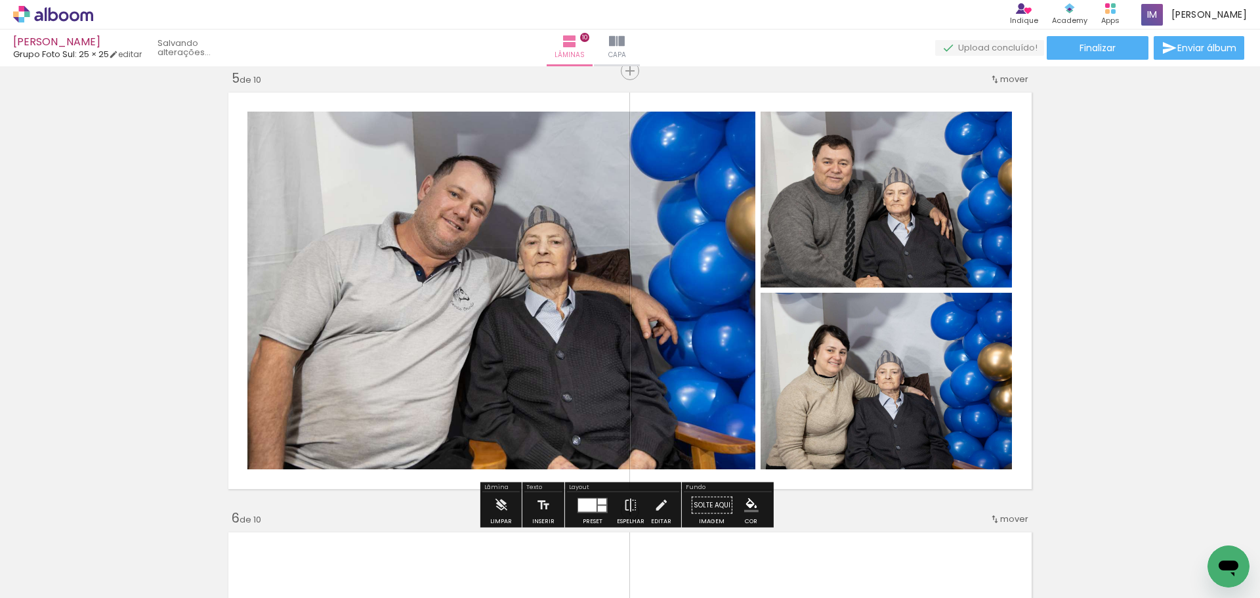
click at [883, 368] on quentale-photo at bounding box center [886, 381] width 251 height 177
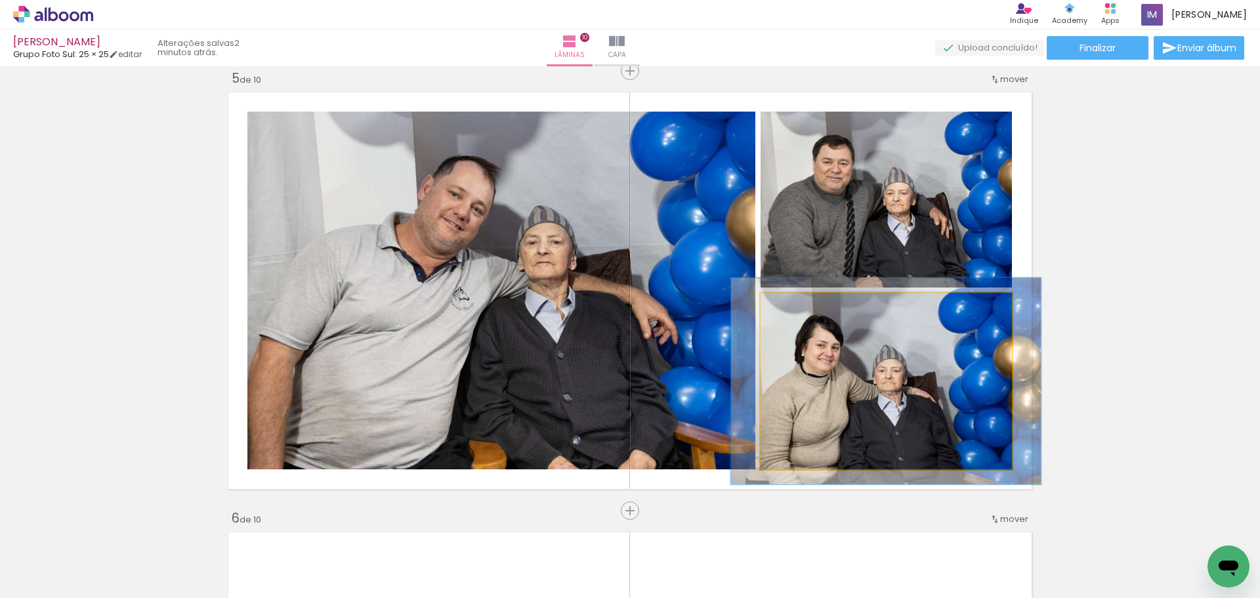
drag, startPoint x: 792, startPoint y: 306, endPoint x: 805, endPoint y: 312, distance: 14.4
type paper-slider "118"
click at [800, 305] on div at bounding box center [799, 306] width 21 height 21
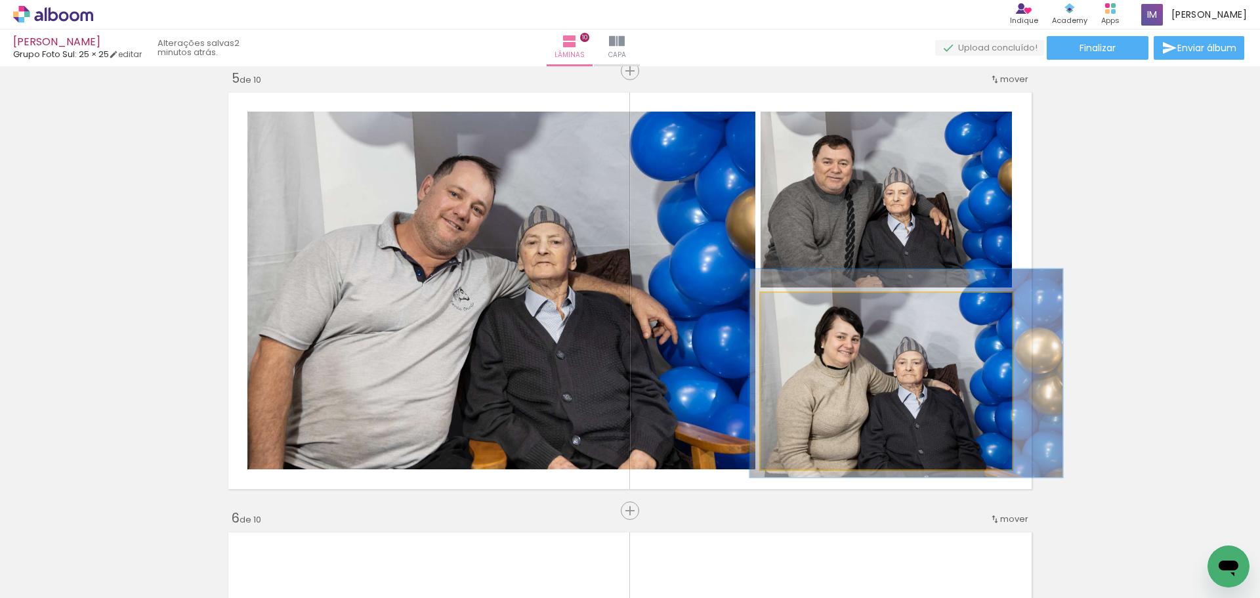
drag, startPoint x: 840, startPoint y: 384, endPoint x: 860, endPoint y: 376, distance: 21.8
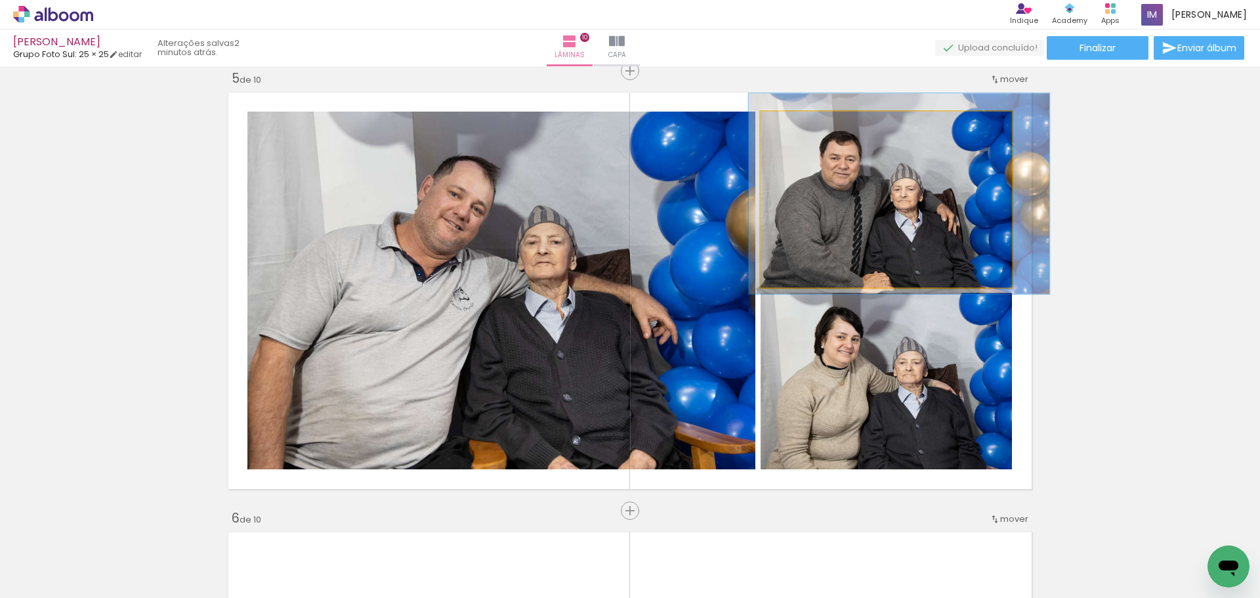
drag, startPoint x: 860, startPoint y: 252, endPoint x: 933, endPoint y: 264, distance: 73.9
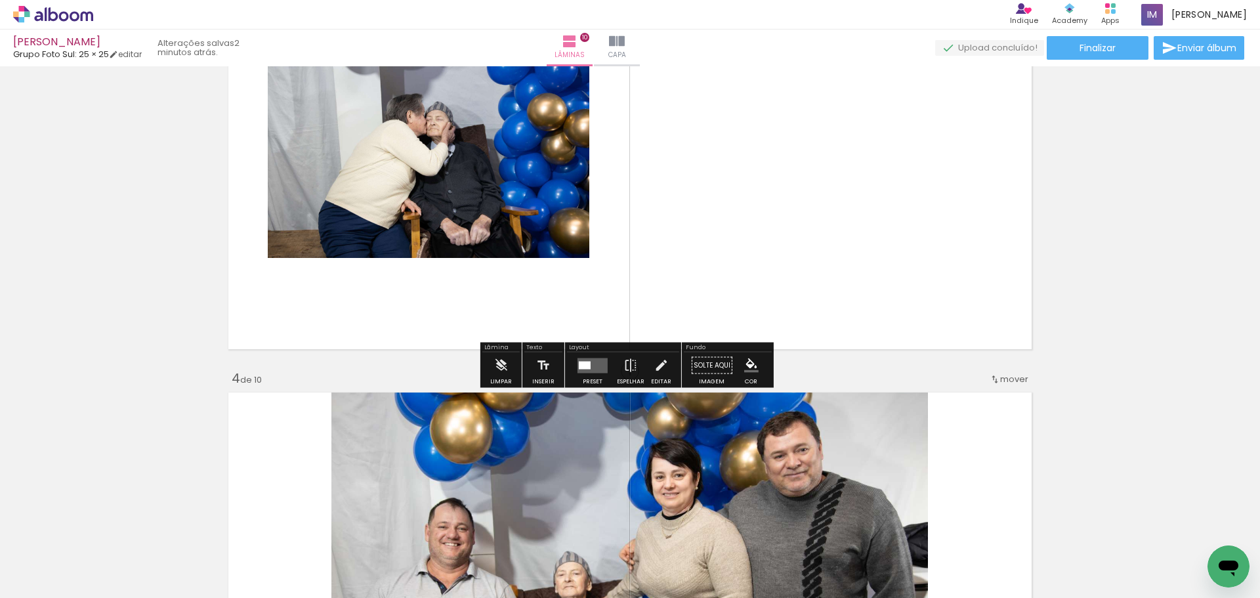
scroll to position [1054, 0]
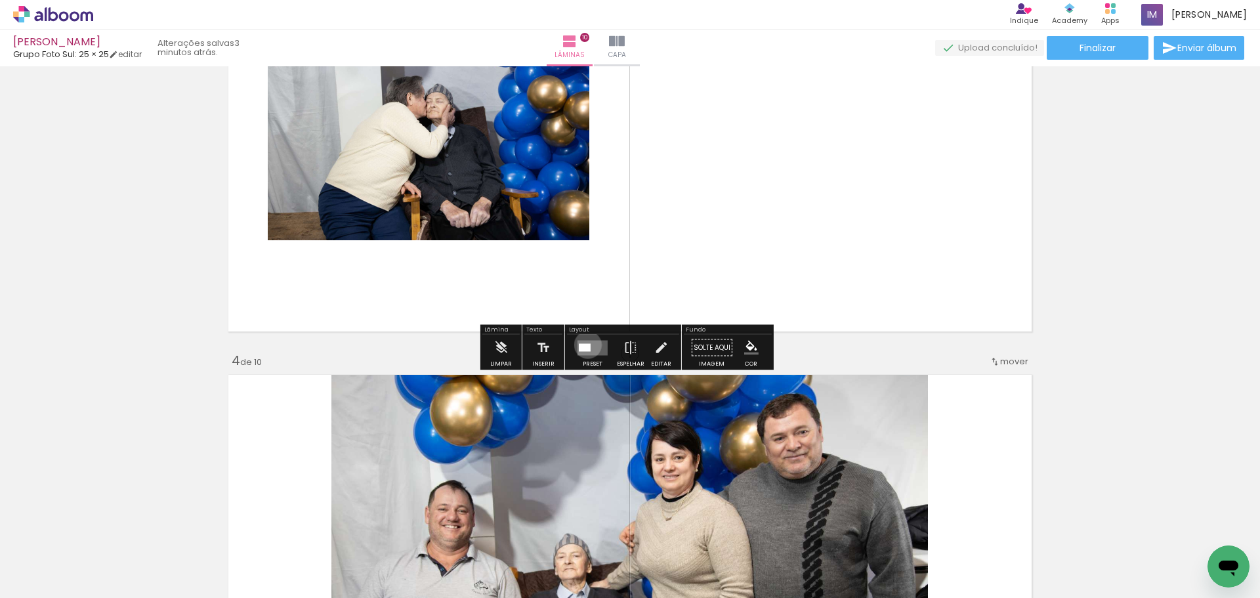
click at [585, 345] on div at bounding box center [585, 347] width 12 height 8
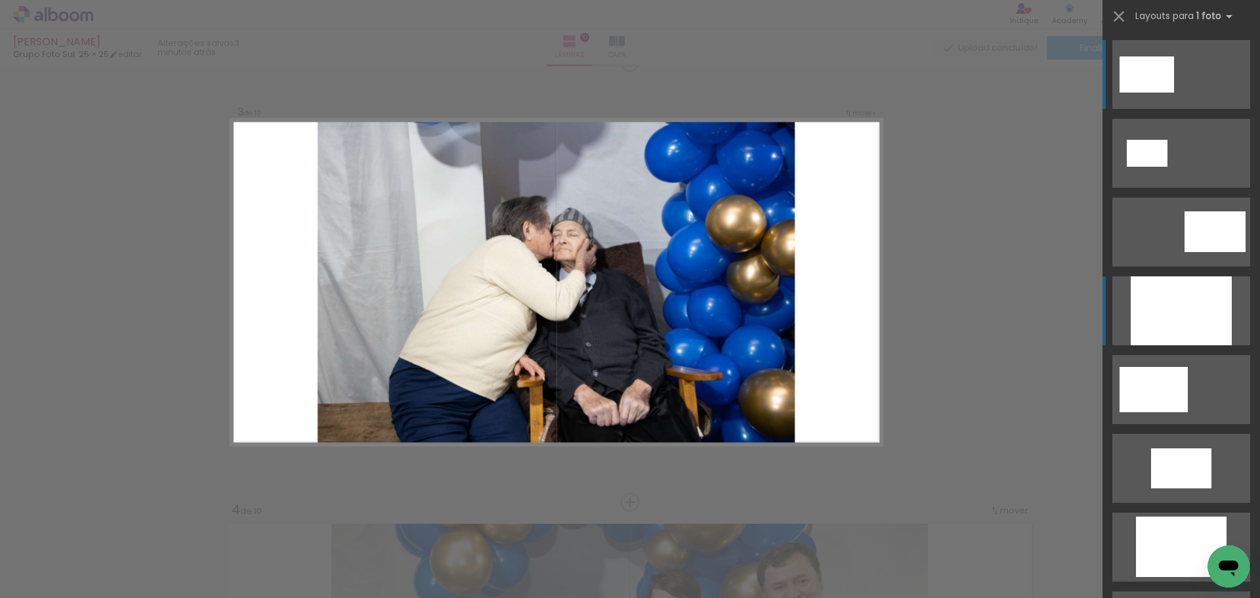
scroll to position [896, 0]
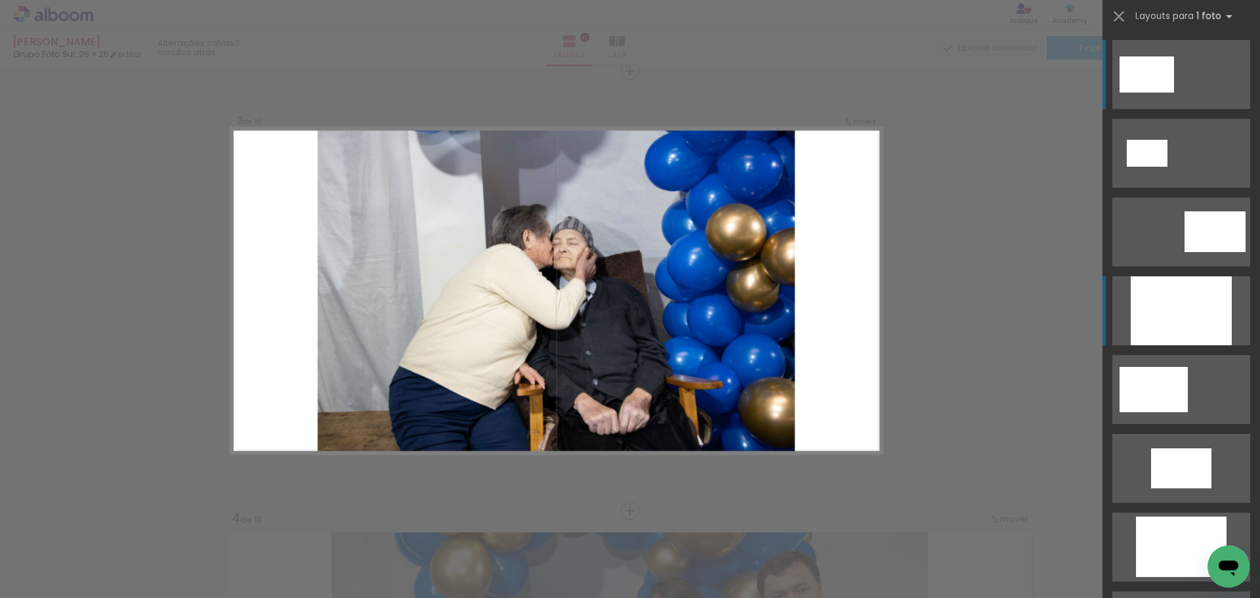
click at [1211, 325] on div at bounding box center [1181, 310] width 101 height 69
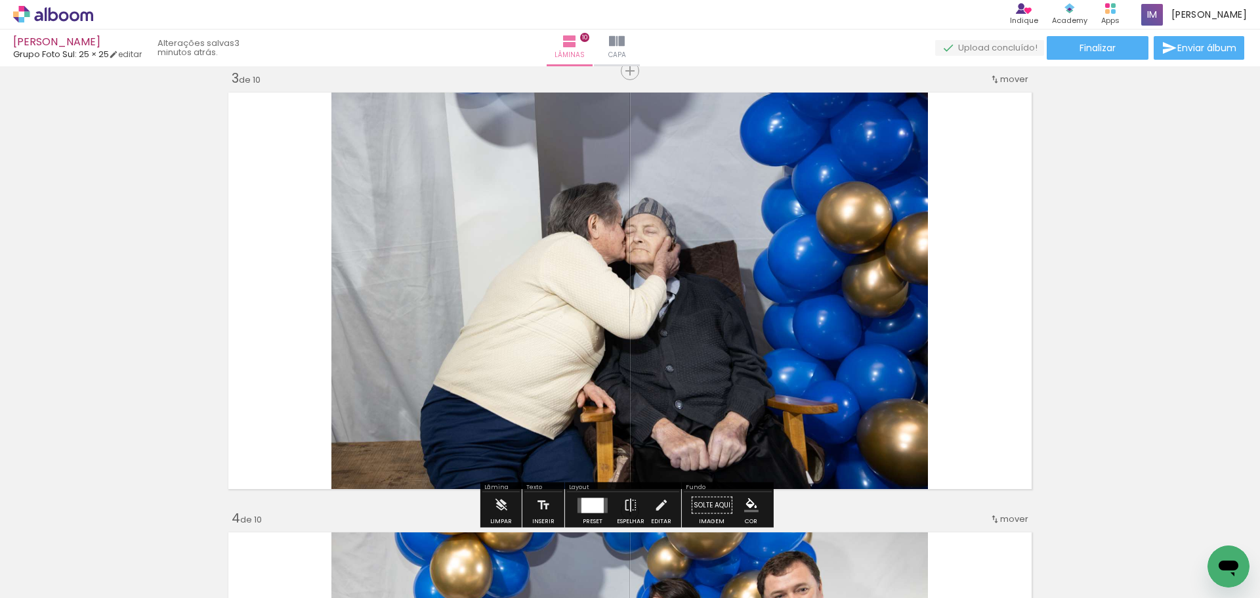
click at [703, 500] on paper-button "Solte aqui Imagem" at bounding box center [711, 508] width 47 height 33
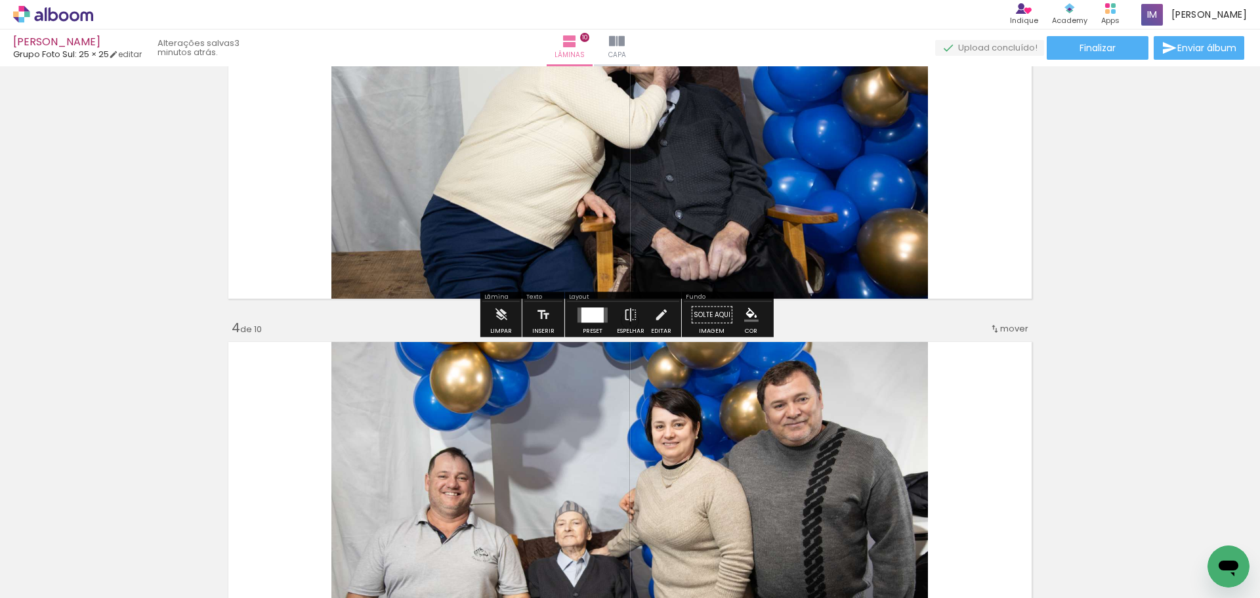
scroll to position [1093, 0]
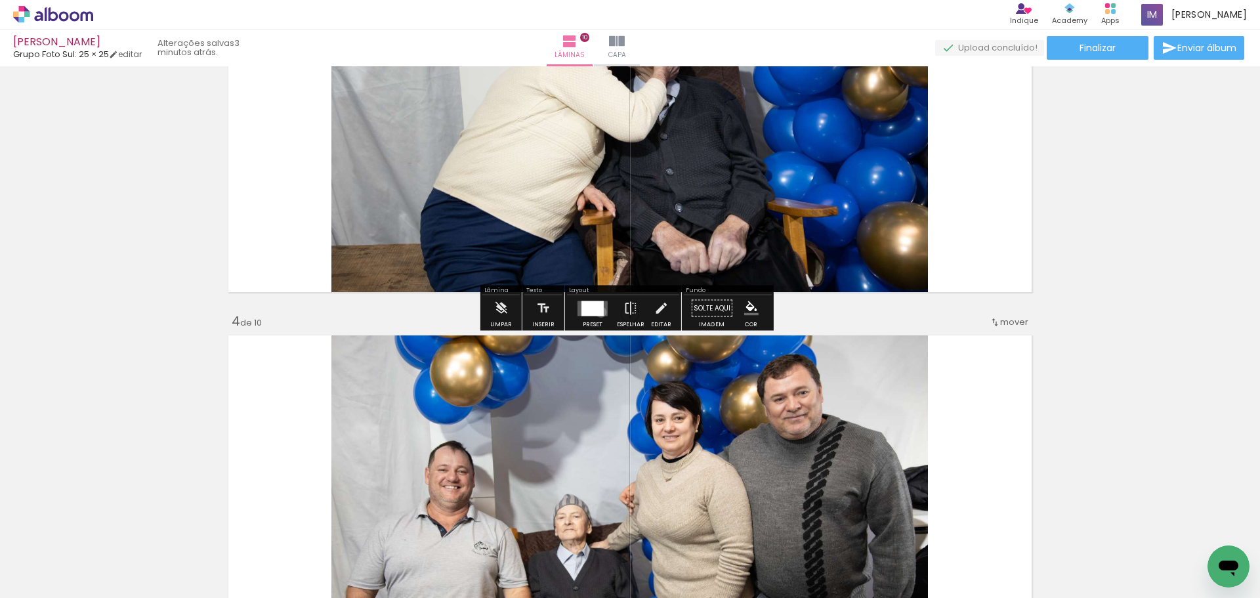
click at [598, 312] on div at bounding box center [592, 308] width 22 height 15
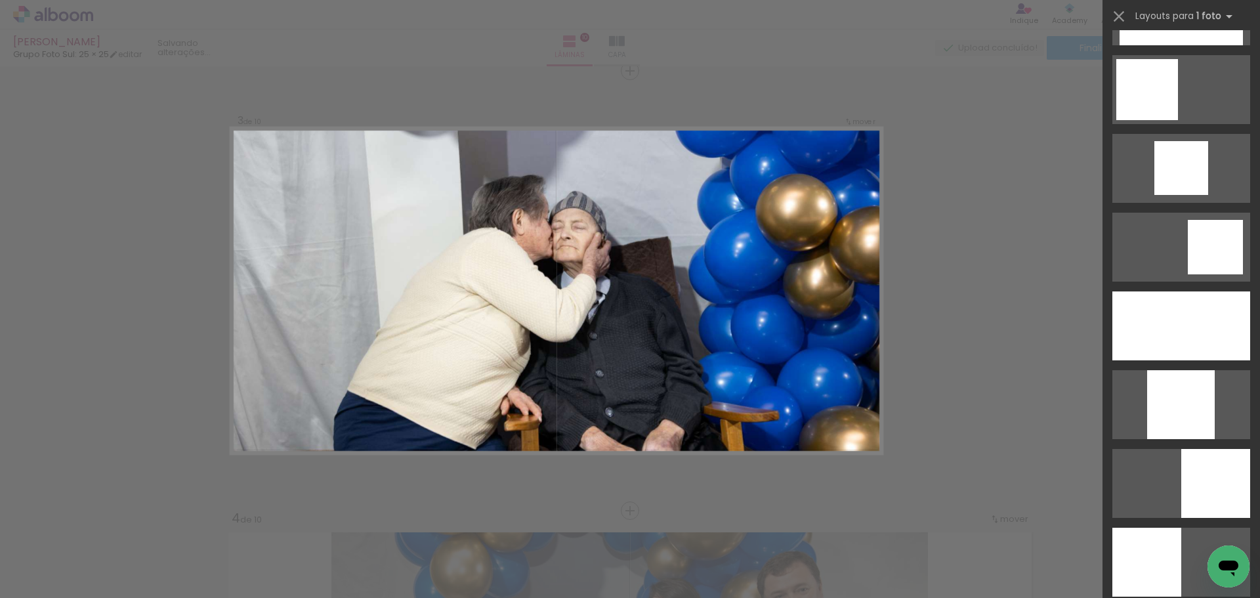
scroll to position [919, 0]
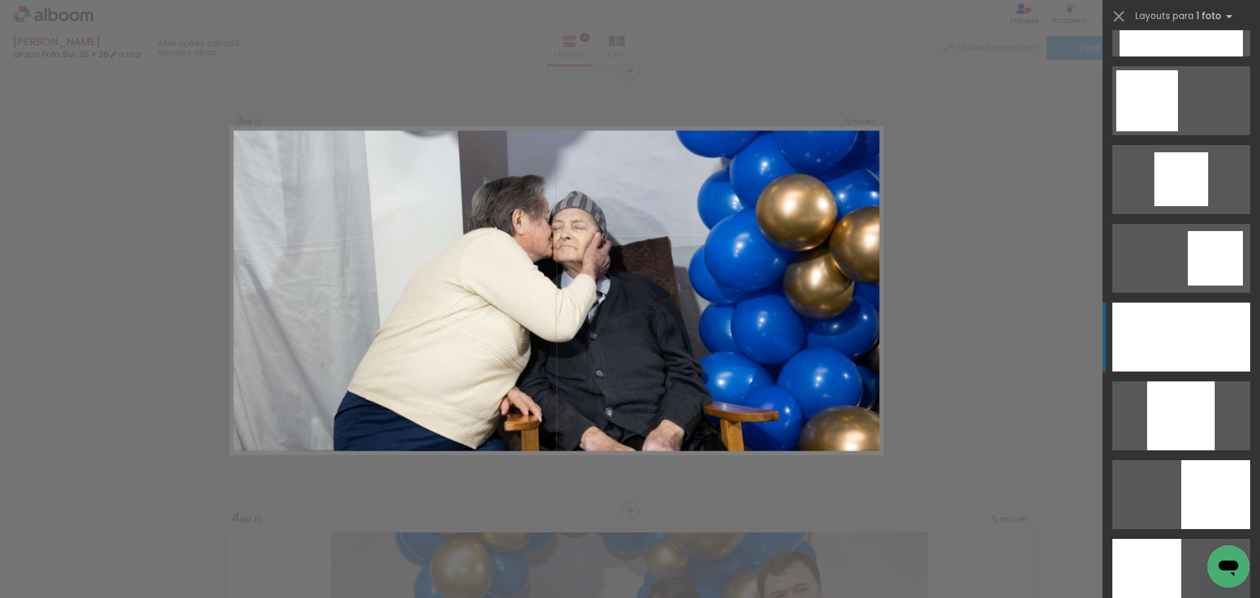
click at [1211, 333] on div at bounding box center [1181, 337] width 138 height 69
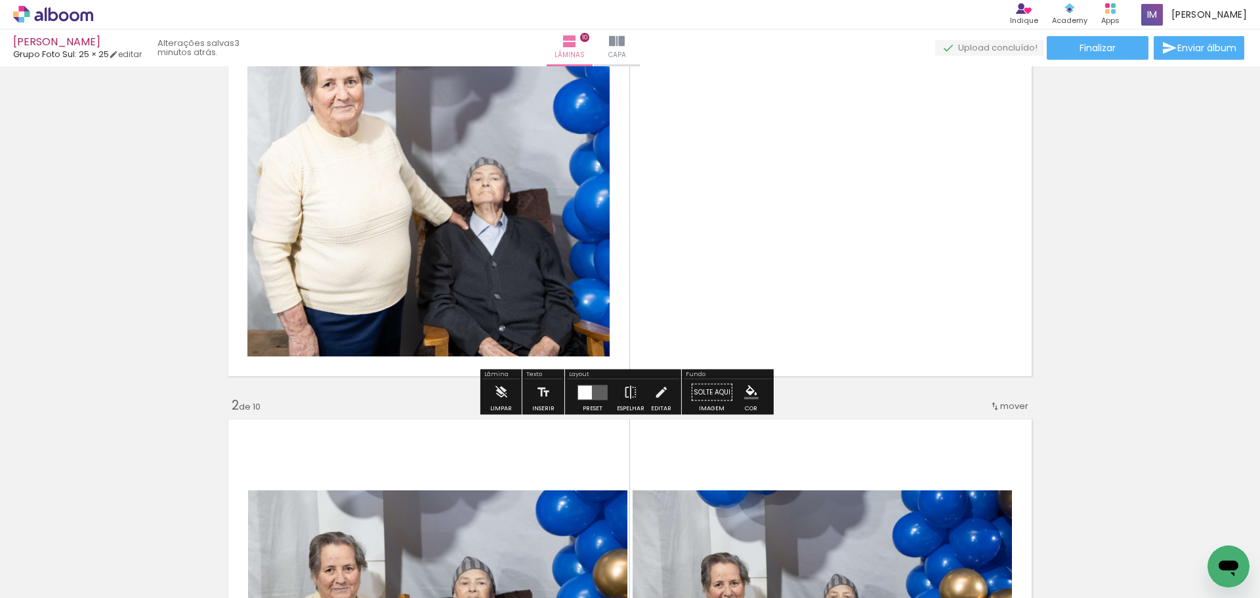
scroll to position [131, 0]
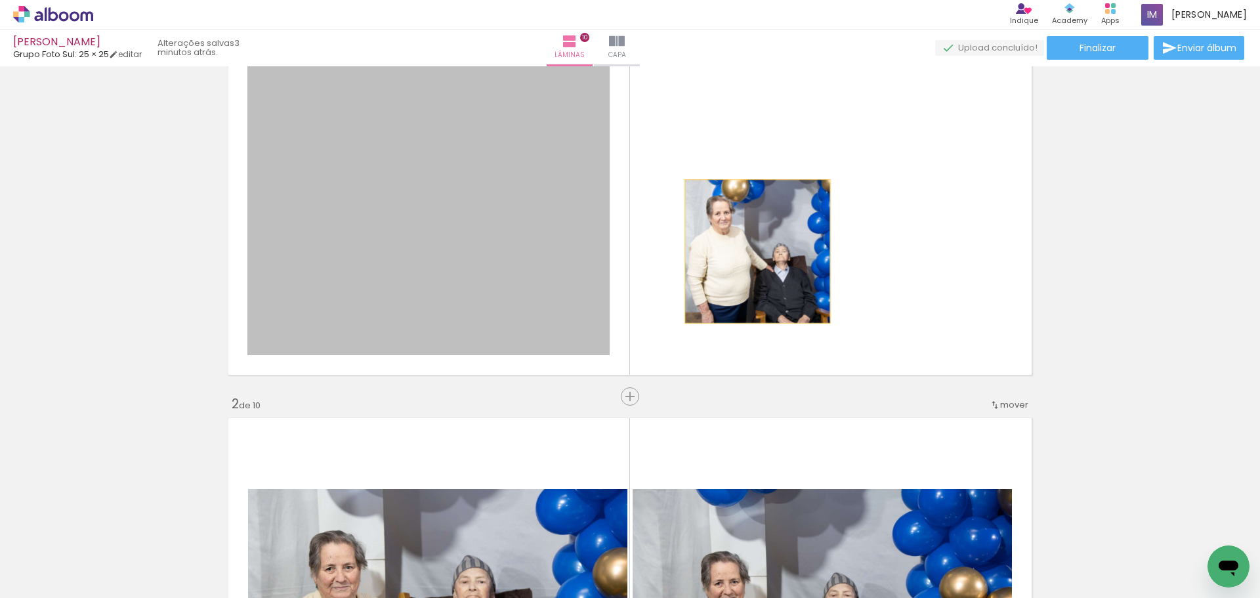
drag, startPoint x: 400, startPoint y: 273, endPoint x: 699, endPoint y: 269, distance: 299.3
click at [742, 253] on quentale-layouter at bounding box center [630, 176] width 814 height 407
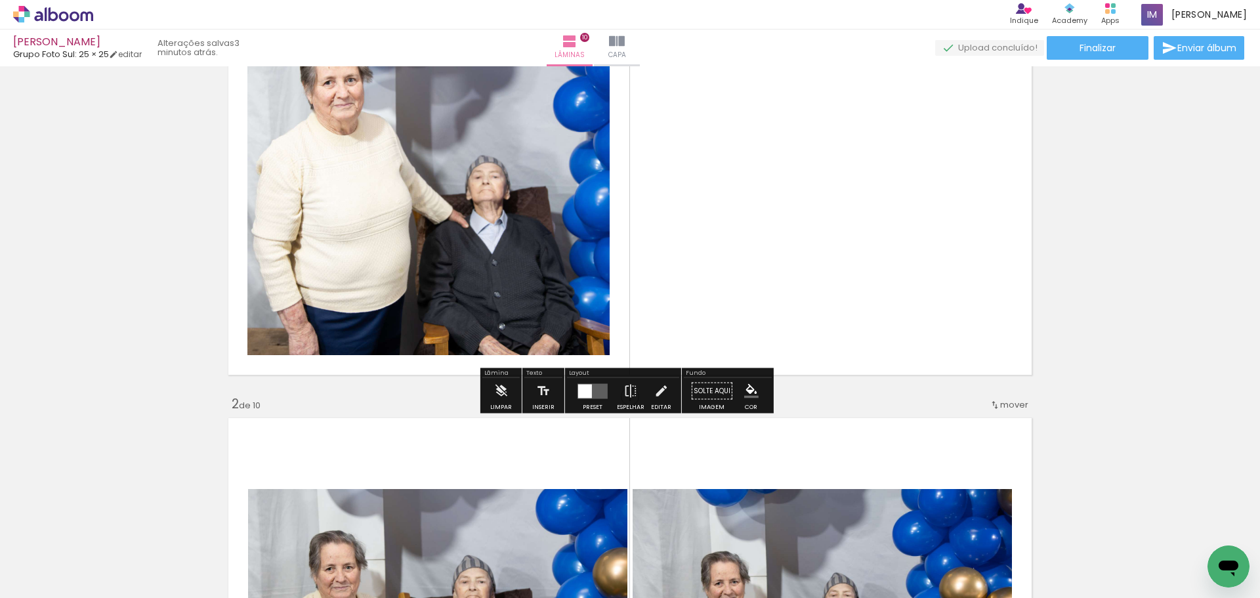
click at [578, 395] on div at bounding box center [585, 391] width 14 height 14
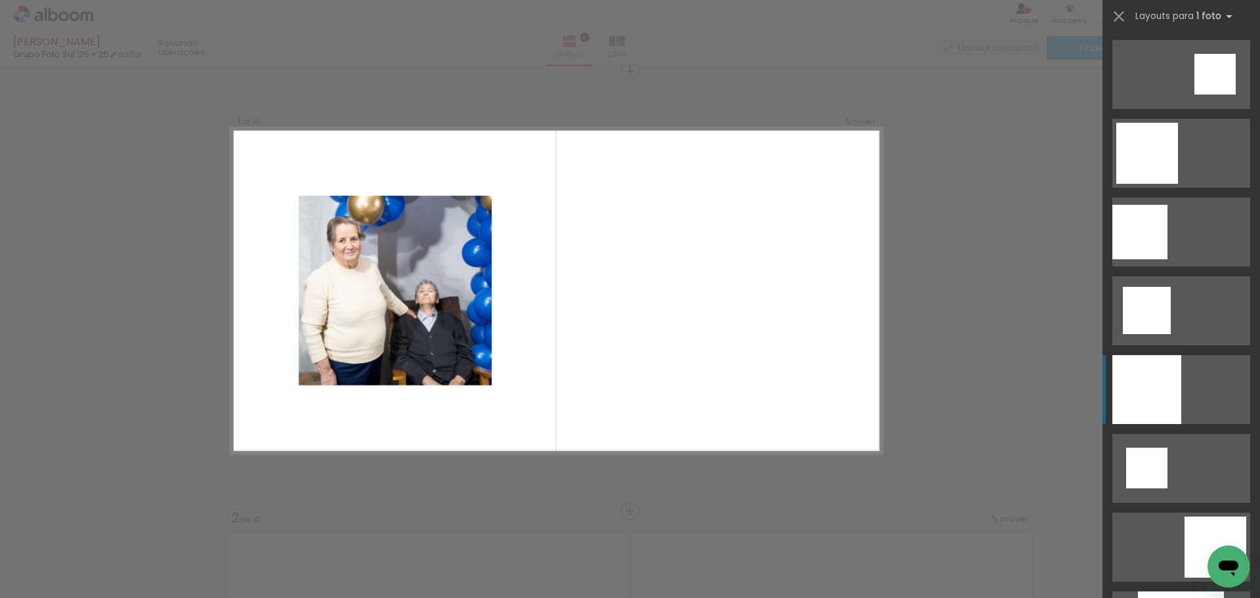
scroll to position [591, 0]
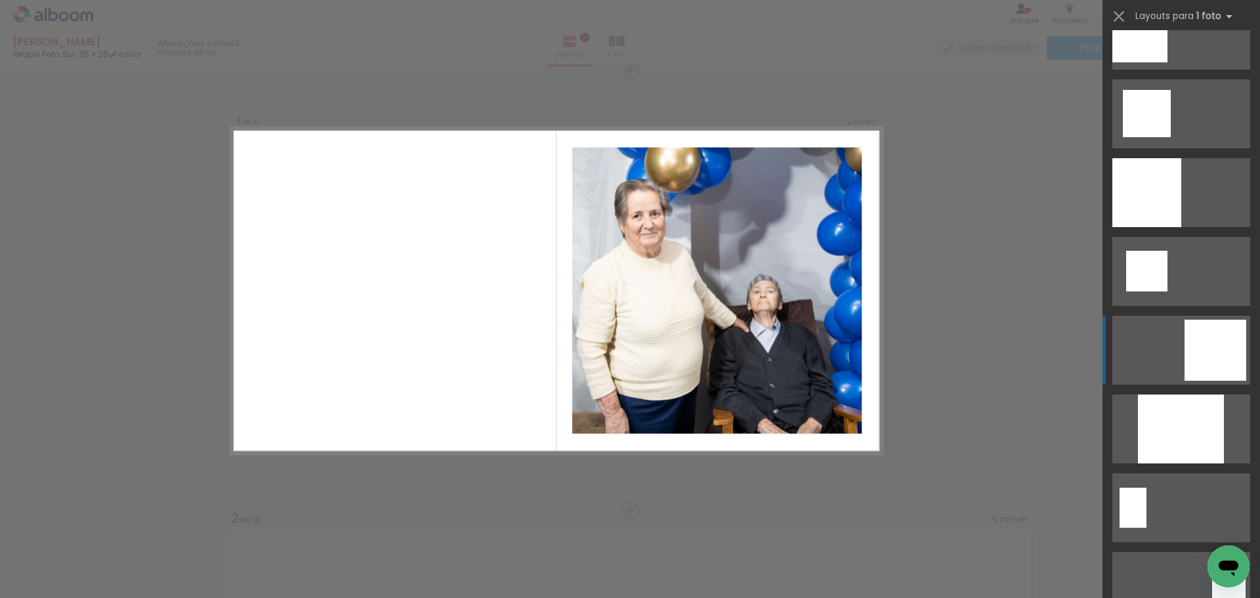
click at [1198, 357] on div at bounding box center [1216, 350] width 62 height 61
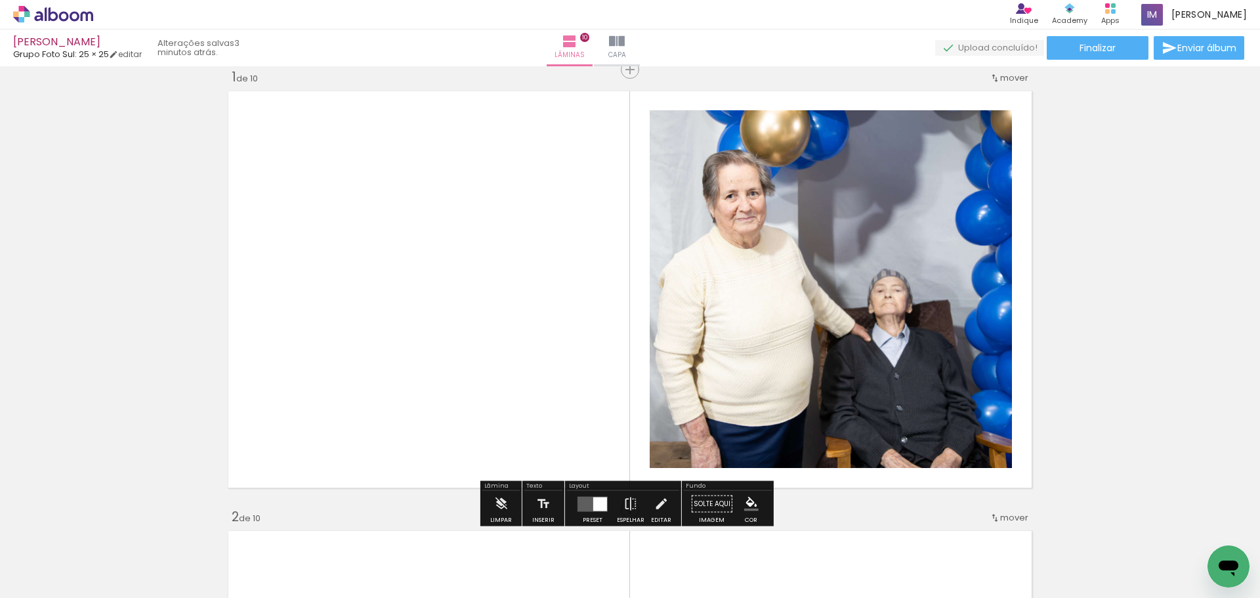
scroll to position [0, 0]
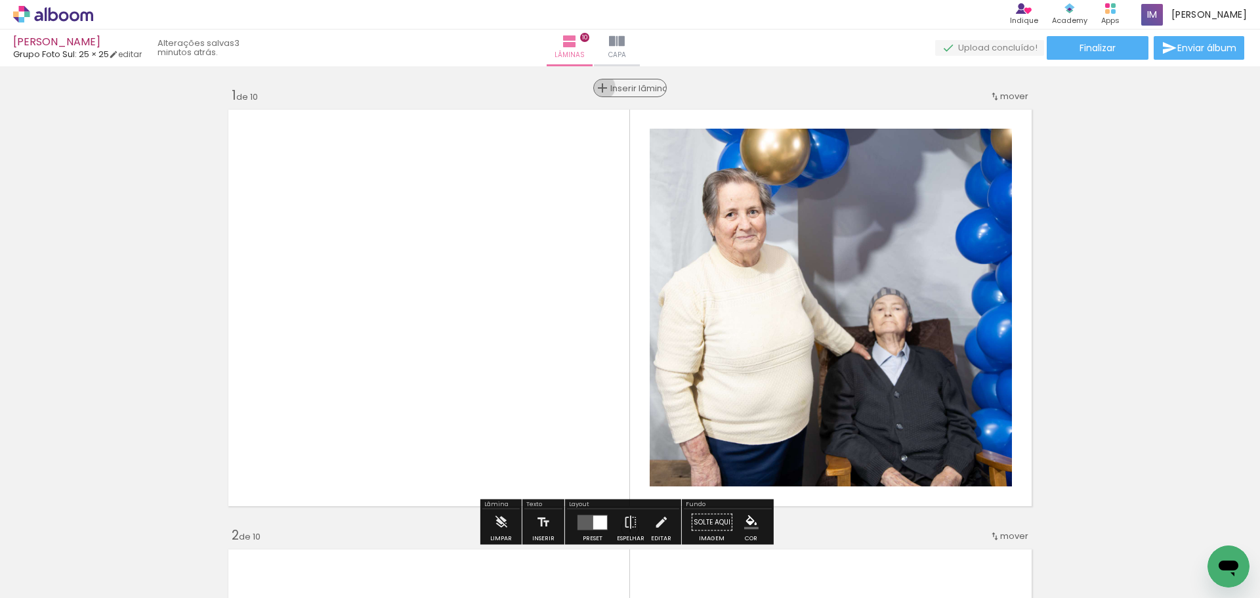
click at [619, 87] on div "Inserir lâmina" at bounding box center [630, 88] width 71 height 16
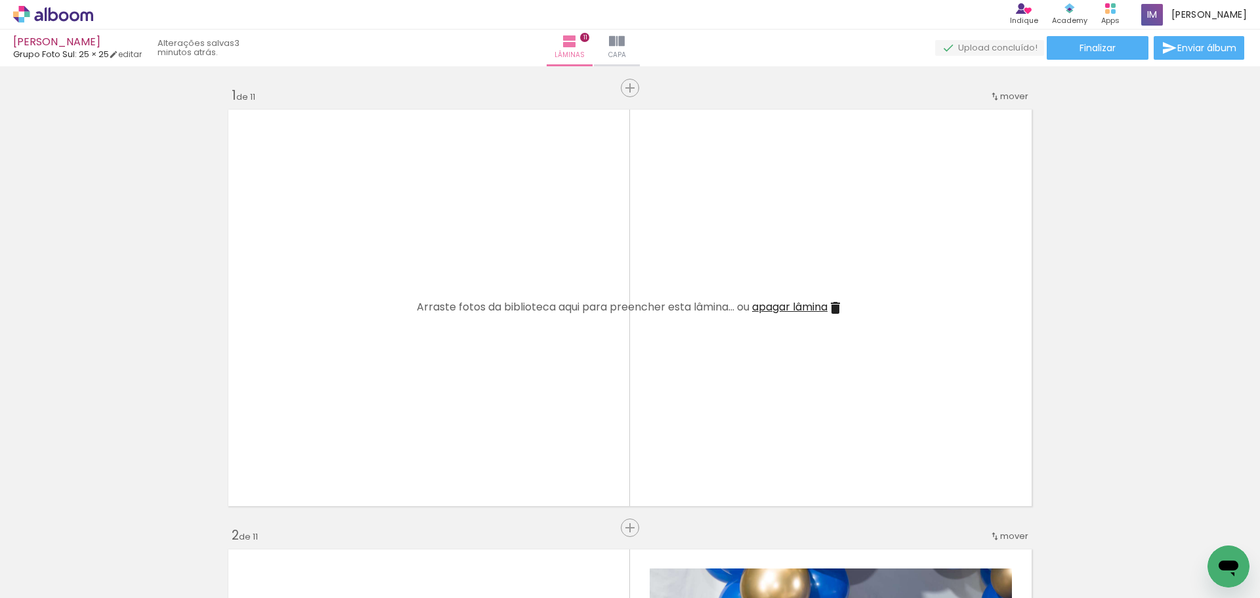
click at [35, 582] on span "Adicionar Fotos" at bounding box center [46, 580] width 39 height 14
click at [0, 0] on input "file" at bounding box center [0, 0] width 0 height 0
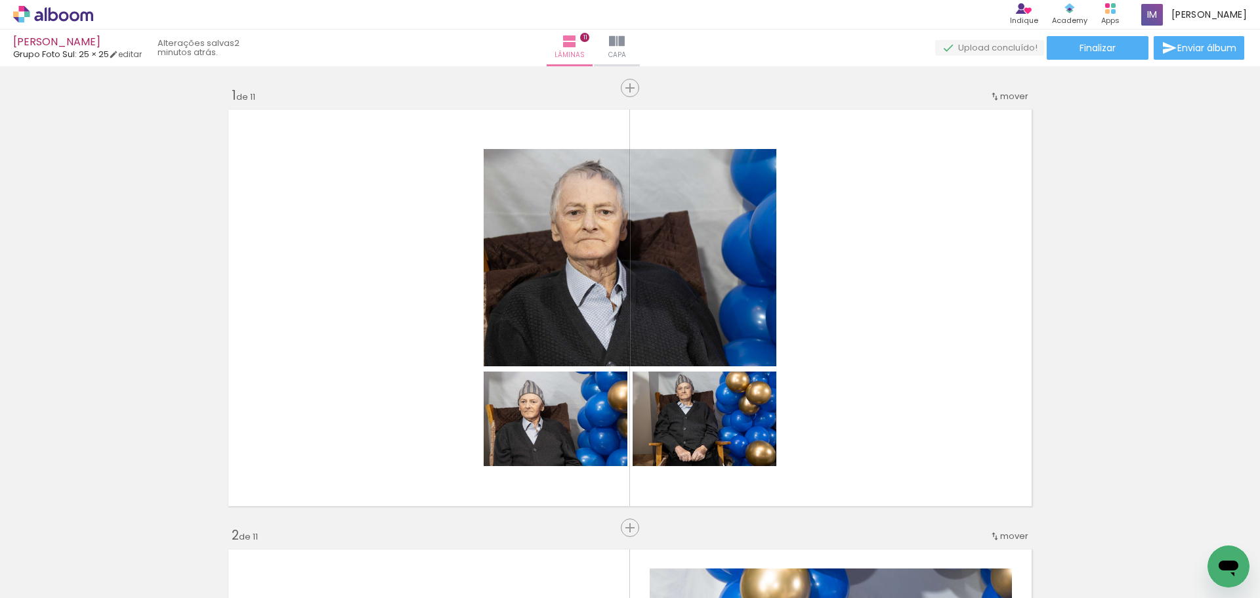
scroll to position [0, 1204]
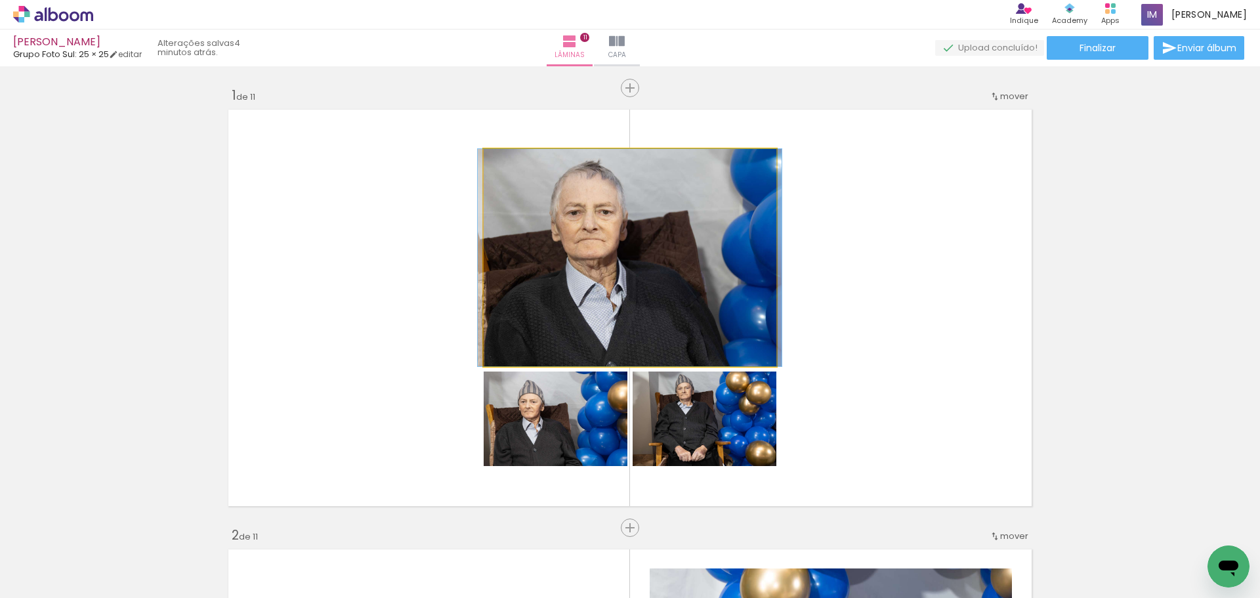
click at [663, 333] on quentale-photo at bounding box center [630, 257] width 293 height 217
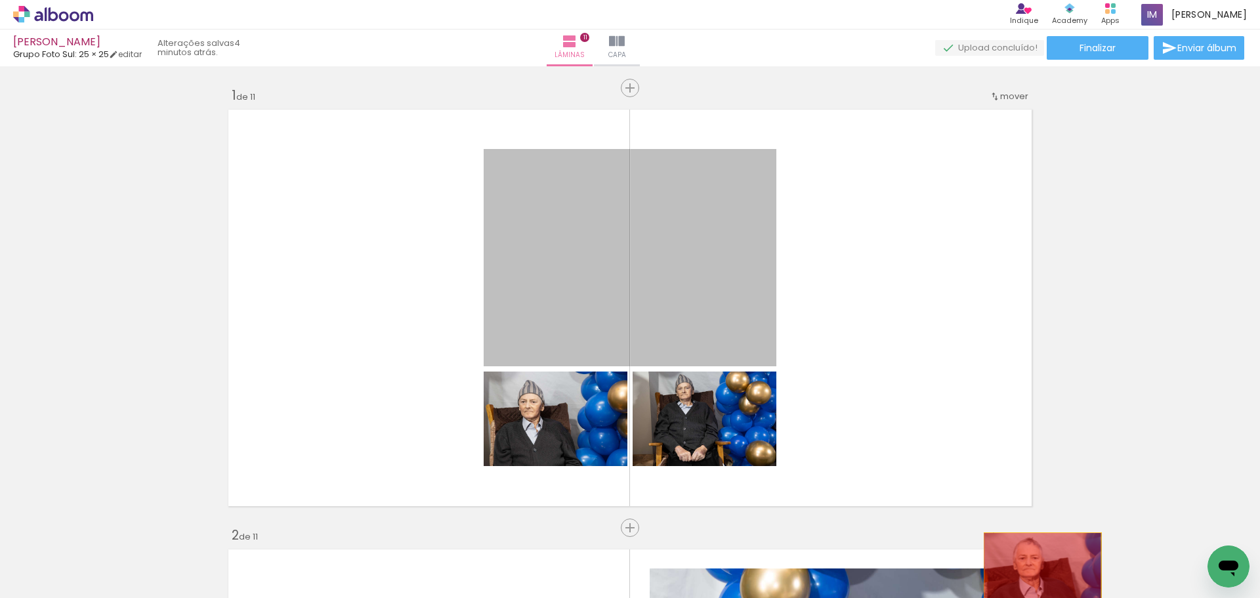
drag, startPoint x: 652, startPoint y: 314, endPoint x: 1034, endPoint y: 574, distance: 462.5
click at [1034, 574] on quentale-workspace at bounding box center [630, 299] width 1260 height 598
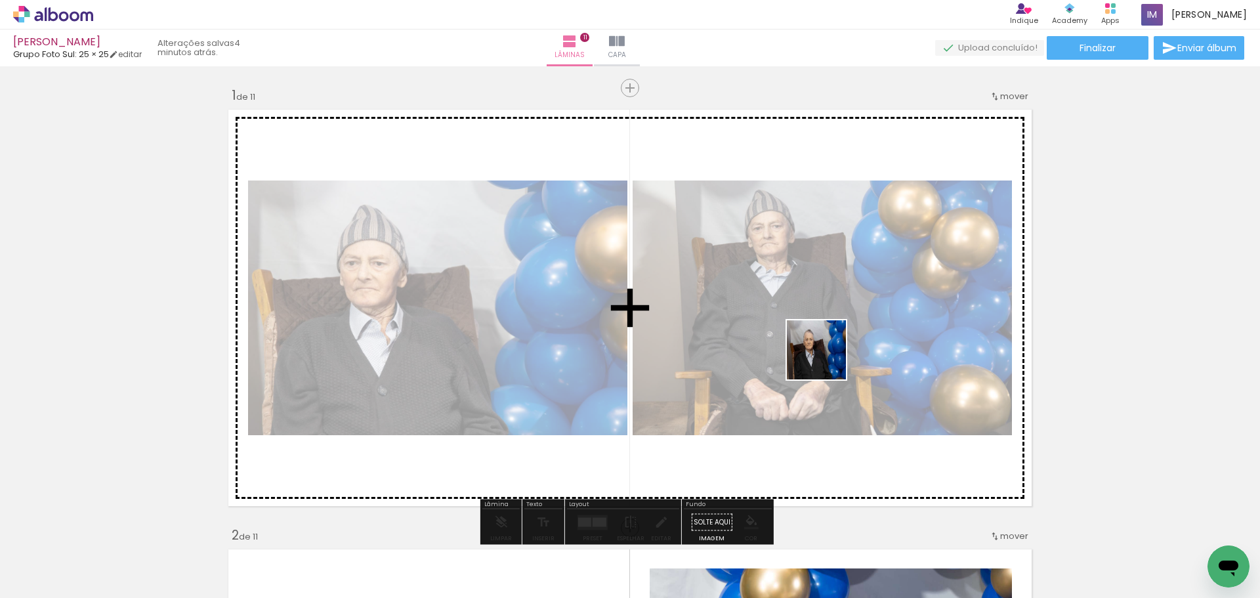
drag, startPoint x: 1000, startPoint y: 563, endPoint x: 956, endPoint y: 465, distance: 107.5
click at [770, 303] on quentale-workspace at bounding box center [630, 299] width 1260 height 598
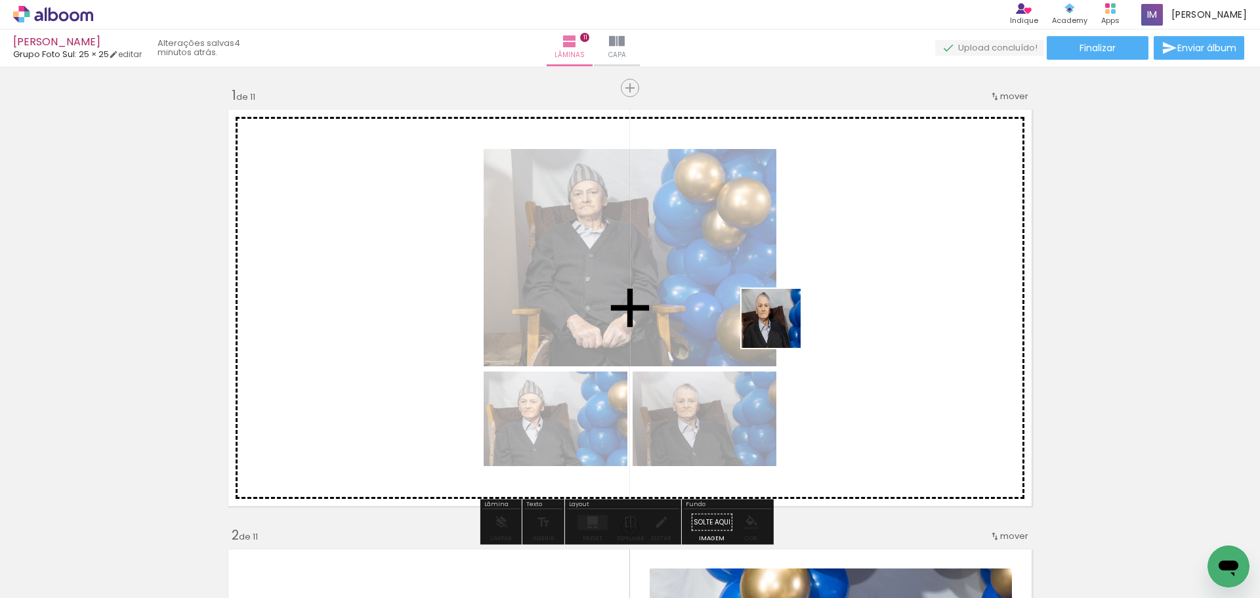
drag, startPoint x: 1074, startPoint y: 576, endPoint x: 669, endPoint y: 252, distance: 518.3
click at [670, 252] on quentale-workspace at bounding box center [630, 299] width 1260 height 598
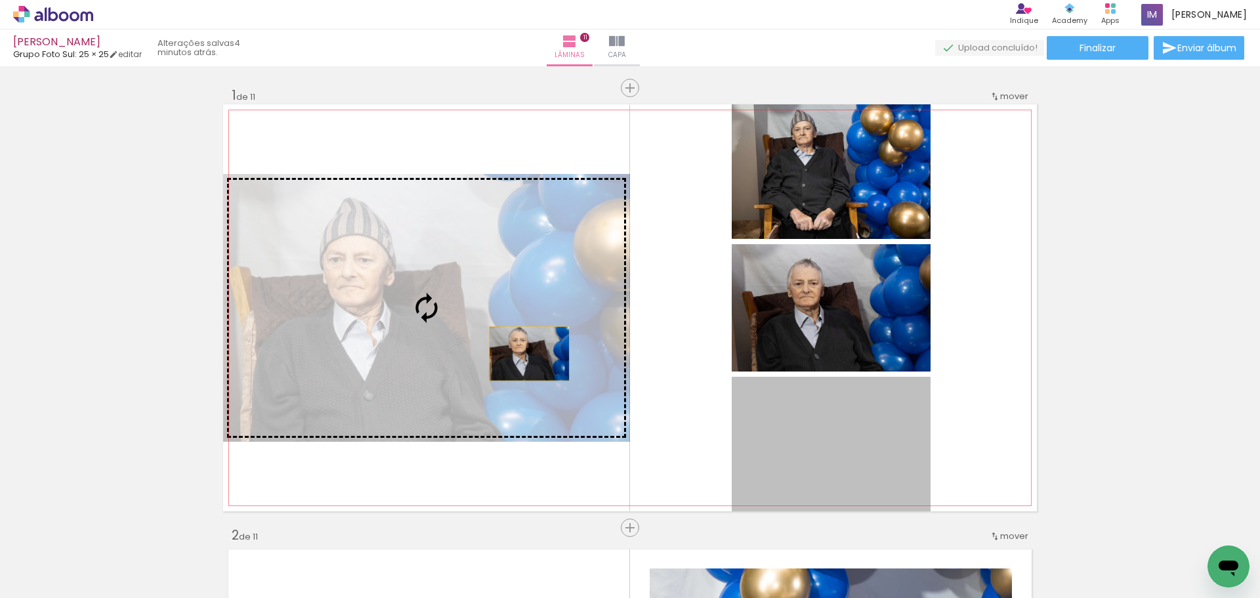
drag, startPoint x: 814, startPoint y: 457, endPoint x: 539, endPoint y: 354, distance: 293.6
click at [0, 0] on slot at bounding box center [0, 0] width 0 height 0
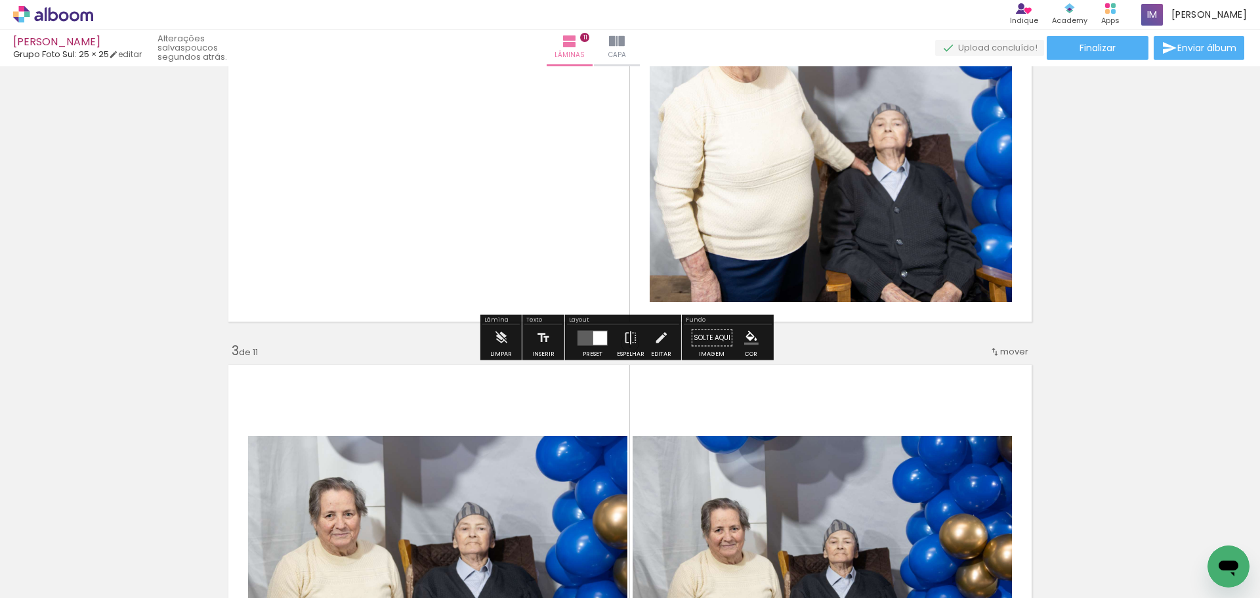
scroll to position [656, 0]
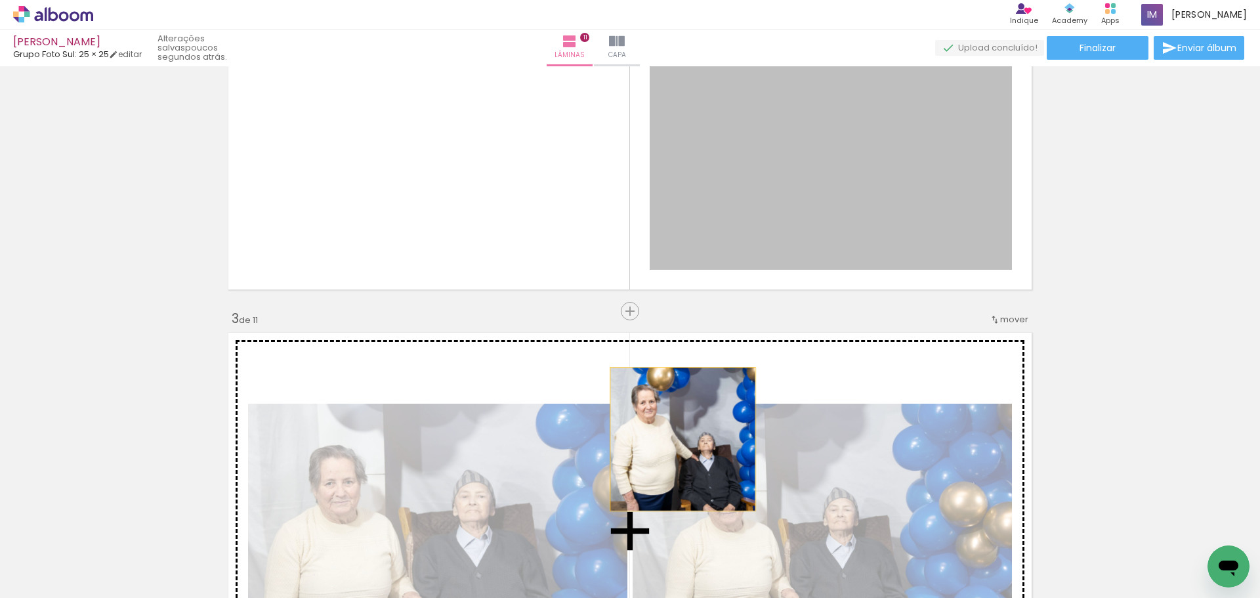
drag, startPoint x: 770, startPoint y: 175, endPoint x: 678, endPoint y: 439, distance: 279.4
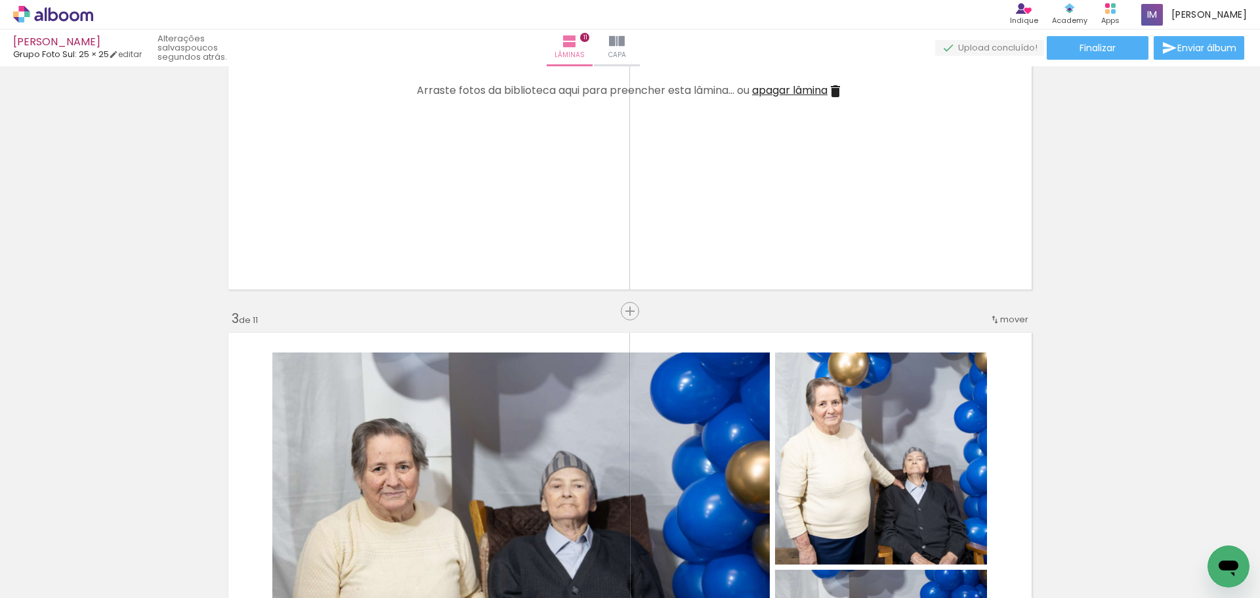
click at [835, 89] on iron-icon at bounding box center [836, 91] width 16 height 16
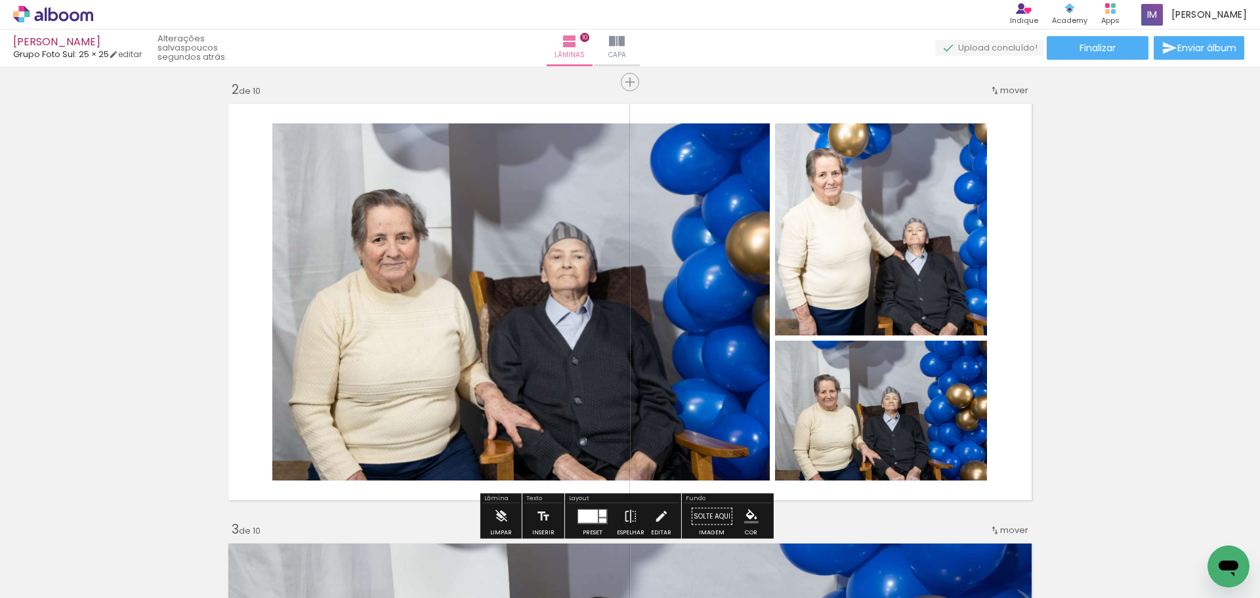
scroll to position [459, 0]
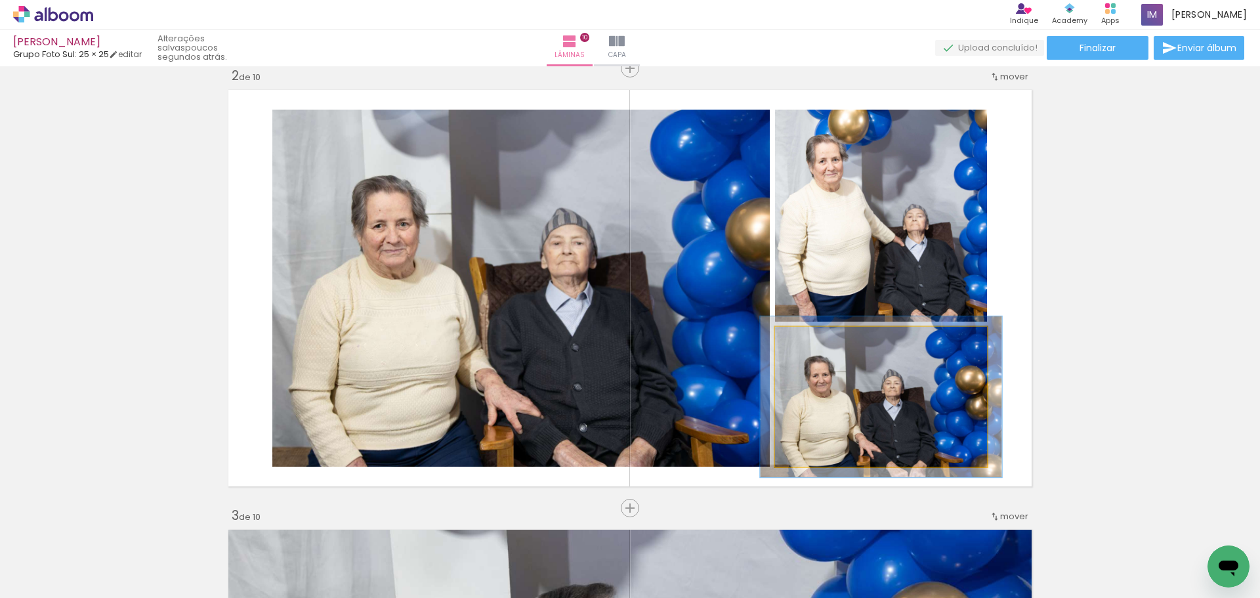
type paper-slider "113"
click at [807, 341] on div at bounding box center [813, 341] width 12 height 12
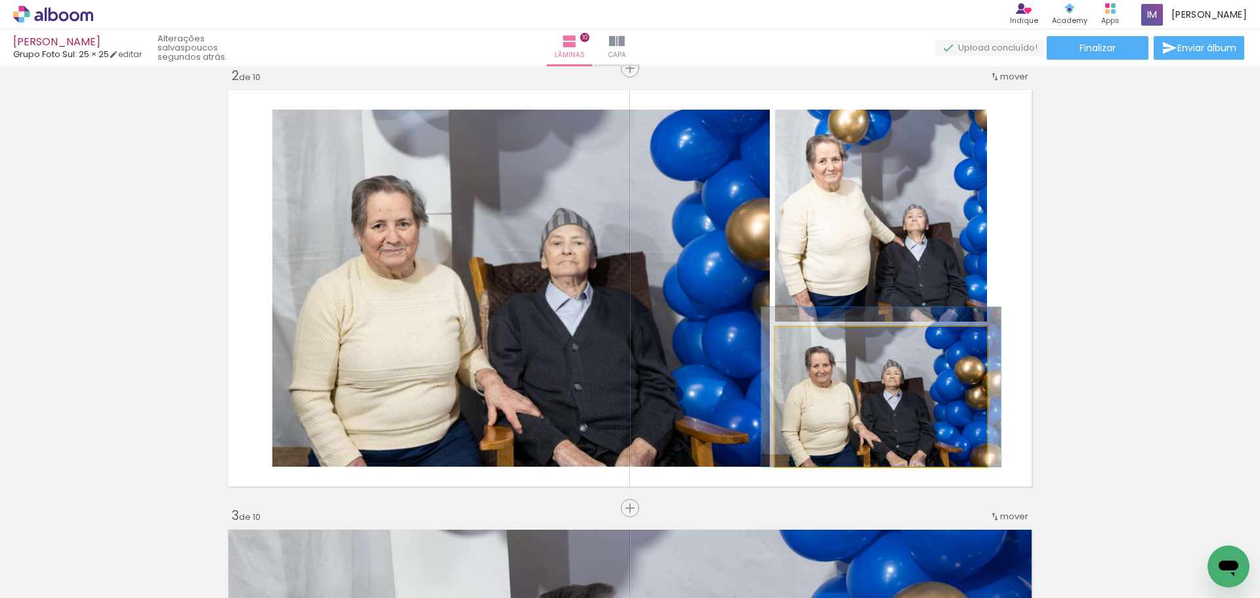
drag, startPoint x: 837, startPoint y: 388, endPoint x: 837, endPoint y: 377, distance: 11.2
drag, startPoint x: 853, startPoint y: 396, endPoint x: 882, endPoint y: 390, distance: 29.3
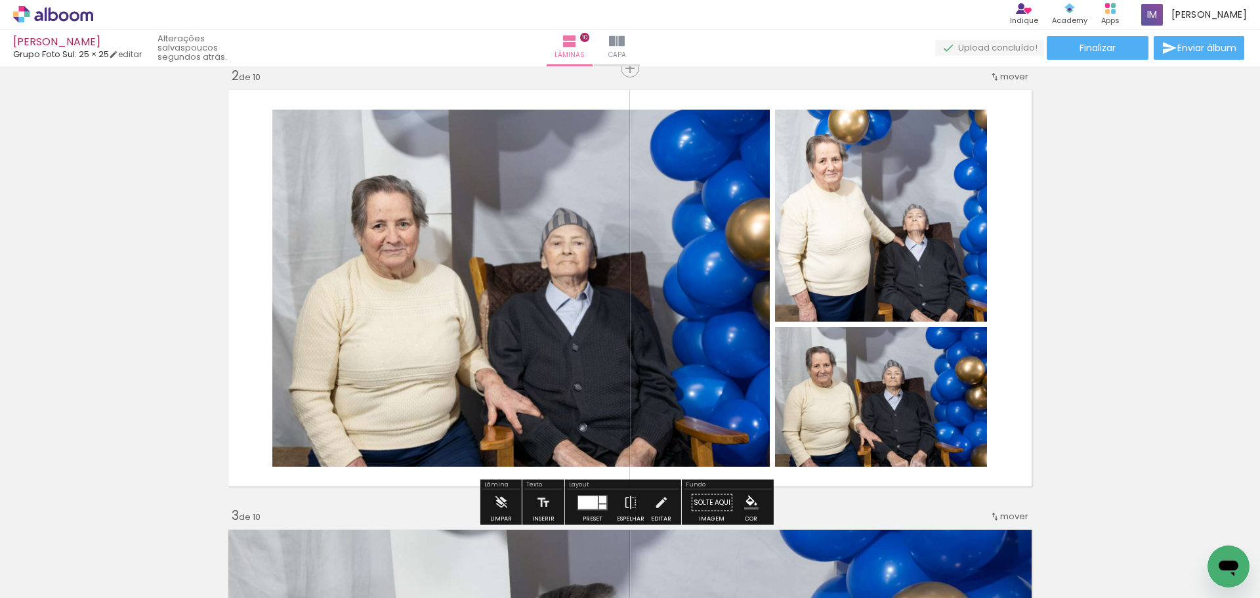
drag, startPoint x: 1085, startPoint y: 321, endPoint x: 1076, endPoint y: 337, distance: 19.1
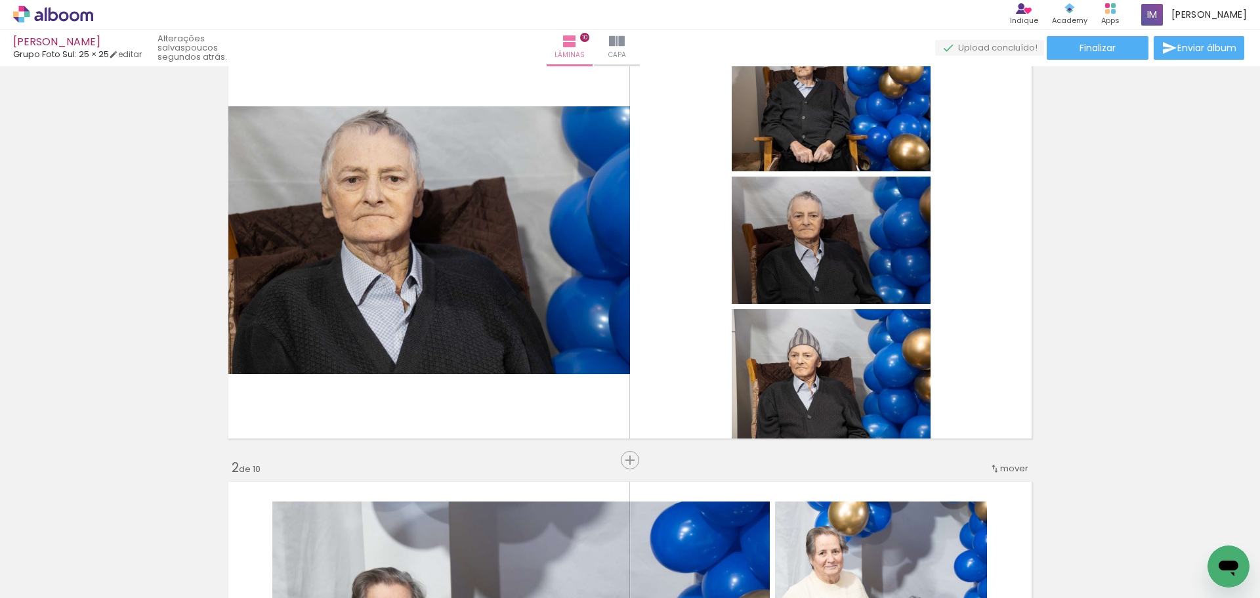
scroll to position [131, 0]
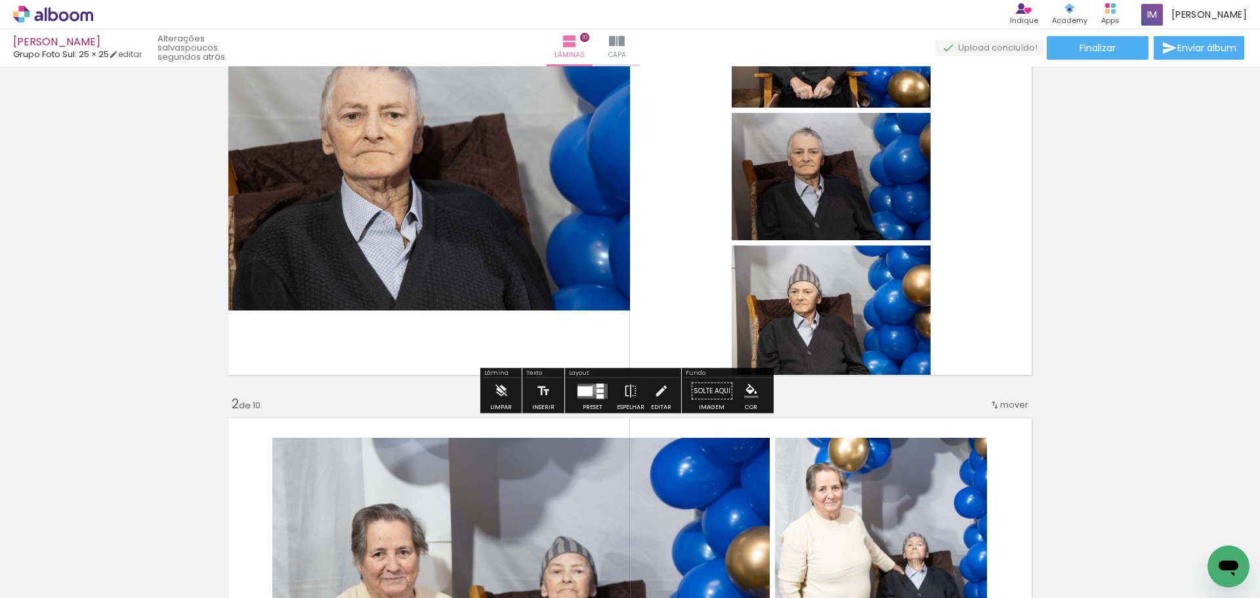
click at [591, 389] on quentale-layouter at bounding box center [593, 390] width 30 height 15
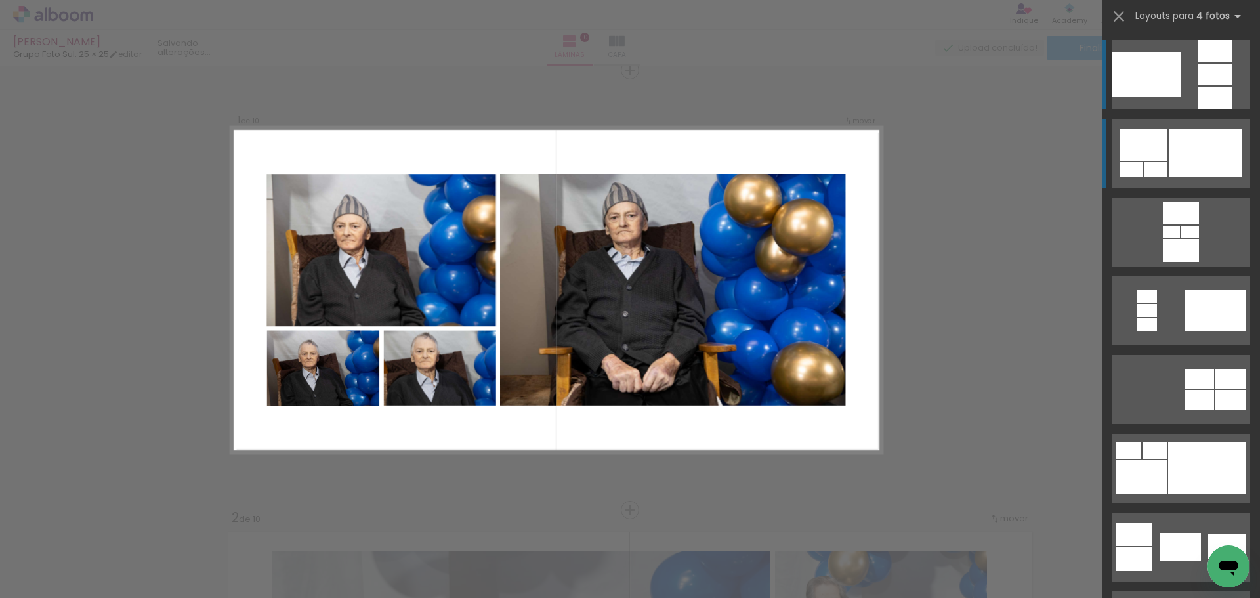
scroll to position [17, 0]
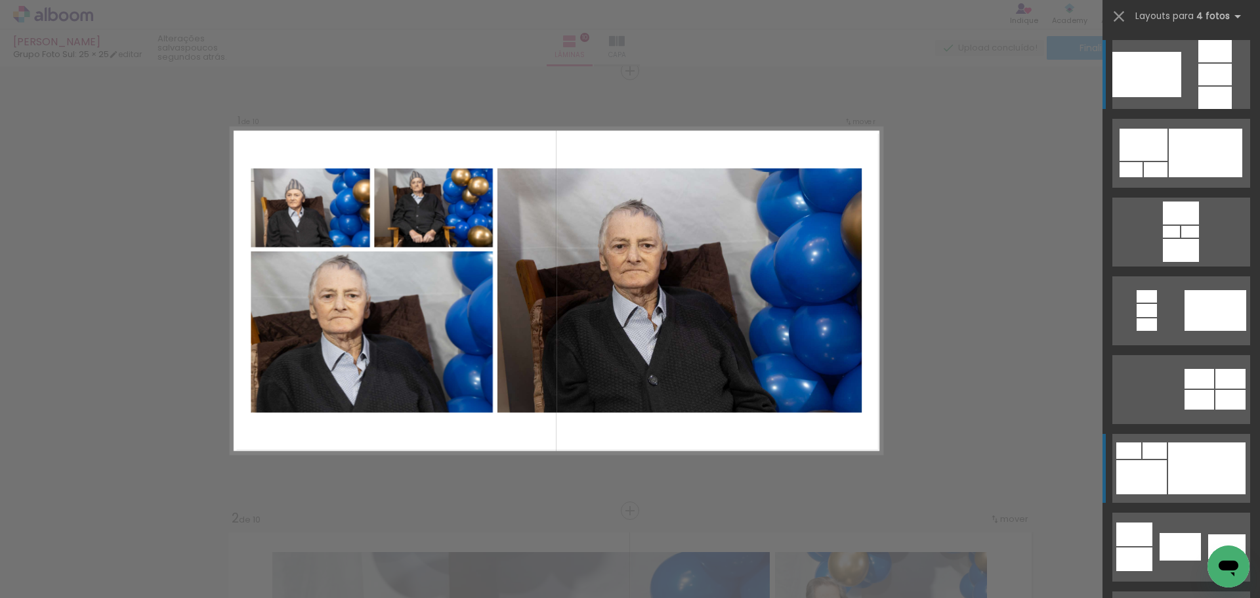
click at [1170, 476] on div at bounding box center [1206, 468] width 77 height 52
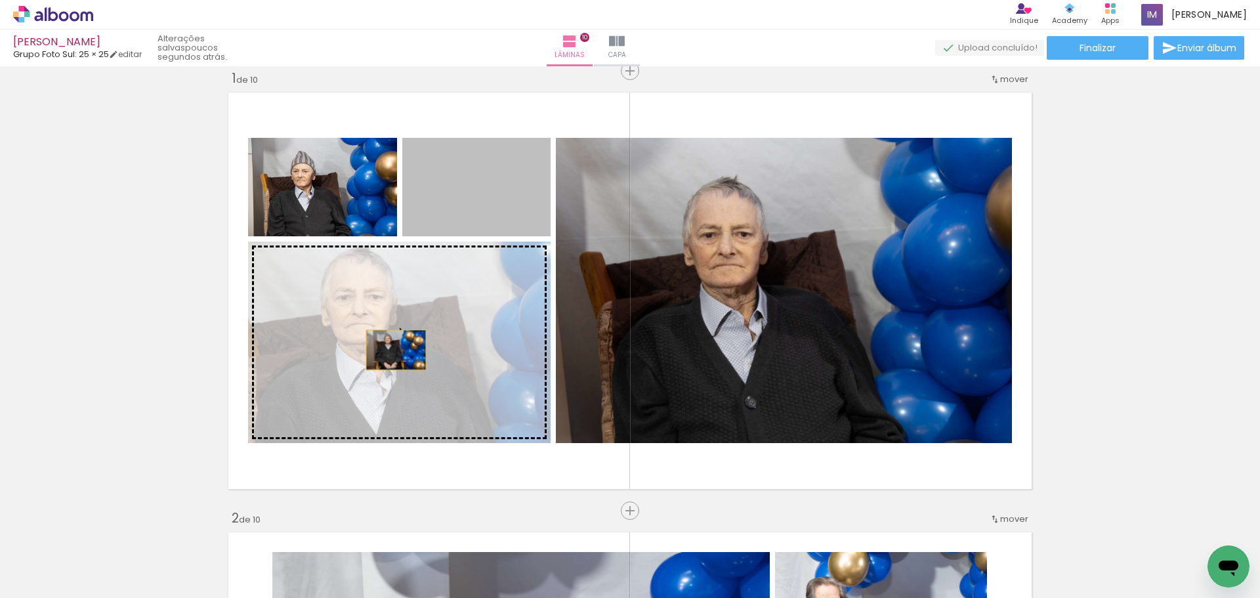
drag, startPoint x: 476, startPoint y: 209, endPoint x: 389, endPoint y: 355, distance: 170.7
click at [0, 0] on slot at bounding box center [0, 0] width 0 height 0
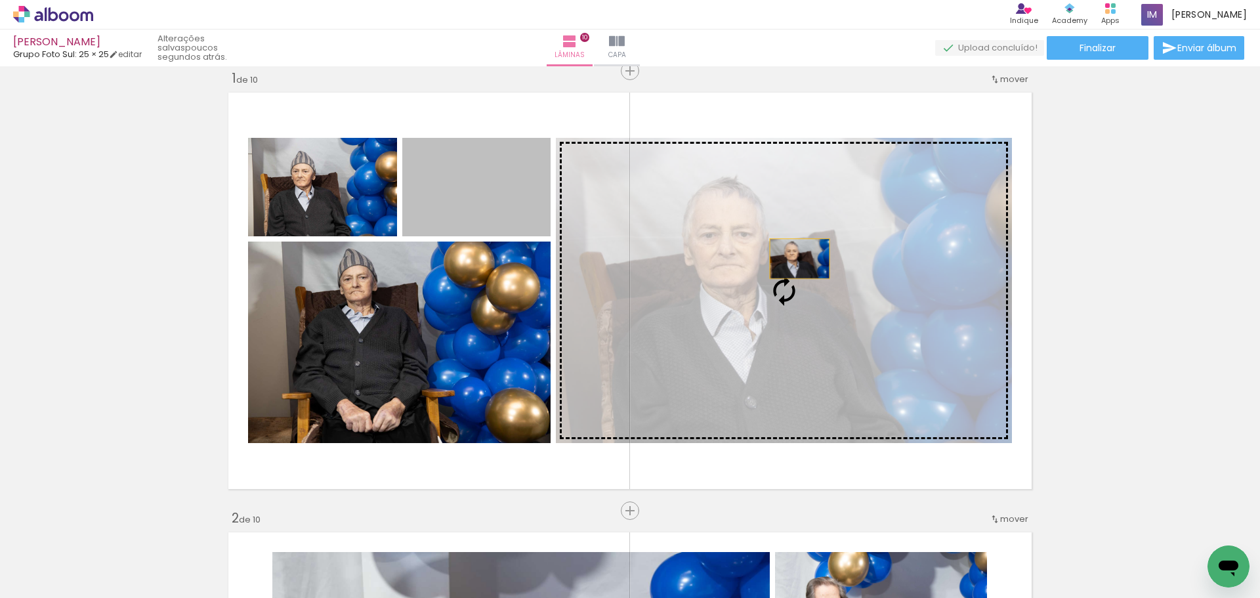
drag, startPoint x: 475, startPoint y: 210, endPoint x: 789, endPoint y: 258, distance: 317.3
click at [0, 0] on slot at bounding box center [0, 0] width 0 height 0
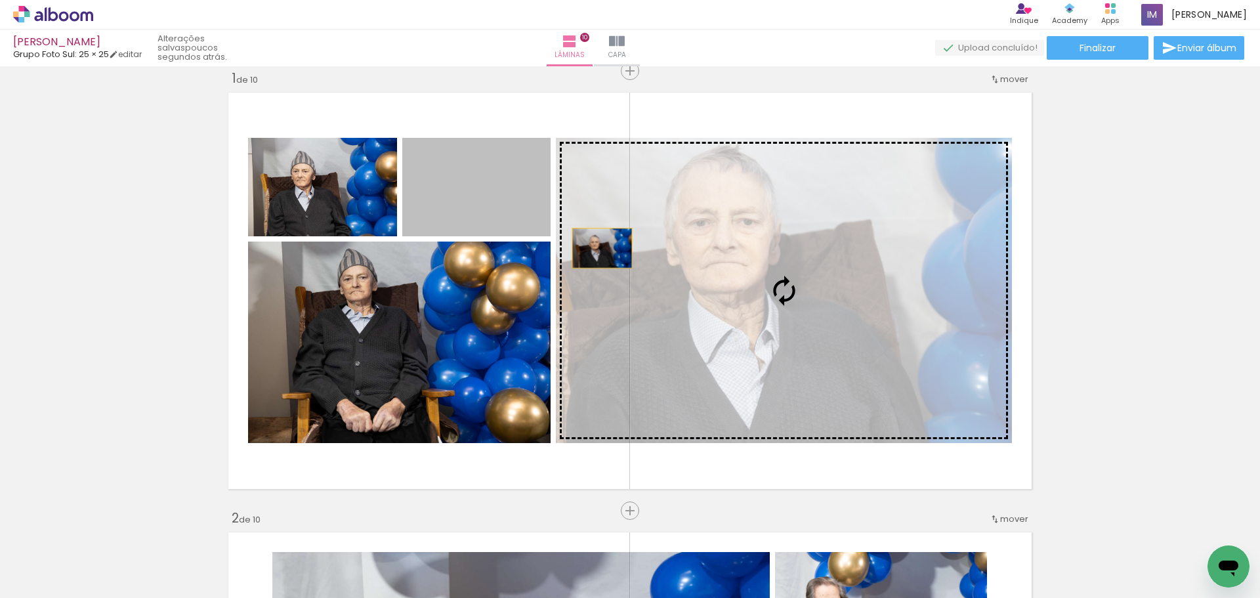
drag, startPoint x: 471, startPoint y: 214, endPoint x: 749, endPoint y: 270, distance: 284.6
click at [0, 0] on slot at bounding box center [0, 0] width 0 height 0
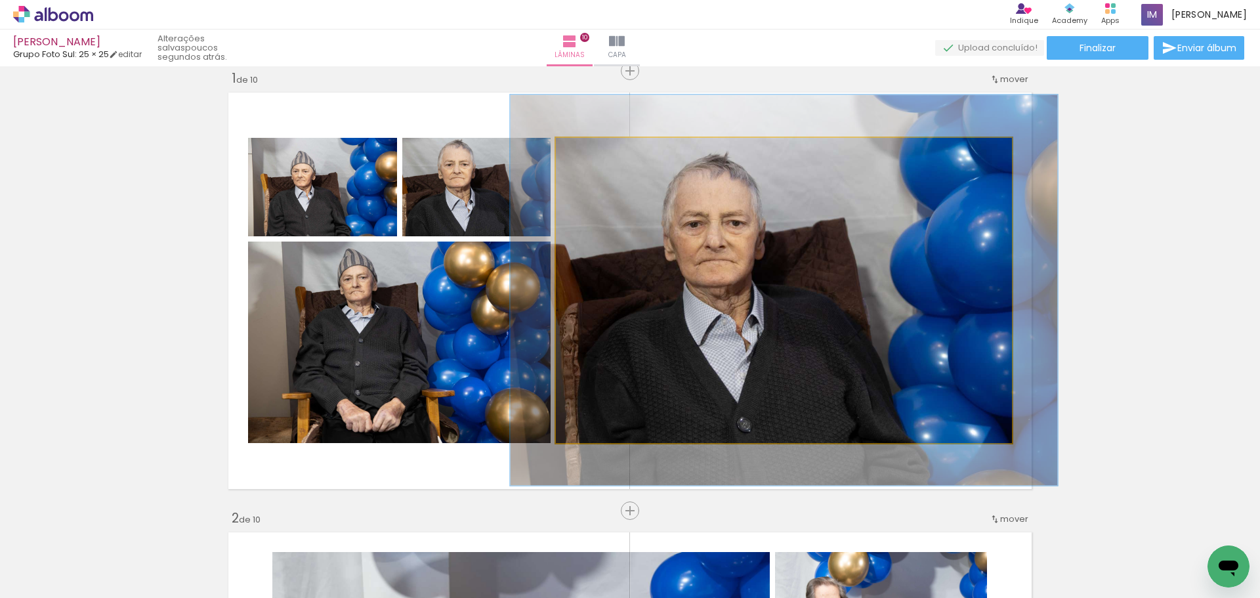
drag, startPoint x: 572, startPoint y: 152, endPoint x: 581, endPoint y: 154, distance: 8.6
type paper-slider "120"
click at [585, 154] on div at bounding box center [595, 151] width 21 height 21
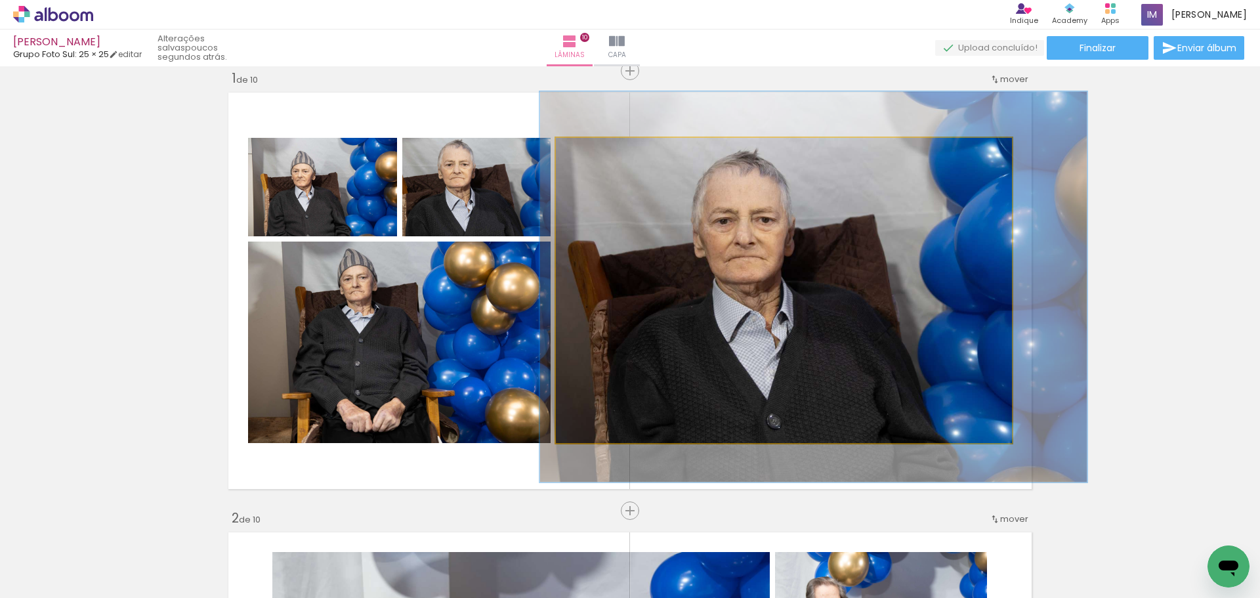
drag, startPoint x: 678, startPoint y: 278, endPoint x: 704, endPoint y: 274, distance: 25.8
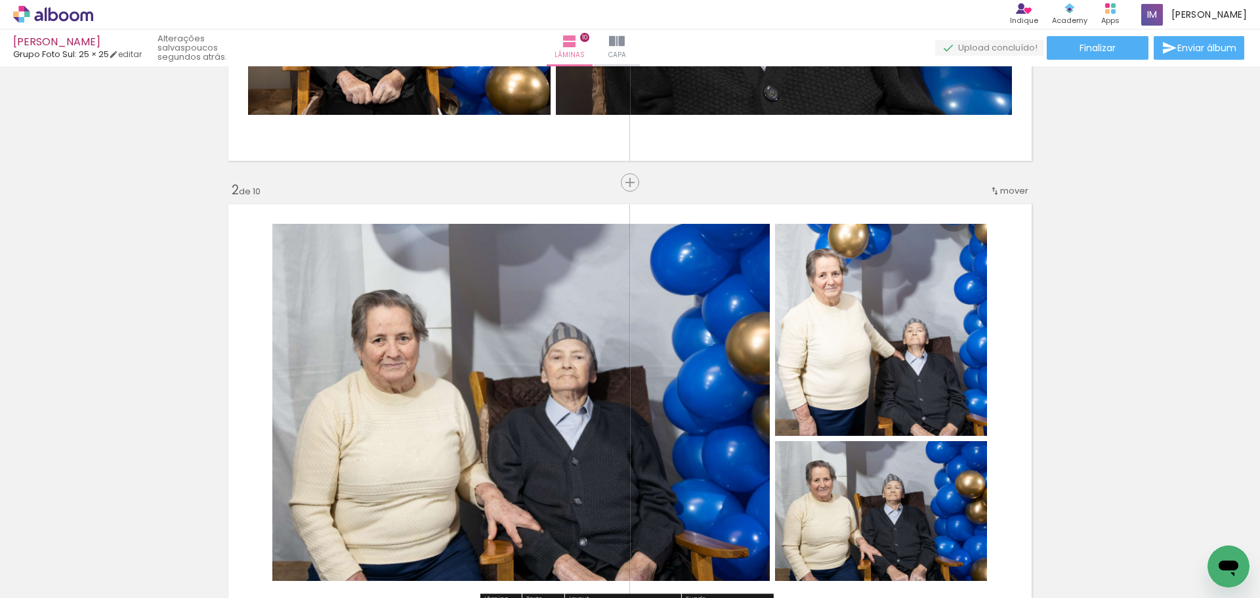
scroll to position [83, 0]
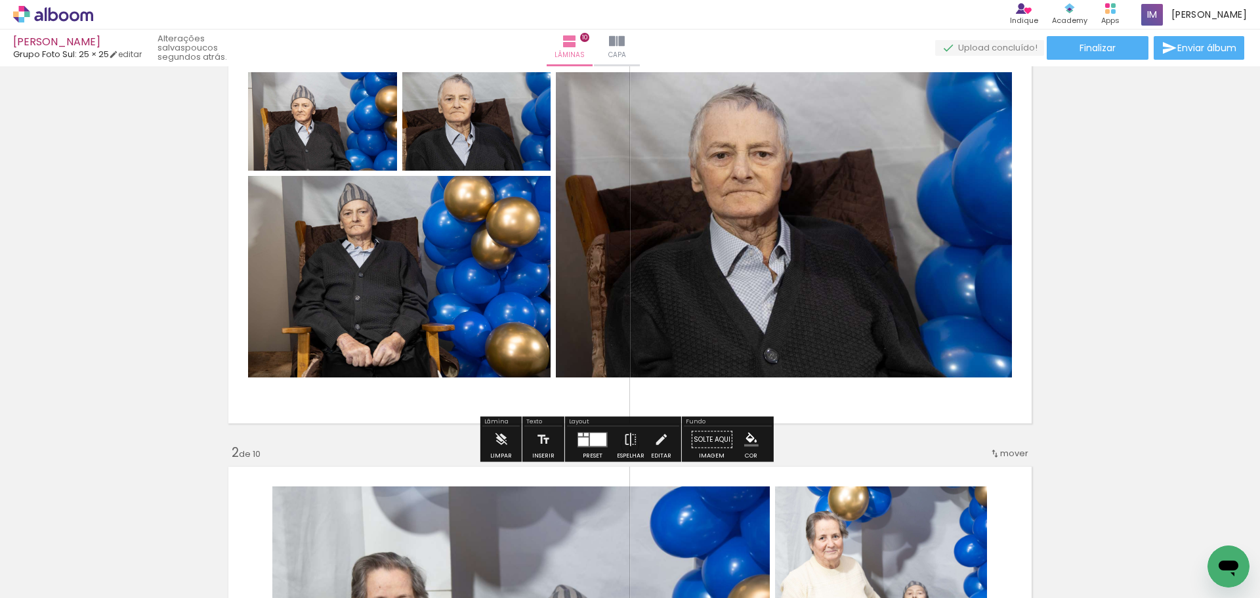
click at [1148, 561] on div at bounding box center [1133, 553] width 65 height 47
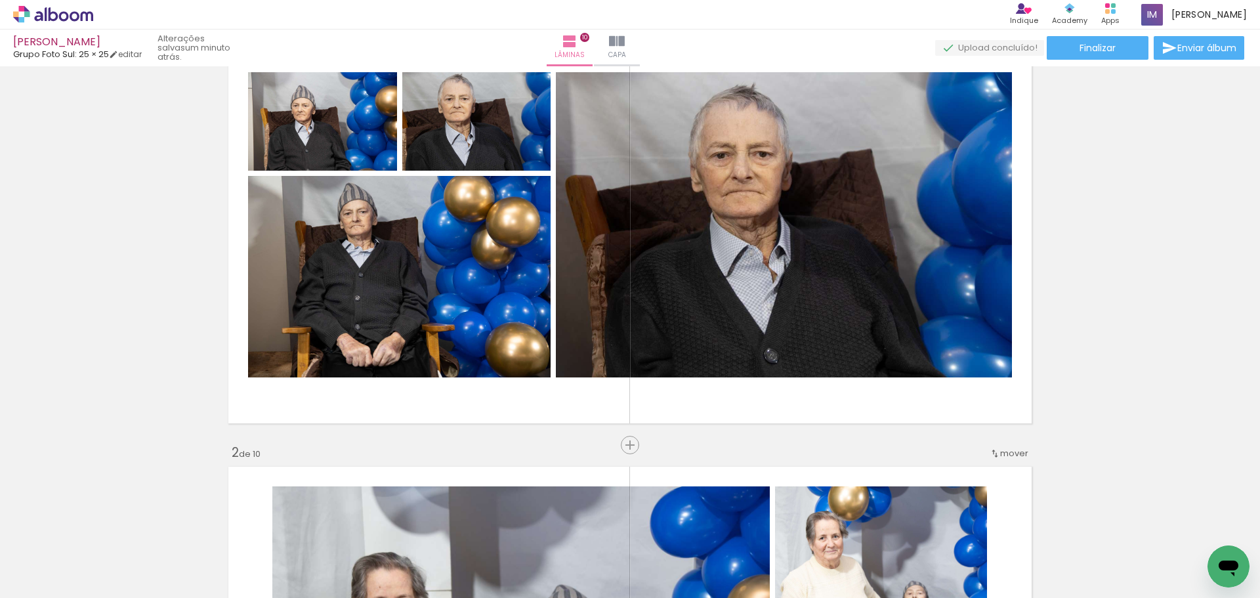
scroll to position [0, 1204]
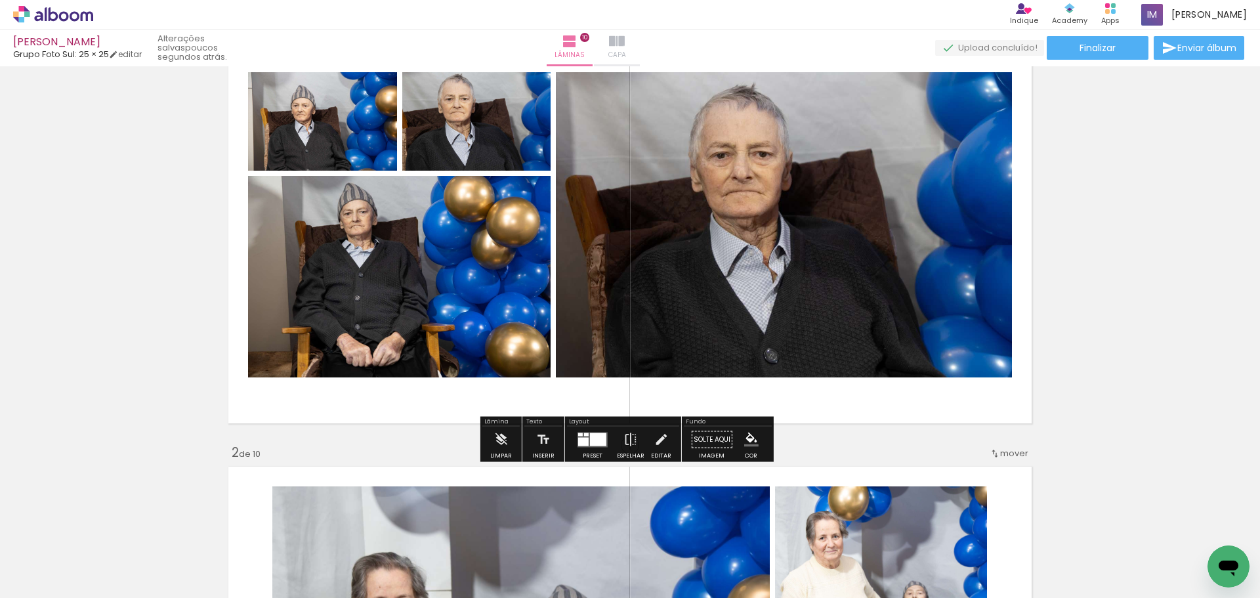
click at [625, 47] on iron-icon at bounding box center [617, 41] width 16 height 16
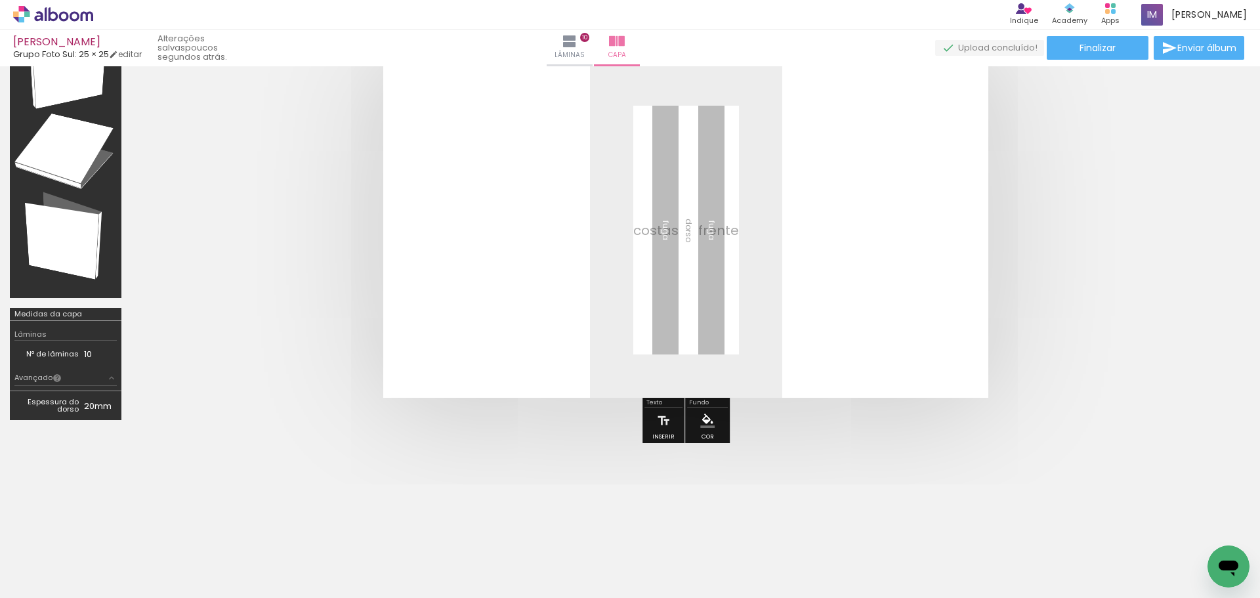
click at [56, 573] on span "Adicionar Fotos" at bounding box center [46, 580] width 39 height 14
click at [0, 0] on input "file" at bounding box center [0, 0] width 0 height 0
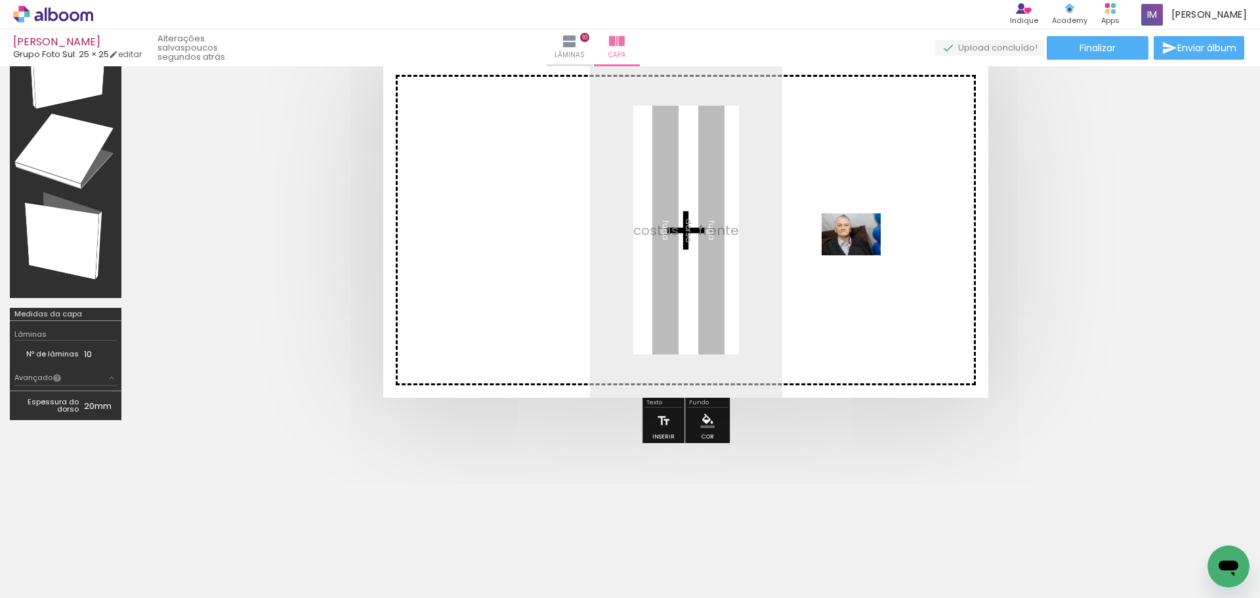
drag, startPoint x: 1127, startPoint y: 561, endPoint x: 851, endPoint y: 243, distance: 421.9
click at [851, 243] on quentale-workspace at bounding box center [630, 299] width 1260 height 598
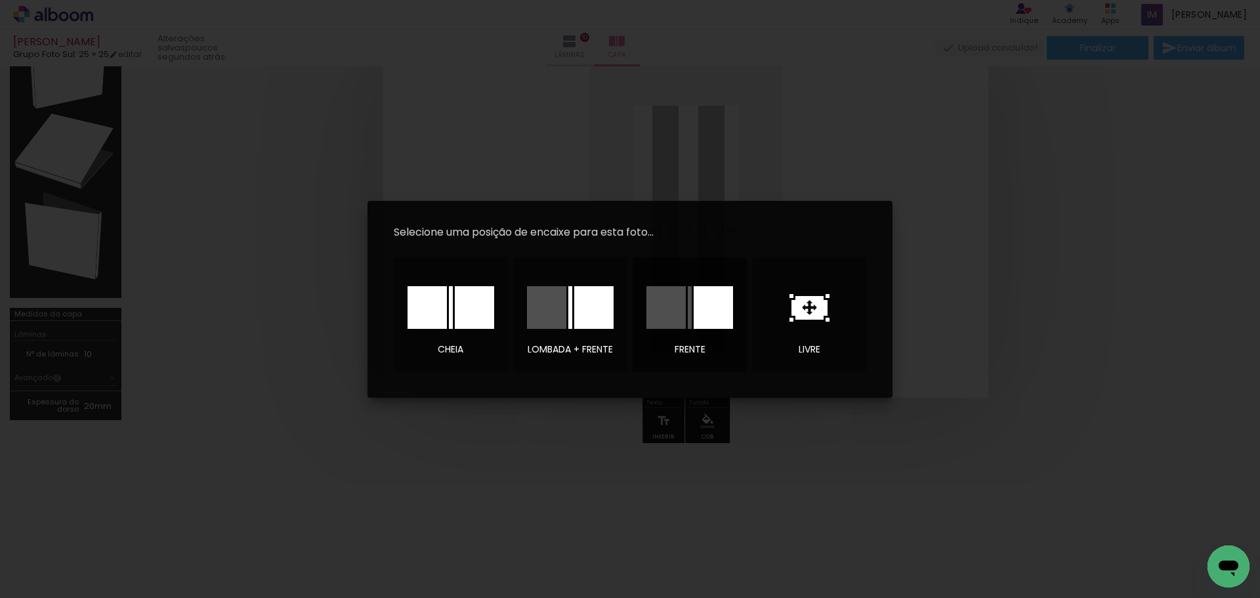
click at [698, 303] on div at bounding box center [713, 307] width 39 height 43
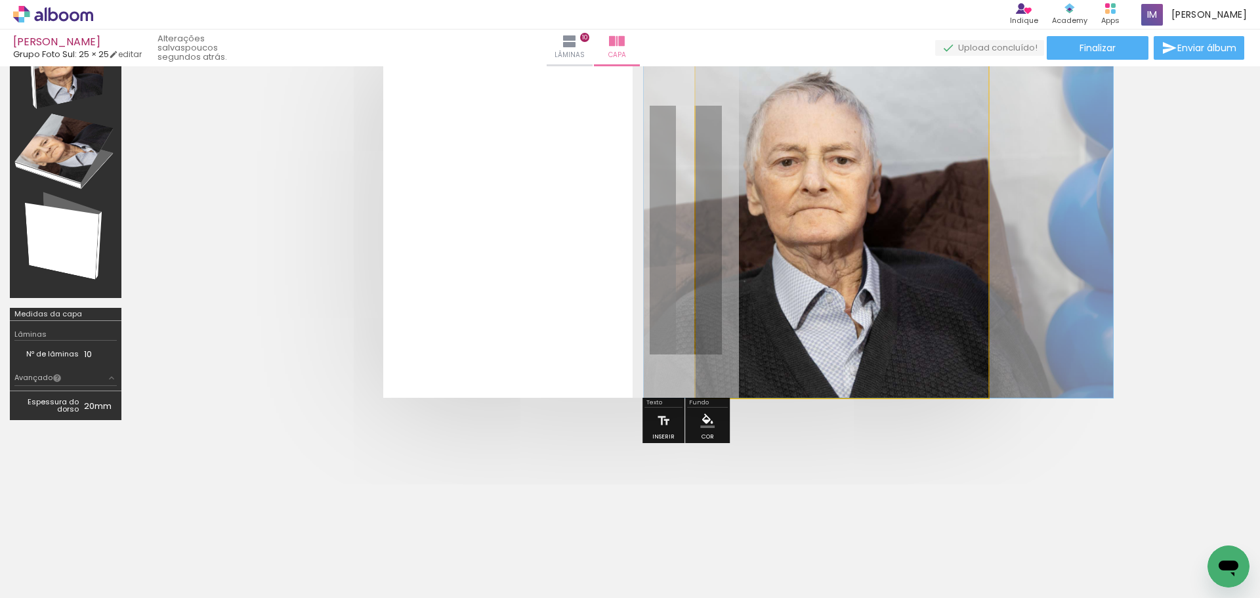
drag, startPoint x: 823, startPoint y: 272, endPoint x: 850, endPoint y: 312, distance: 48.2
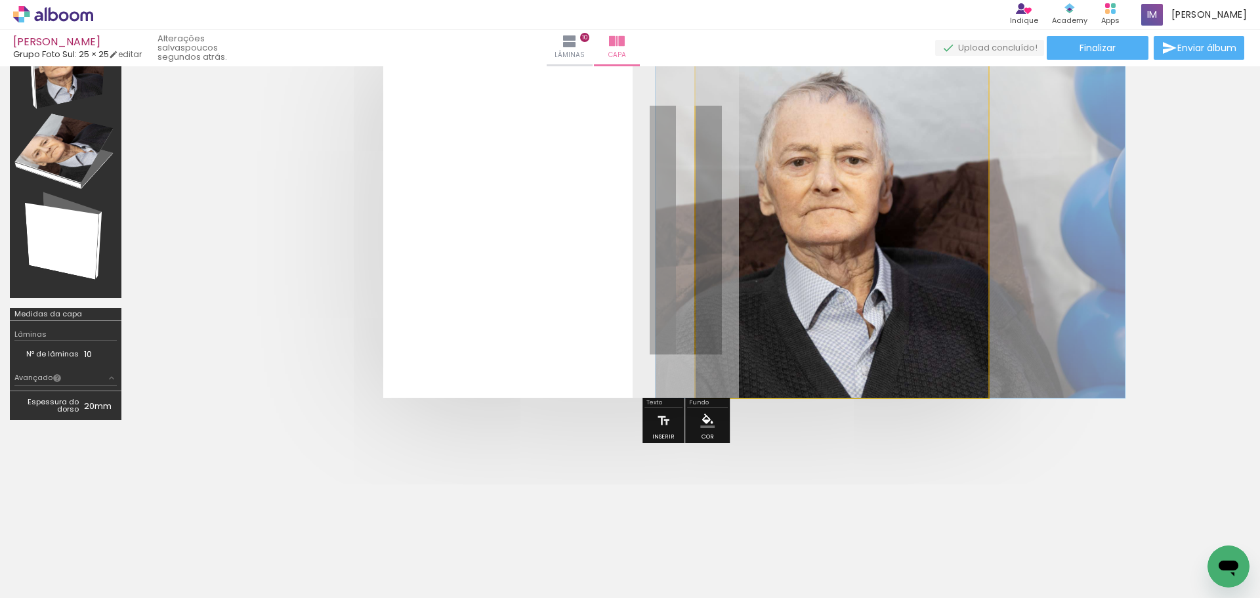
drag, startPoint x: 824, startPoint y: 207, endPoint x: 864, endPoint y: 192, distance: 42.6
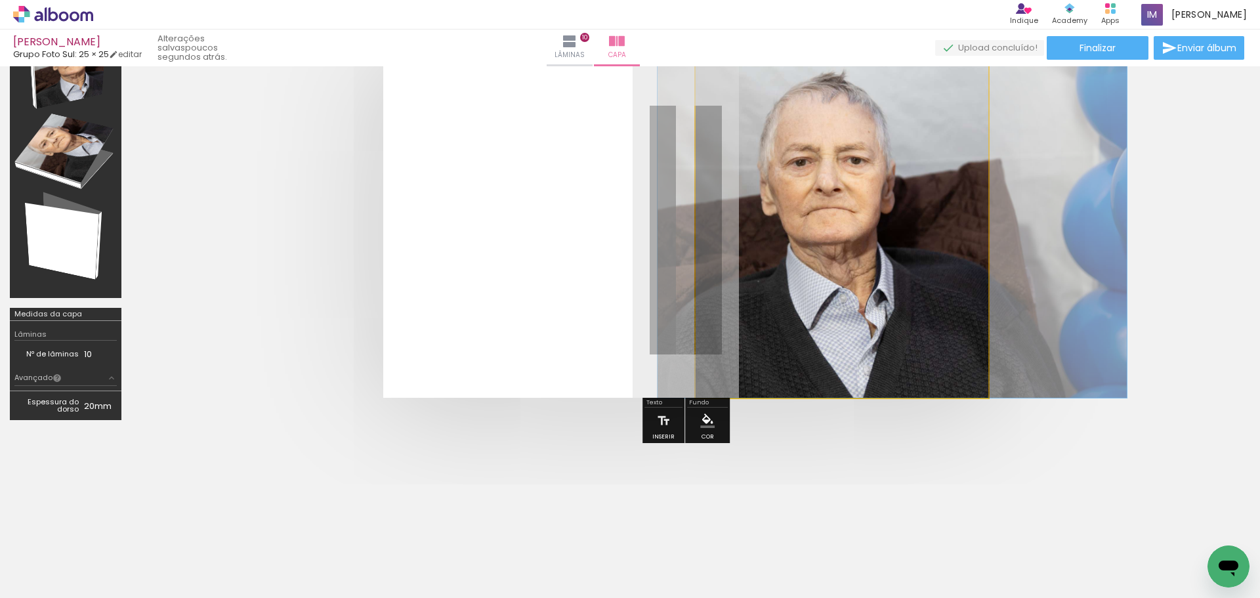
drag, startPoint x: 824, startPoint y: 305, endPoint x: 823, endPoint y: 324, distance: 19.7
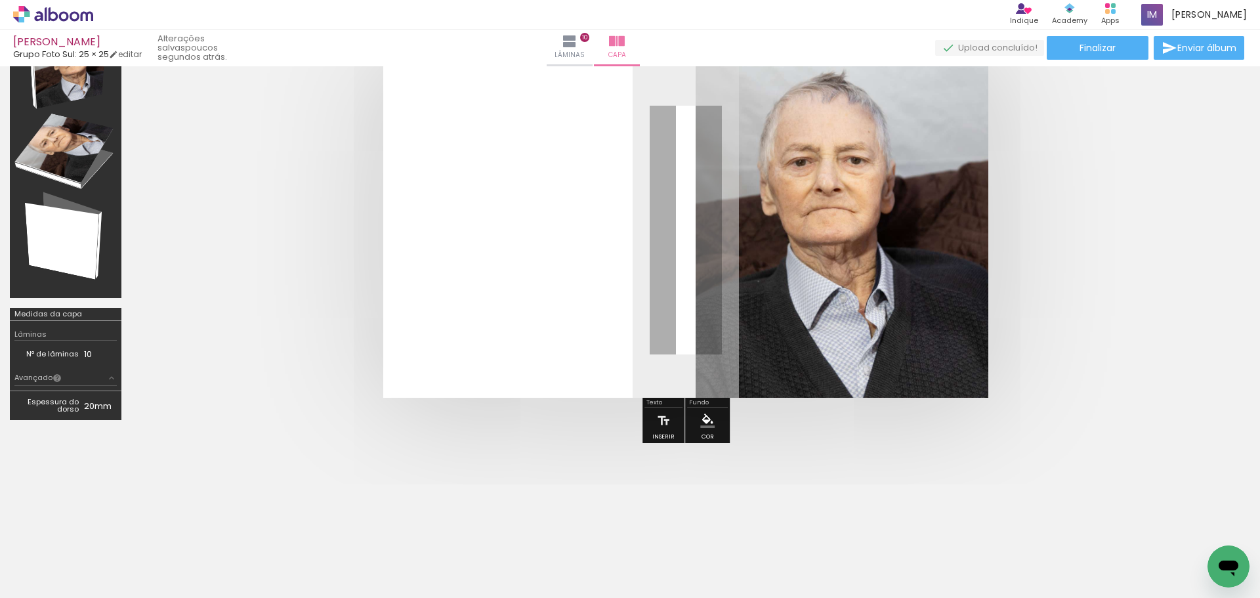
click at [853, 224] on quentale-photo at bounding box center [842, 229] width 293 height 335
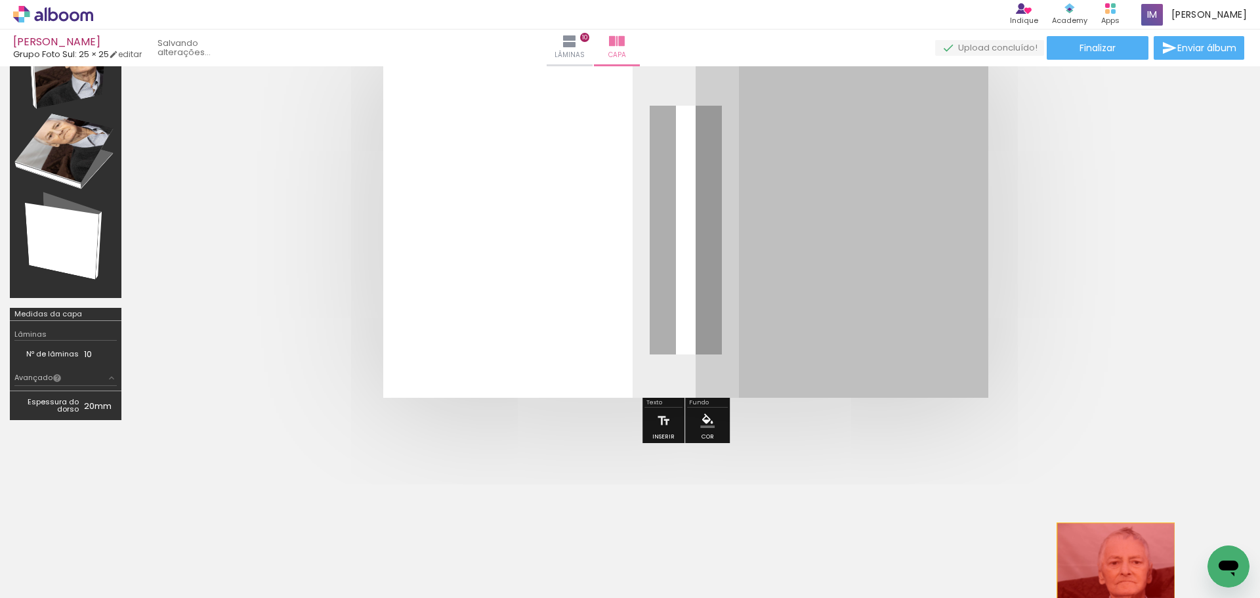
drag, startPoint x: 857, startPoint y: 243, endPoint x: 1099, endPoint y: 567, distance: 404.7
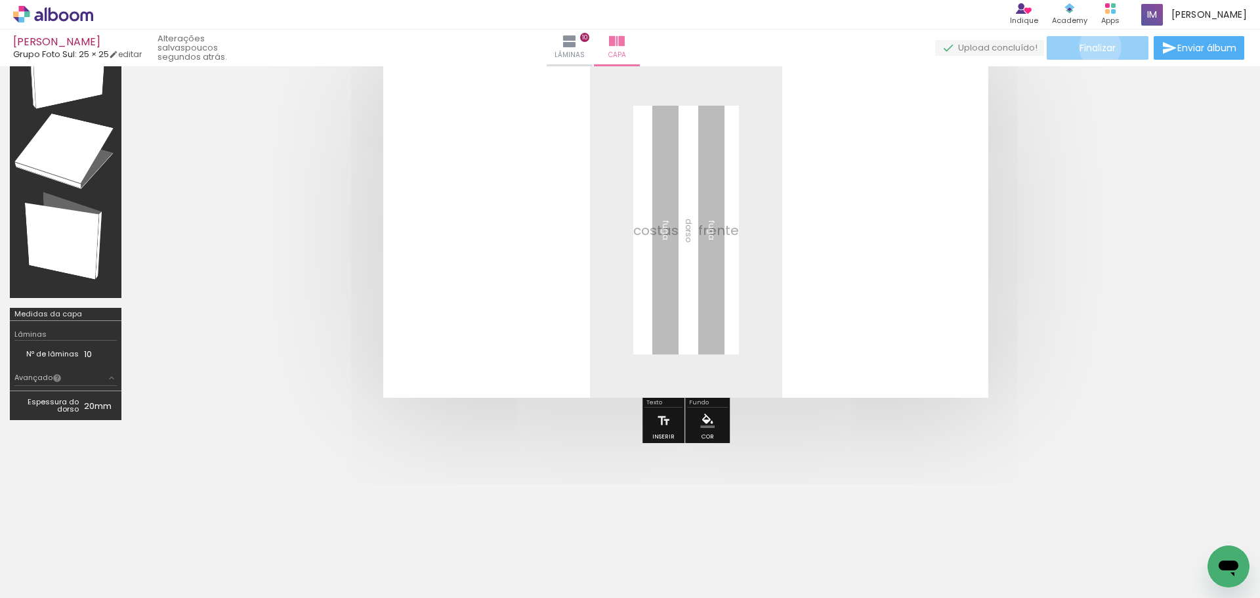
click at [1097, 47] on span "Finalizar" at bounding box center [1098, 47] width 36 height 9
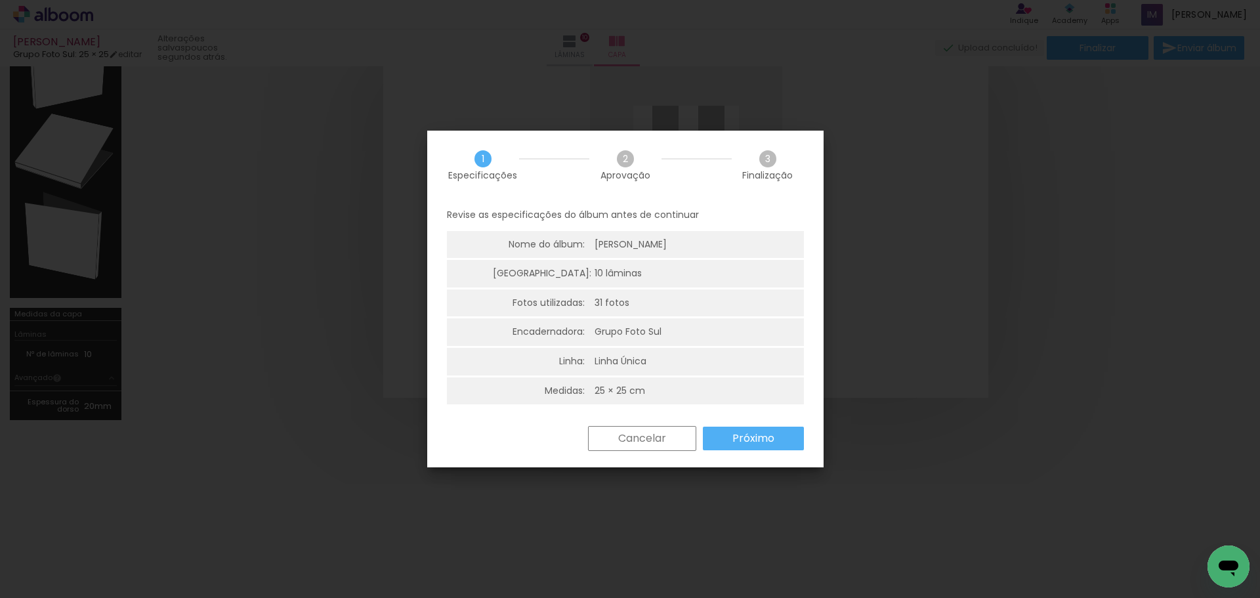
click at [0, 0] on slot "Próximo" at bounding box center [0, 0] width 0 height 0
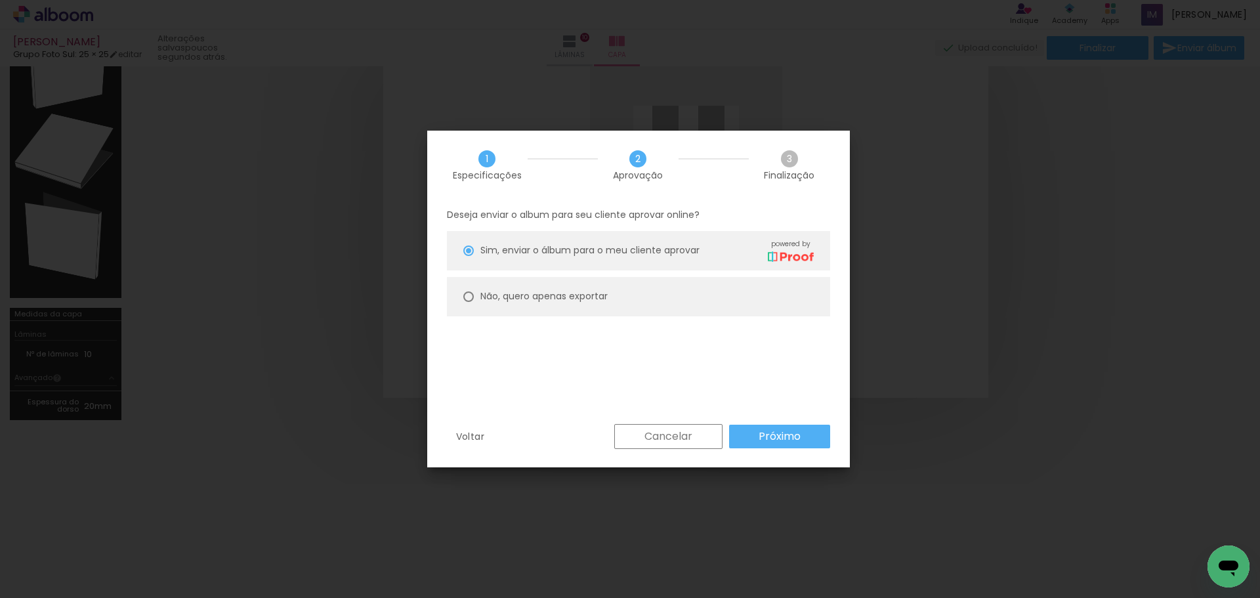
click at [0, 0] on slot "Não, quero apenas exportar" at bounding box center [0, 0] width 0 height 0
type paper-radio-button "on"
click at [0, 0] on slot "Próximo" at bounding box center [0, 0] width 0 height 0
type input "Alta, 300 DPI"
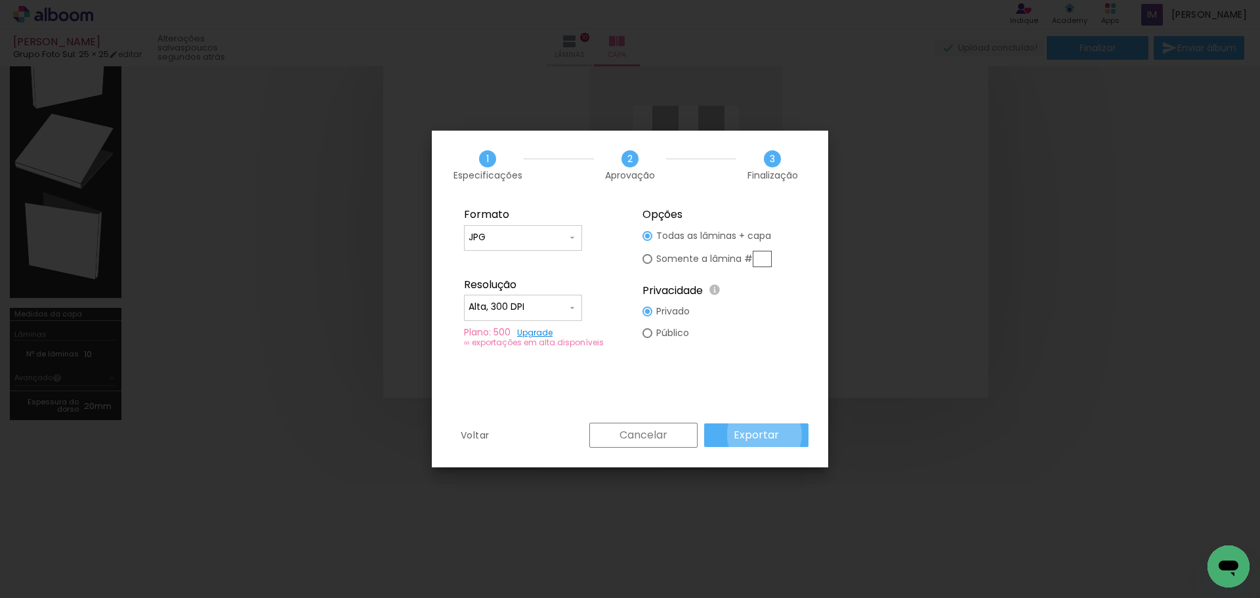
click at [0, 0] on slot "Exportar" at bounding box center [0, 0] width 0 height 0
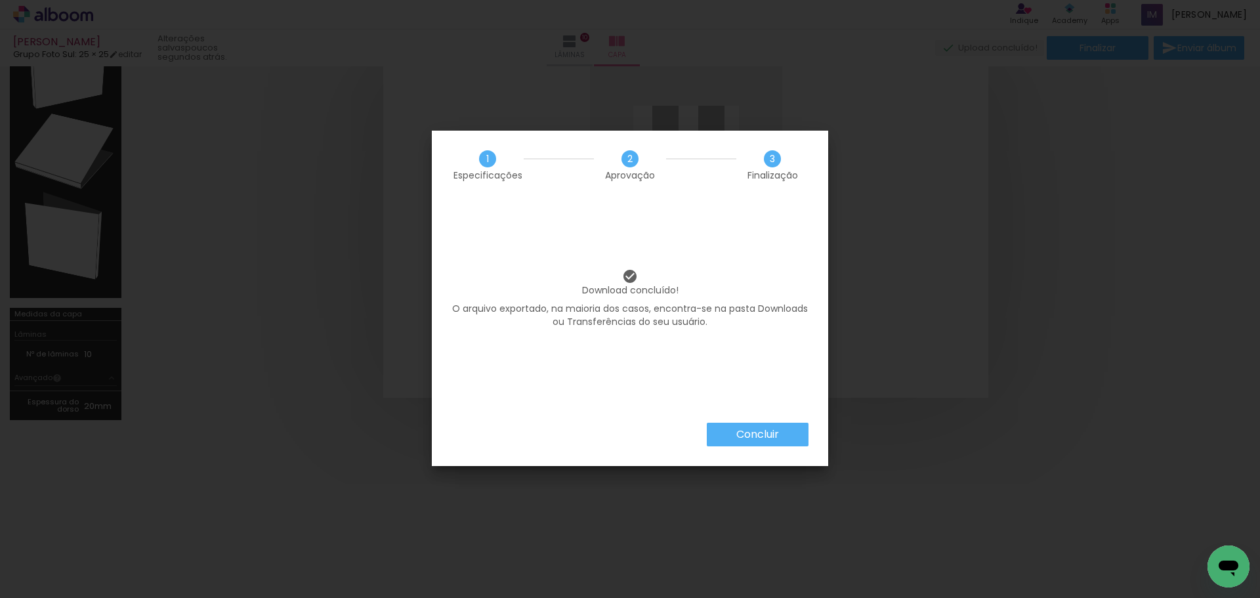
scroll to position [0, 1204]
click at [0, 0] on slot "Concluir" at bounding box center [0, 0] width 0 height 0
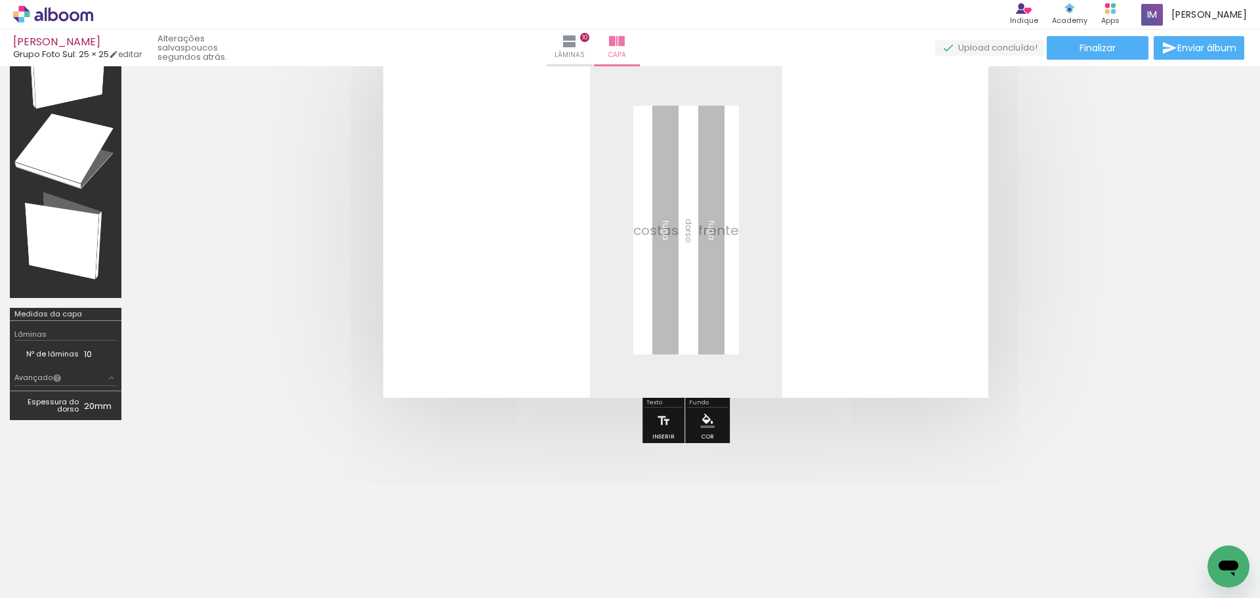
scroll to position [0, 1204]
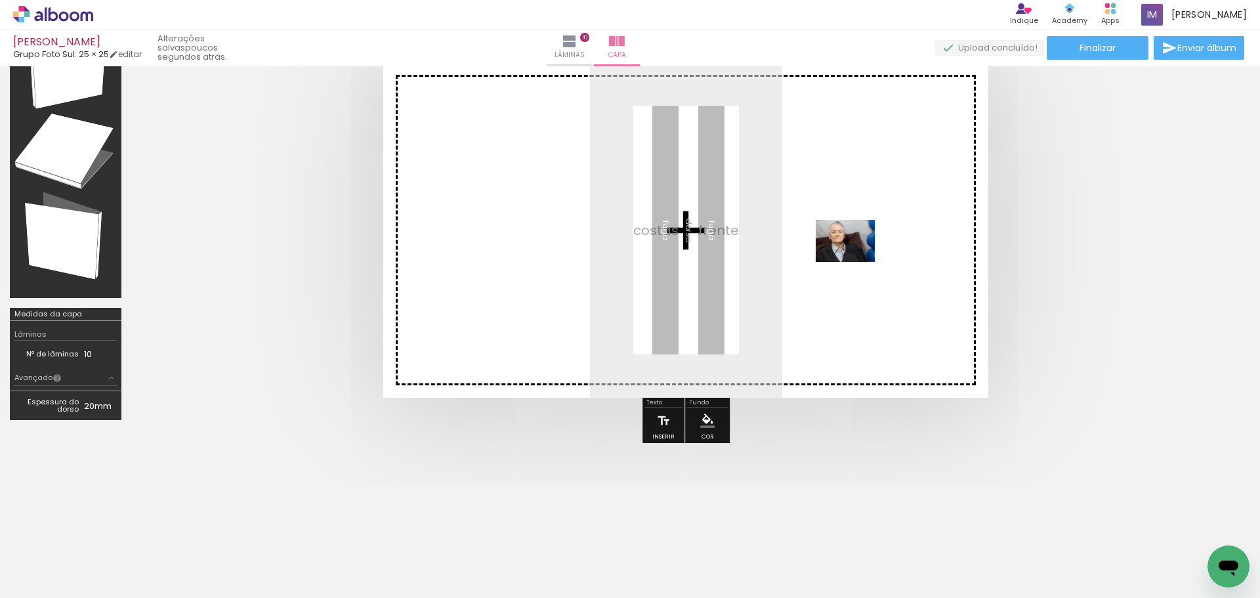
drag, startPoint x: 1136, startPoint y: 560, endPoint x: 854, endPoint y: 259, distance: 411.8
click at [854, 259] on quentale-workspace at bounding box center [630, 299] width 1260 height 598
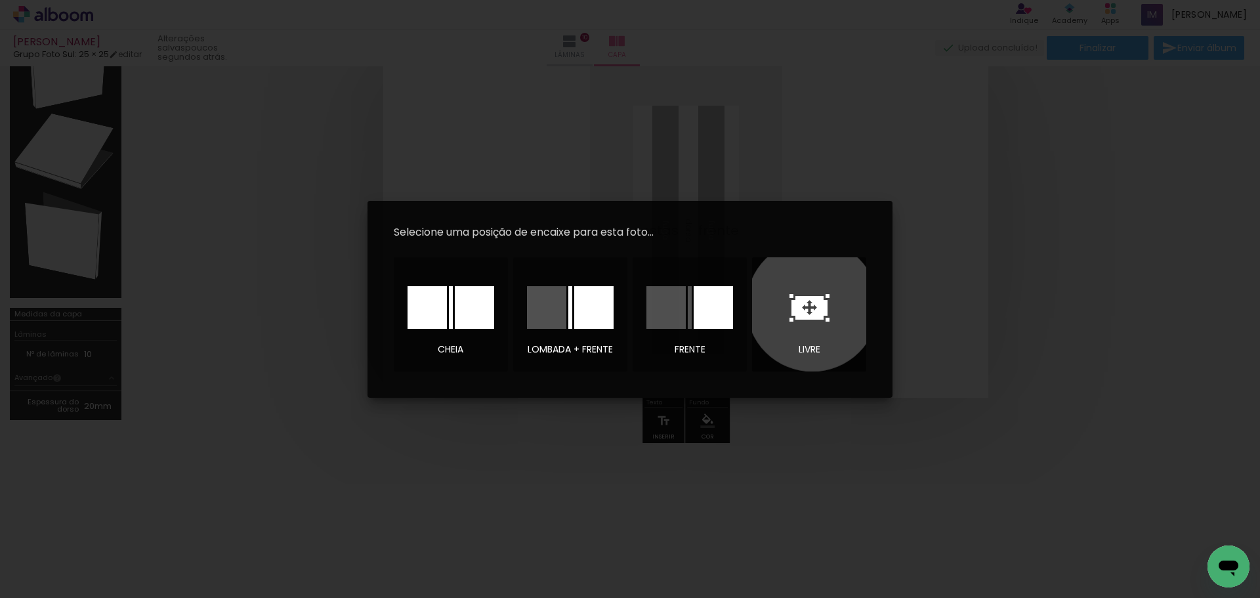
click at [813, 305] on icon at bounding box center [809, 308] width 36 height 24
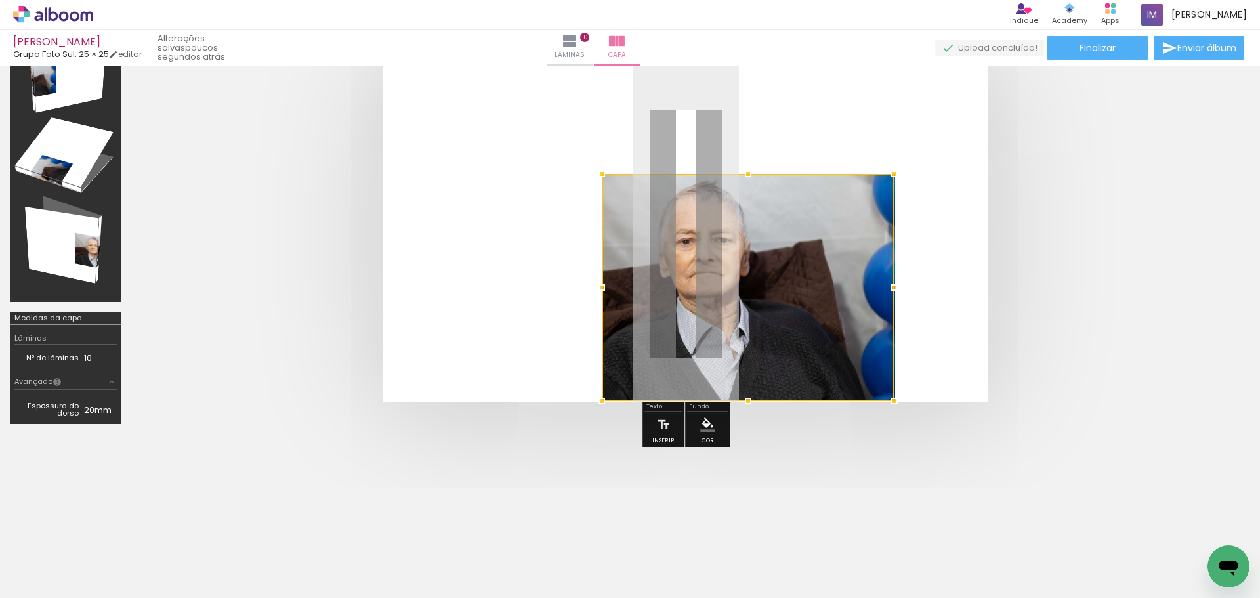
drag, startPoint x: 770, startPoint y: 290, endPoint x: 914, endPoint y: 369, distance: 163.9
click at [925, 377] on album-spread at bounding box center [685, 233] width 605 height 335
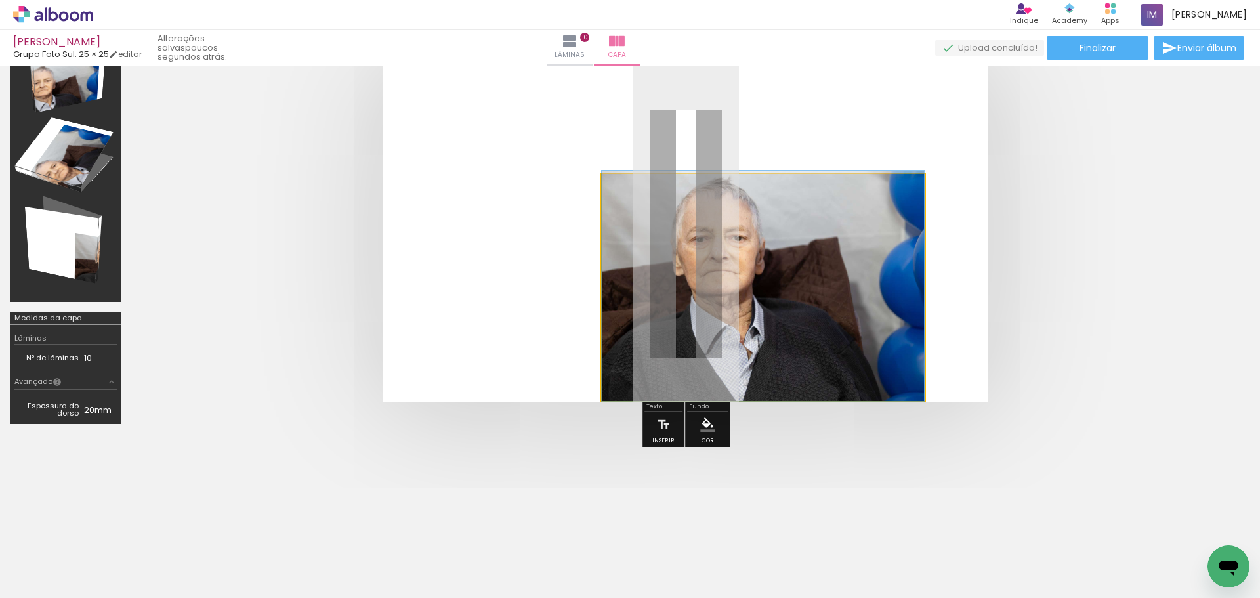
drag, startPoint x: 812, startPoint y: 312, endPoint x: 876, endPoint y: 251, distance: 88.2
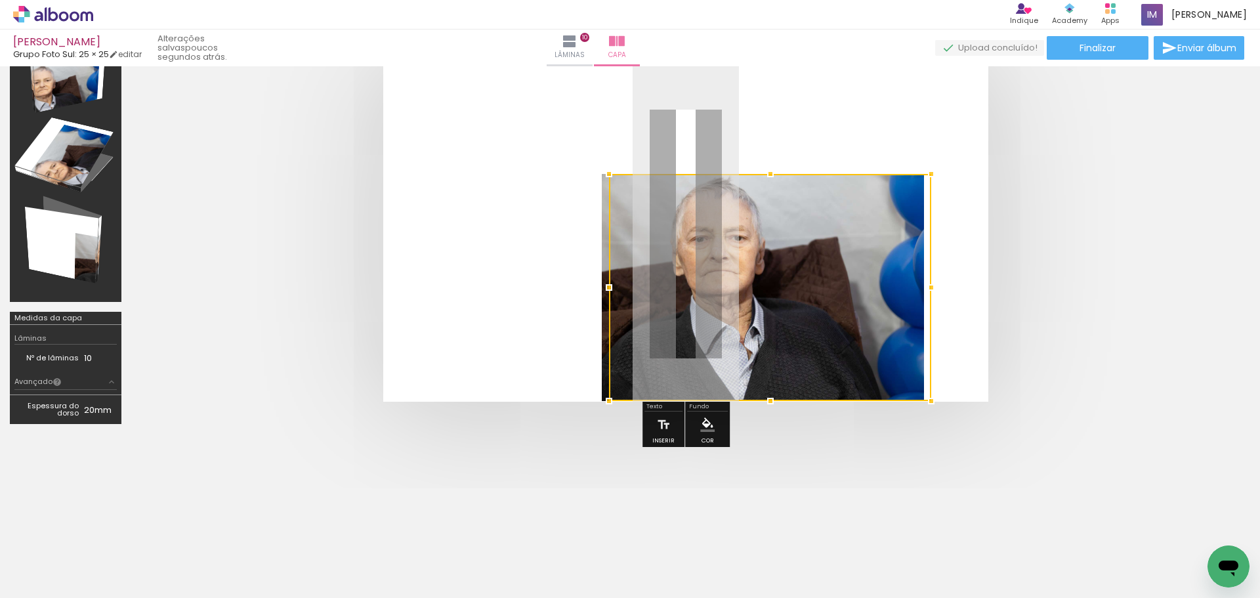
drag, startPoint x: 793, startPoint y: 211, endPoint x: 871, endPoint y: 158, distance: 93.6
click at [871, 158] on album-spread at bounding box center [685, 233] width 605 height 335
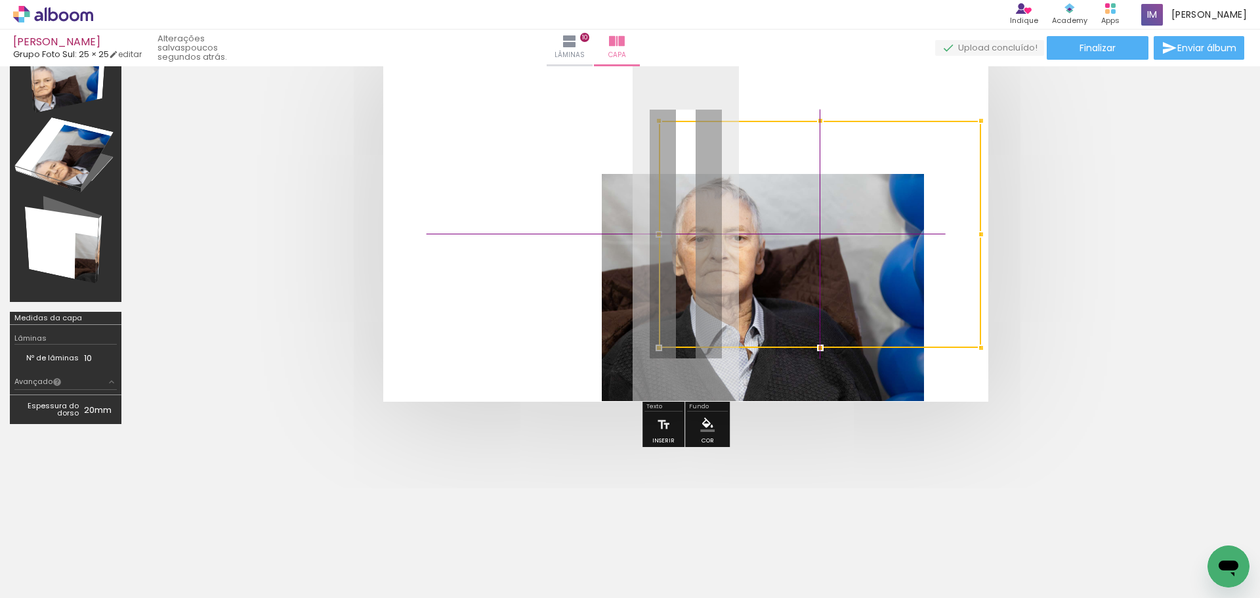
drag, startPoint x: 794, startPoint y: 212, endPoint x: 848, endPoint y: 163, distance: 72.5
click at [848, 163] on div at bounding box center [820, 234] width 322 height 227
drag, startPoint x: 784, startPoint y: 206, endPoint x: 788, endPoint y: 198, distance: 9.4
click at [788, 198] on div at bounding box center [821, 233] width 322 height 227
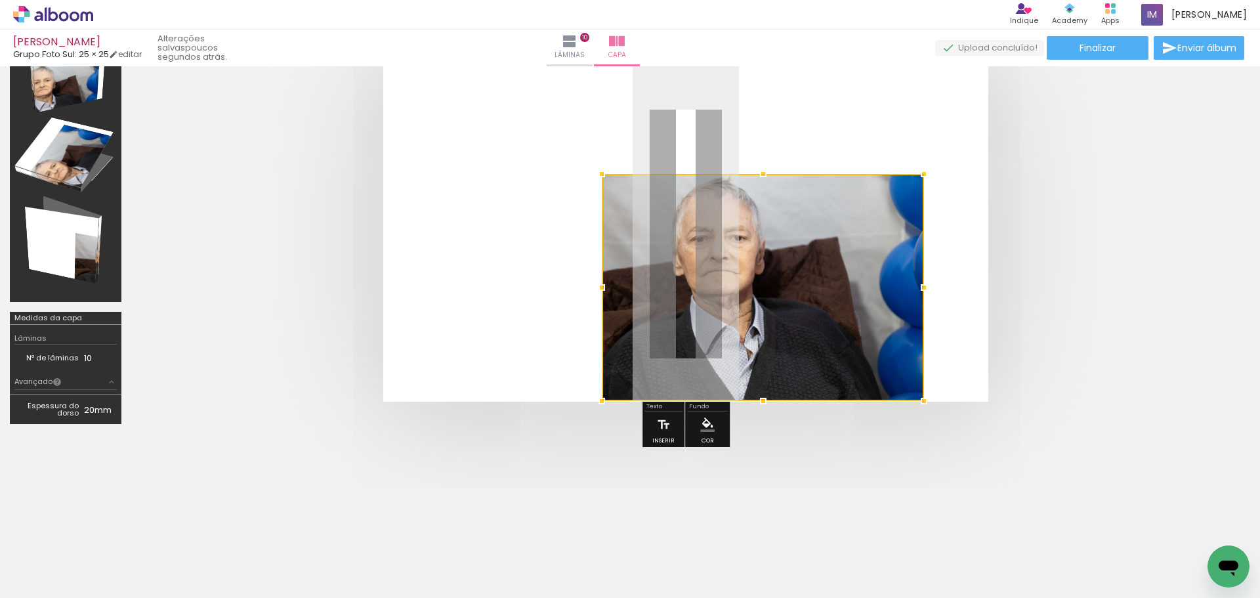
click at [773, 243] on div at bounding box center [763, 287] width 322 height 227
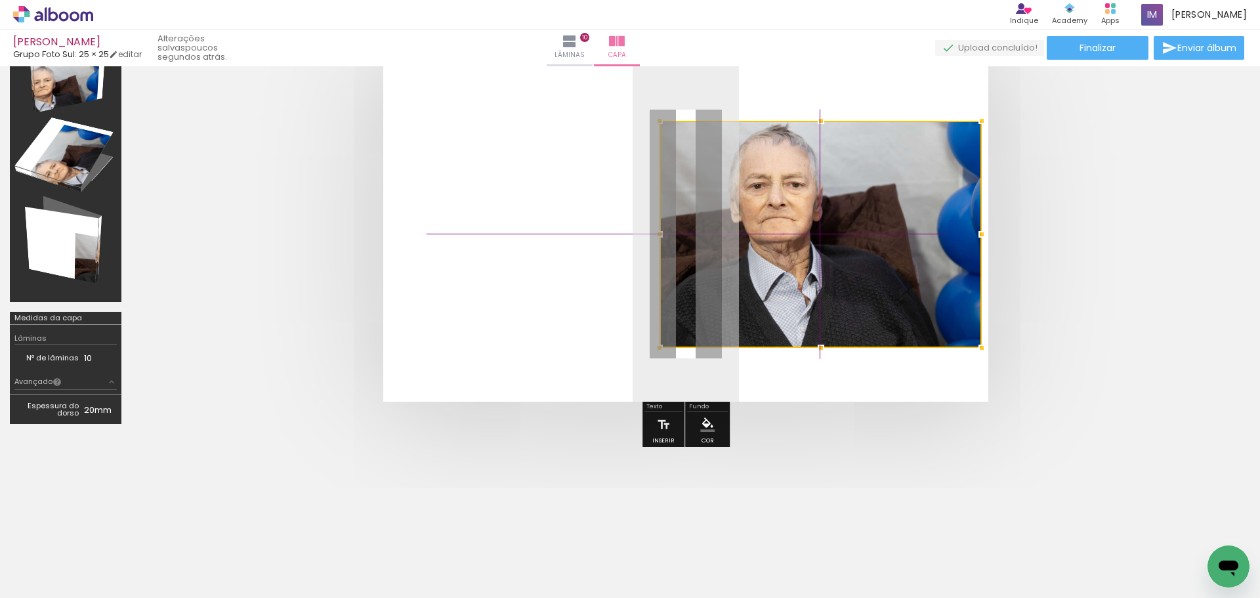
drag, startPoint x: 736, startPoint y: 264, endPoint x: 784, endPoint y: 217, distance: 67.3
click at [782, 217] on div at bounding box center [821, 234] width 322 height 227
type input "JPG"
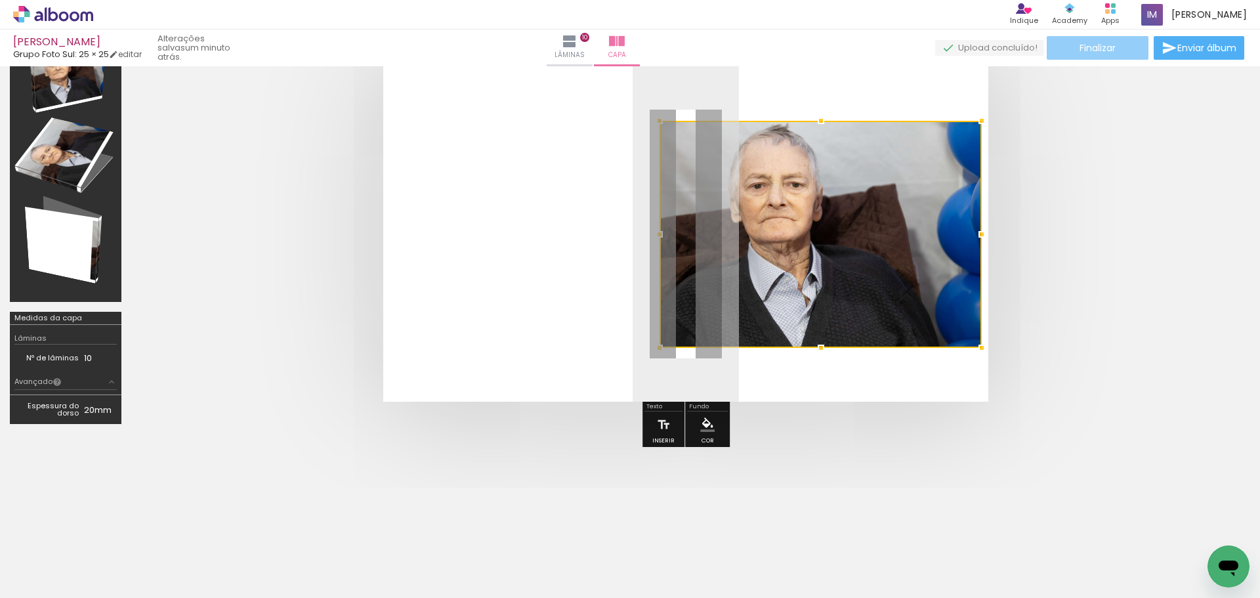
click at [1080, 43] on span "Finalizar" at bounding box center [1098, 47] width 36 height 9
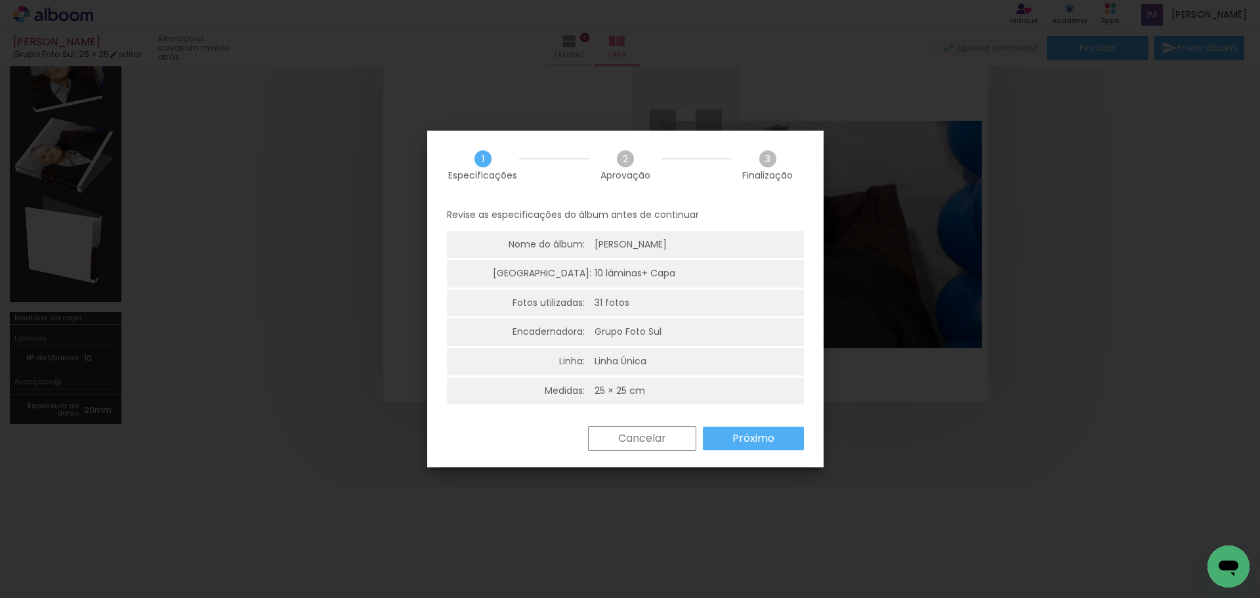
click at [0, 0] on slot "Próximo" at bounding box center [0, 0] width 0 height 0
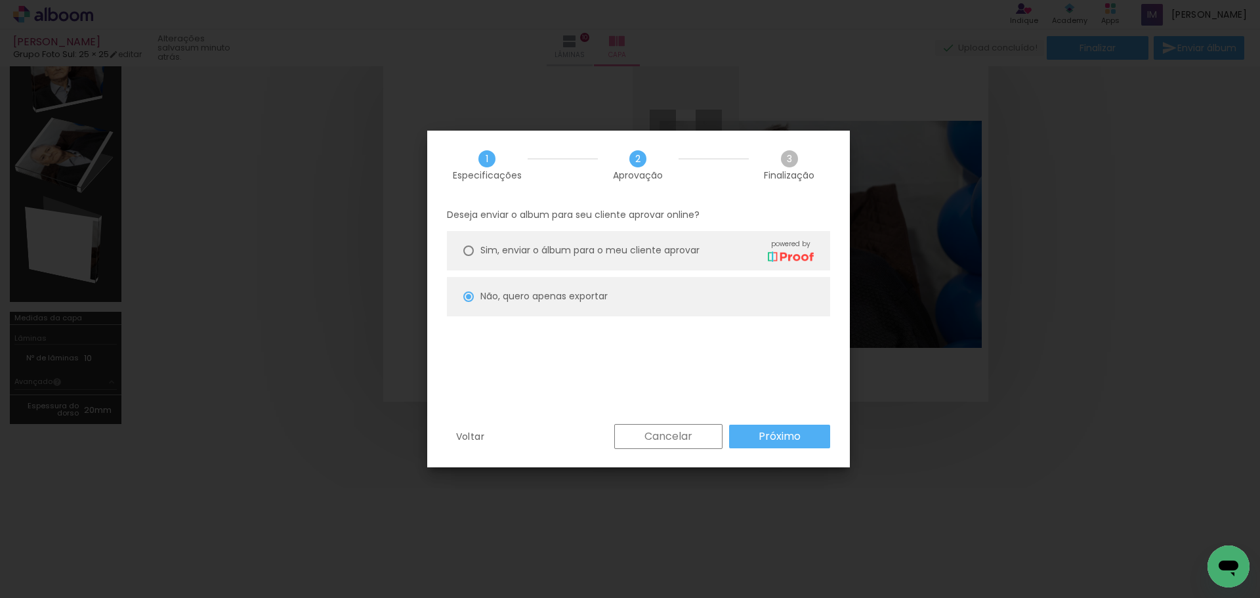
drag, startPoint x: 781, startPoint y: 438, endPoint x: 761, endPoint y: 417, distance: 28.8
click at [0, 0] on slot "Próximo" at bounding box center [0, 0] width 0 height 0
type input "Alta, 300 DPI"
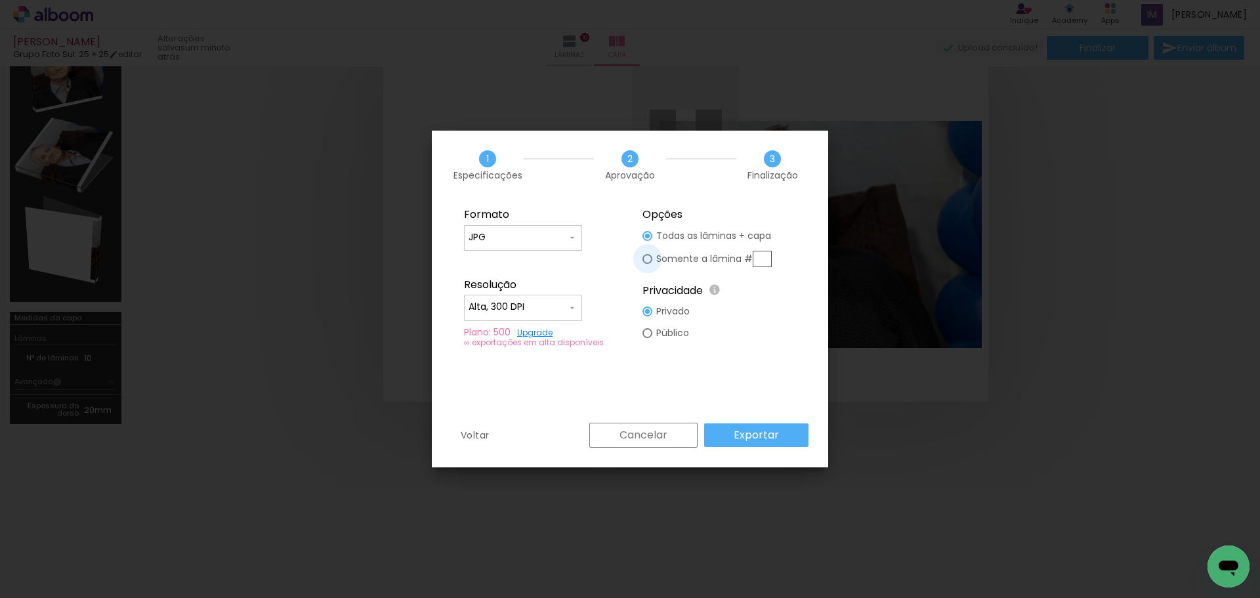
click at [646, 256] on div at bounding box center [647, 259] width 10 height 10
type paper-radio-button "on"
click at [647, 232] on div at bounding box center [647, 236] width 10 height 10
type paper-radio-button "on"
